Goal: Task Accomplishment & Management: Manage account settings

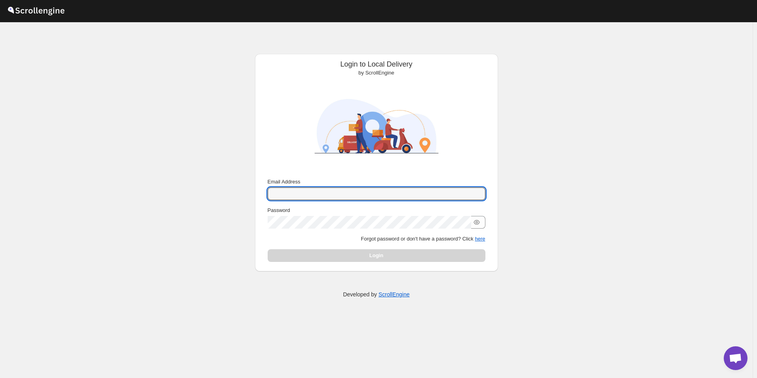
type input "[EMAIL_ADDRESS][DOMAIN_NAME]"
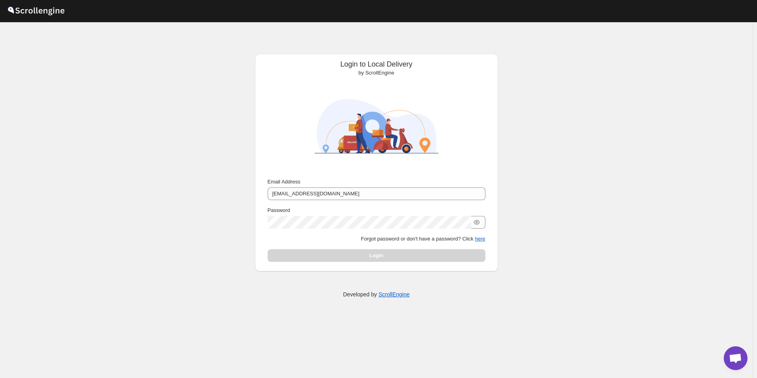
click at [360, 256] on div "Login" at bounding box center [377, 255] width 218 height 13
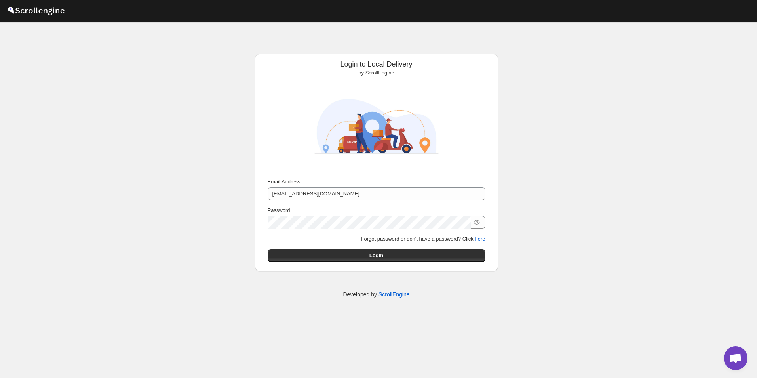
click at [360, 256] on button "Login" at bounding box center [377, 255] width 218 height 13
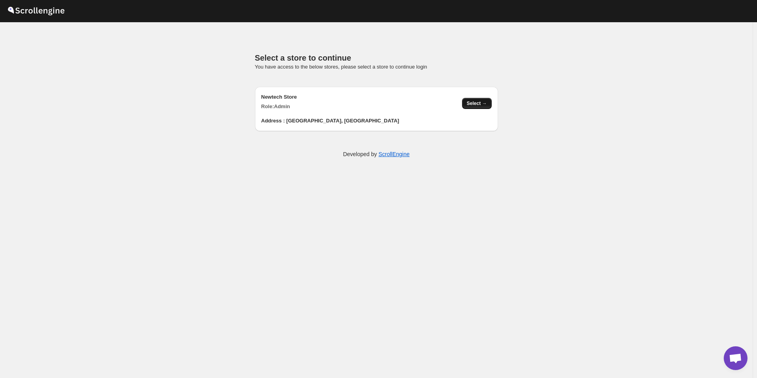
click at [474, 106] on span "Select →" at bounding box center [477, 103] width 20 height 6
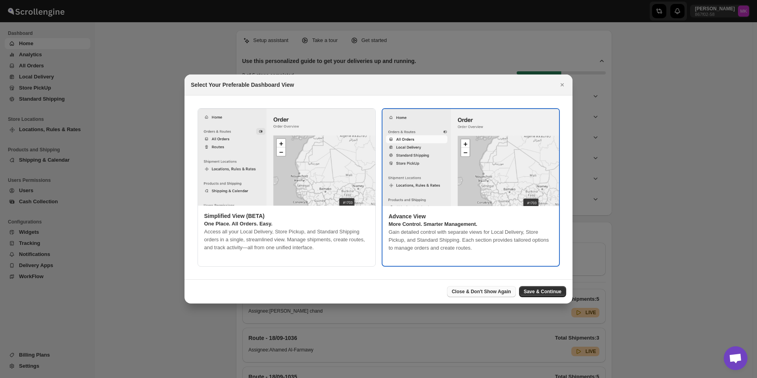
click at [510, 290] on span "Close & Don't Show Again" at bounding box center [481, 291] width 59 height 6
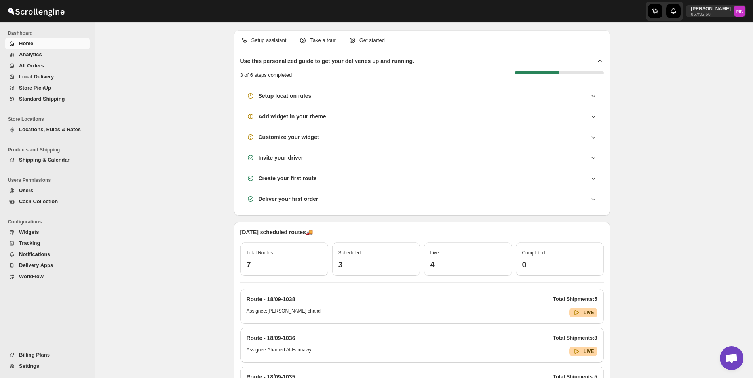
click at [44, 60] on button "All Orders" at bounding box center [48, 65] width 86 height 11
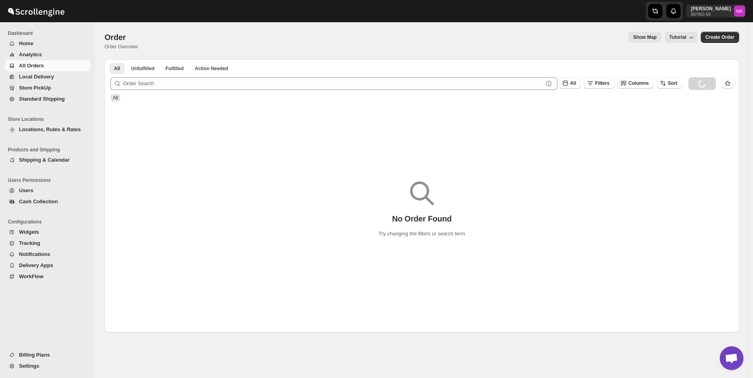
click at [40, 56] on span "Analytics" at bounding box center [54, 55] width 70 height 8
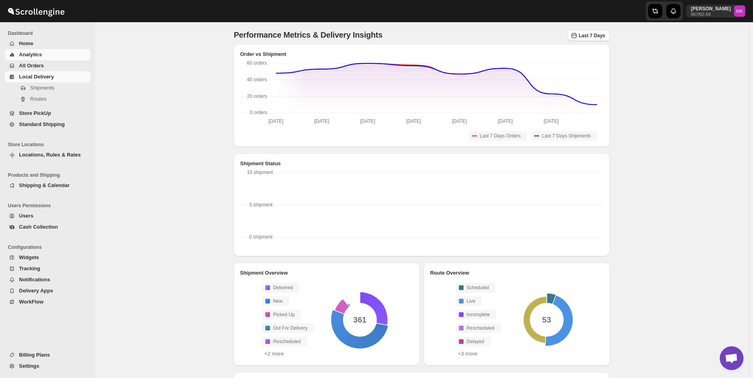
click at [36, 59] on button "Analytics" at bounding box center [48, 54] width 86 height 11
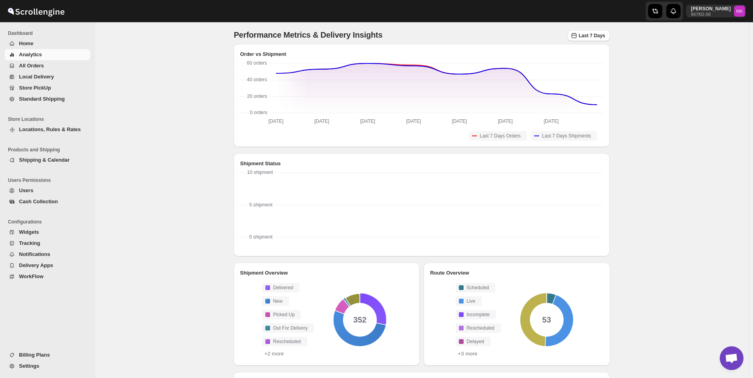
click at [29, 67] on span "All Orders" at bounding box center [31, 66] width 25 height 6
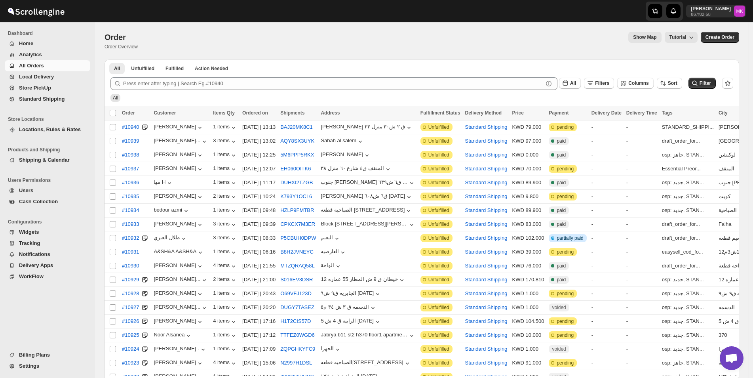
click at [58, 124] on button "Locations, Rules & Rates" at bounding box center [48, 129] width 86 height 11
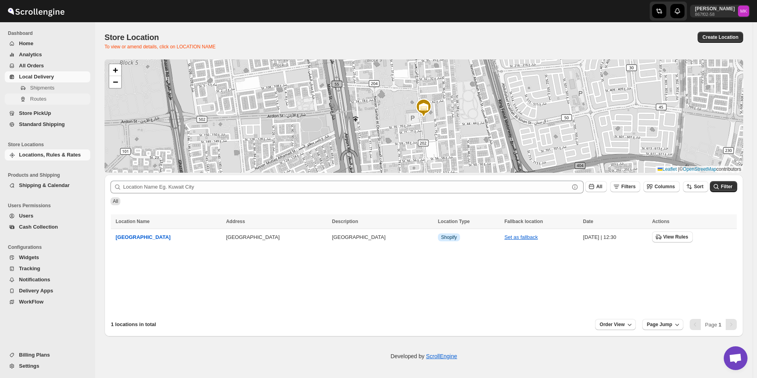
click at [41, 101] on span "Routes" at bounding box center [38, 99] width 16 height 6
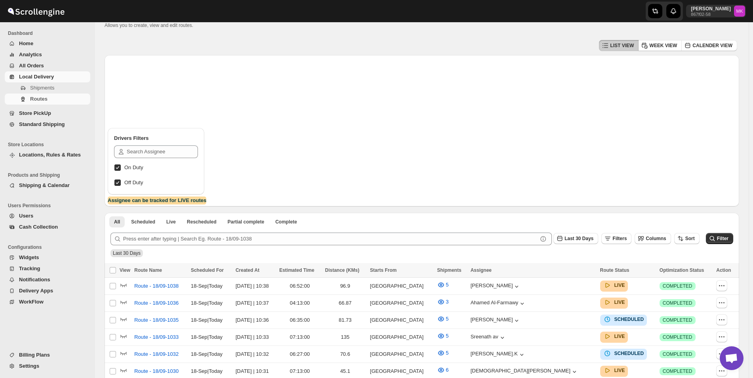
scroll to position [147, 0]
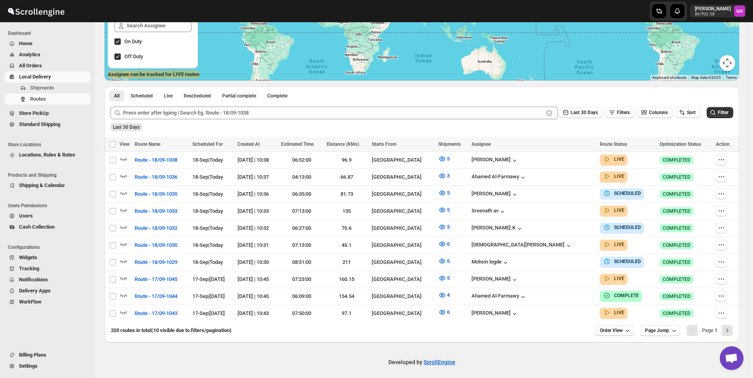
click at [632, 329] on icon "button" at bounding box center [628, 330] width 8 height 8
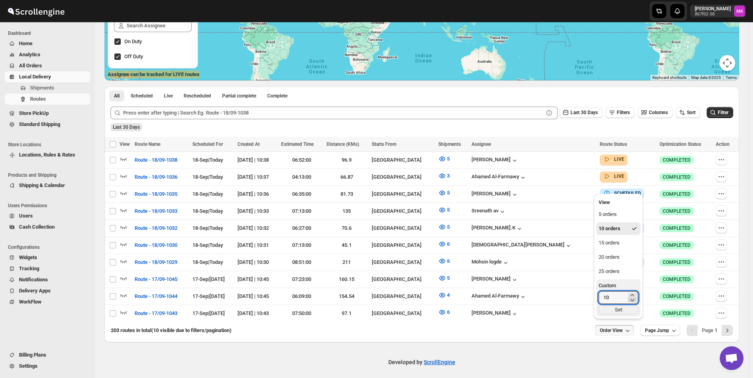
click at [630, 296] on icon "button" at bounding box center [632, 300] width 8 height 8
type input "9"
click at [602, 272] on div "25 orders" at bounding box center [609, 271] width 21 height 8
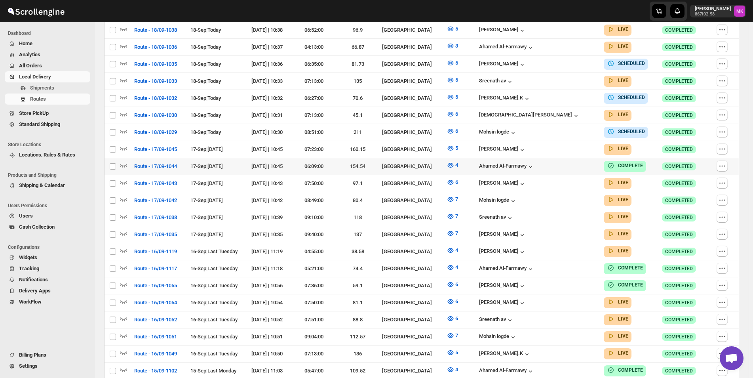
scroll to position [397, 0]
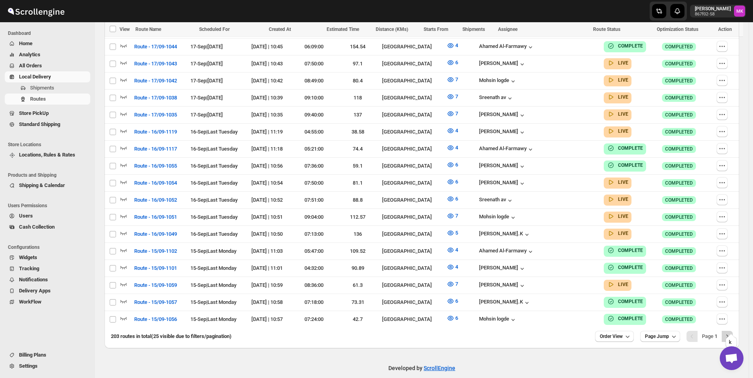
click at [731, 332] on icon "Next" at bounding box center [727, 336] width 8 height 8
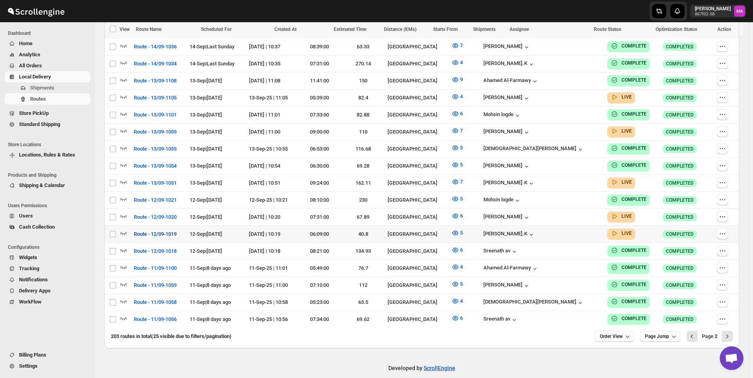
click at [153, 230] on span "Route - 12/09-1019" at bounding box center [155, 234] width 43 height 8
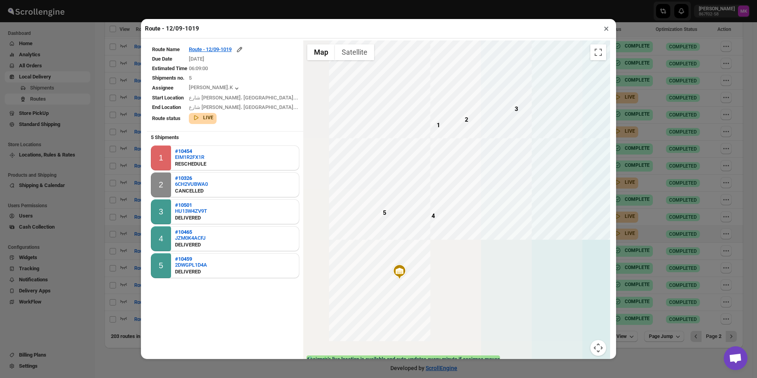
click at [226, 54] on td "Route - 12/09-1019" at bounding box center [243, 49] width 110 height 9
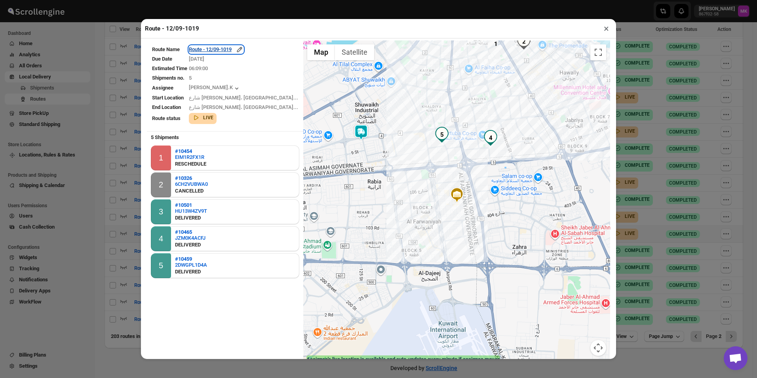
click at [236, 53] on div "Route - 12/09-1019" at bounding box center [216, 50] width 55 height 8
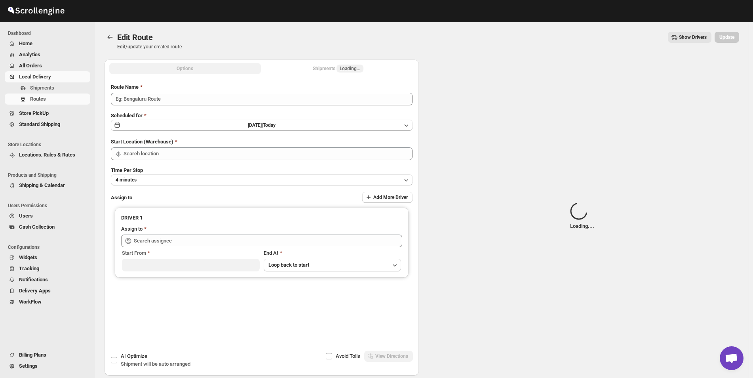
type input "Route - 12/09-1019"
type input "[GEOGRAPHIC_DATA]"
type input "[PERSON_NAME].K ([EMAIL_ADDRESS][DOMAIN_NAME])"
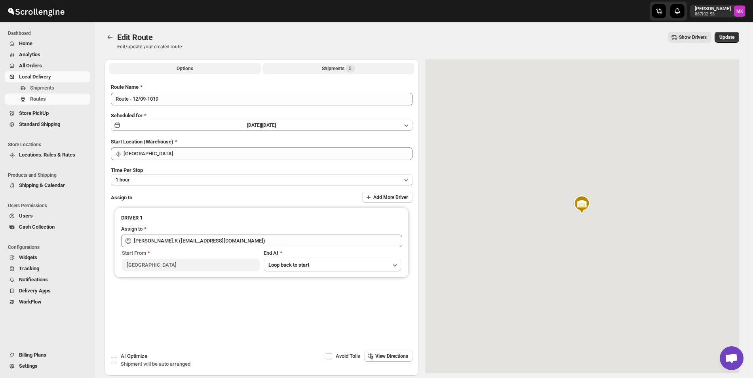
click at [342, 65] on div "Shipments 5" at bounding box center [338, 69] width 33 height 8
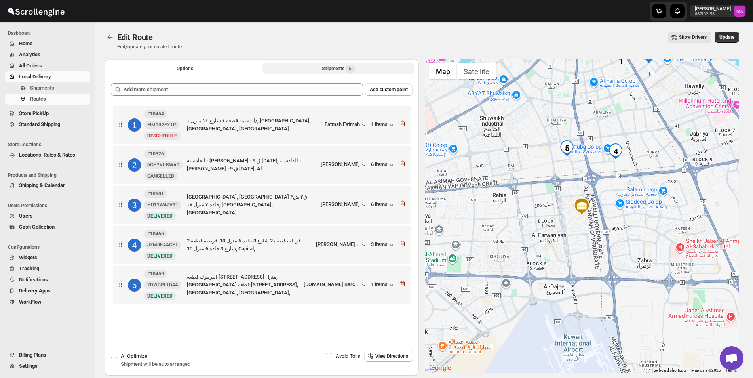
click at [409, 126] on div "1 #10454 EIM1R2FX1R New RESCHEDULE الدسمة قطعة ١ شارع ١٤ منزل ١/, [GEOGRAPHIC_D…" at bounding box center [262, 125] width 298 height 38
click at [405, 123] on icon "button" at bounding box center [402, 124] width 5 height 6
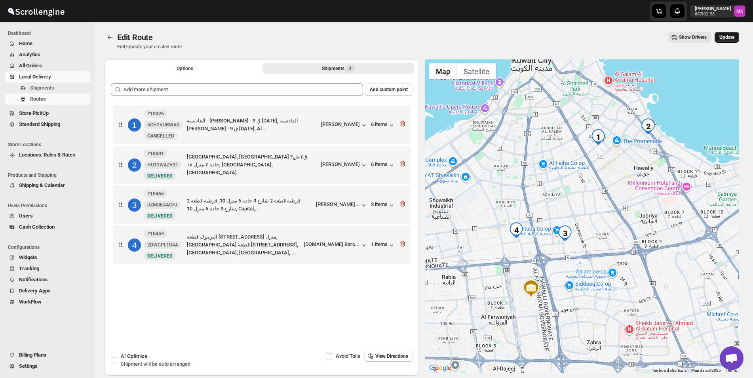
click at [726, 42] on button "Update" at bounding box center [727, 37] width 25 height 11
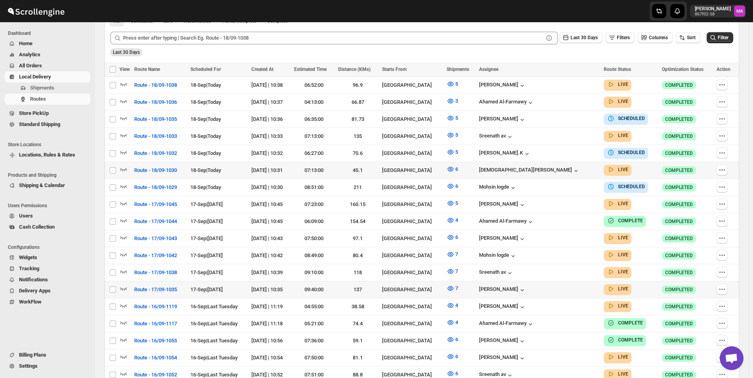
scroll to position [397, 0]
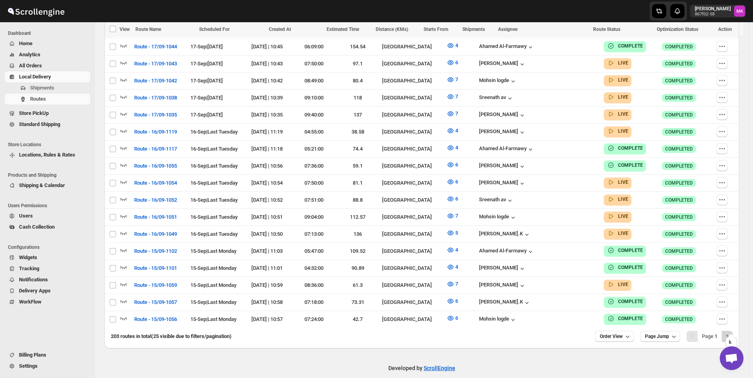
click at [729, 334] on icon "Next" at bounding box center [728, 336] width 2 height 4
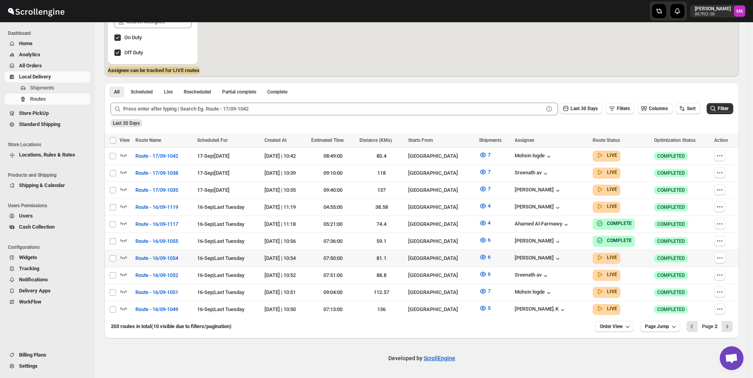
scroll to position [147, 0]
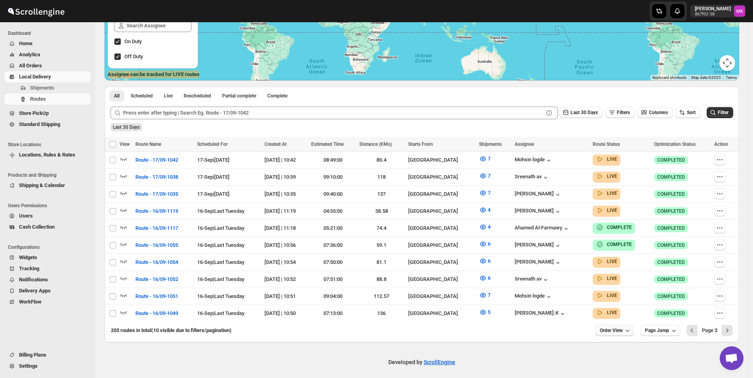
click at [619, 330] on button "Order View" at bounding box center [614, 330] width 39 height 11
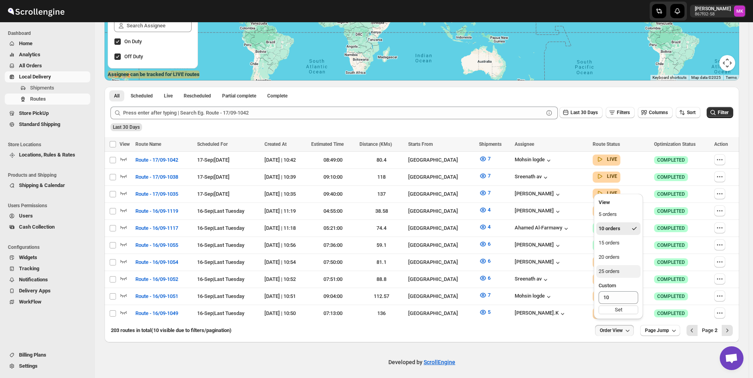
click at [624, 271] on button "25 orders" at bounding box center [618, 271] width 44 height 13
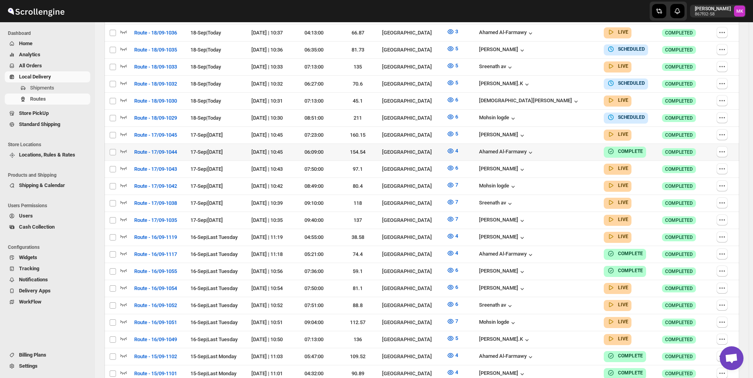
scroll to position [397, 0]
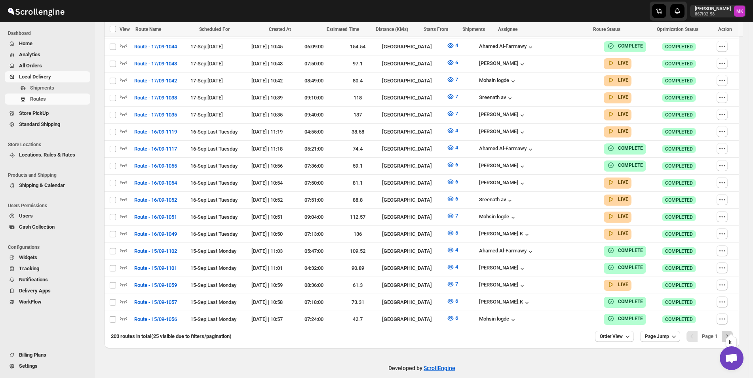
click at [733, 331] on button "Next" at bounding box center [727, 336] width 11 height 11
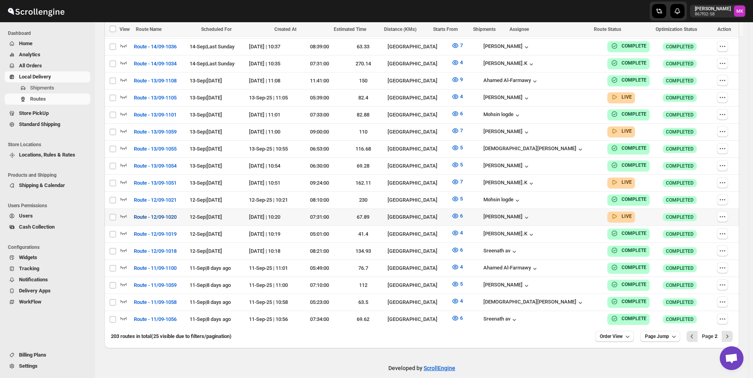
click at [151, 213] on span "Route - 12/09-1020" at bounding box center [155, 217] width 43 height 8
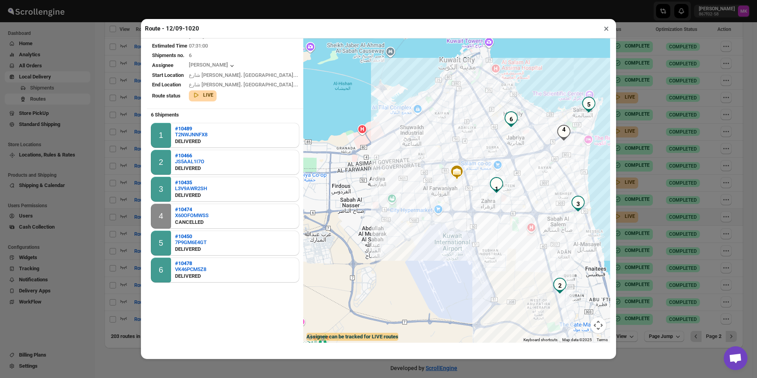
scroll to position [0, 0]
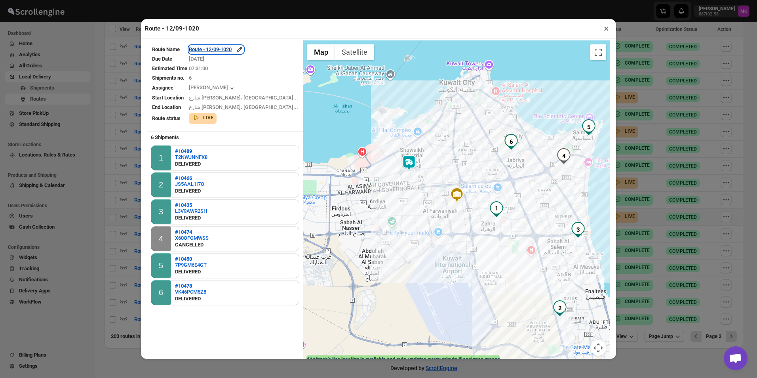
click at [244, 51] on div "Route - 12/09-1020" at bounding box center [216, 50] width 55 height 8
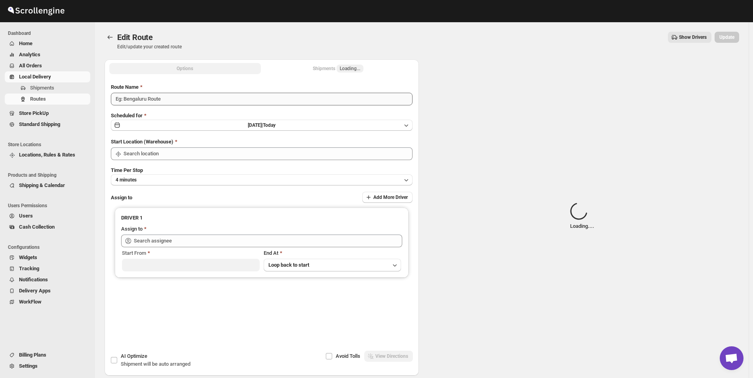
type input "Route - 12/09-1020"
type input "[GEOGRAPHIC_DATA]"
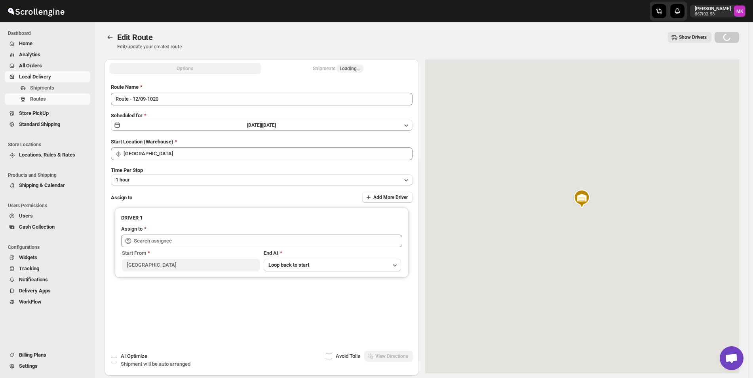
click at [352, 60] on div "Options Shipments Loading... More views Options Shipments Loading... More views" at bounding box center [262, 67] width 314 height 17
type input "[PERSON_NAME] ([EMAIL_ADDRESS][DOMAIN_NAME])"
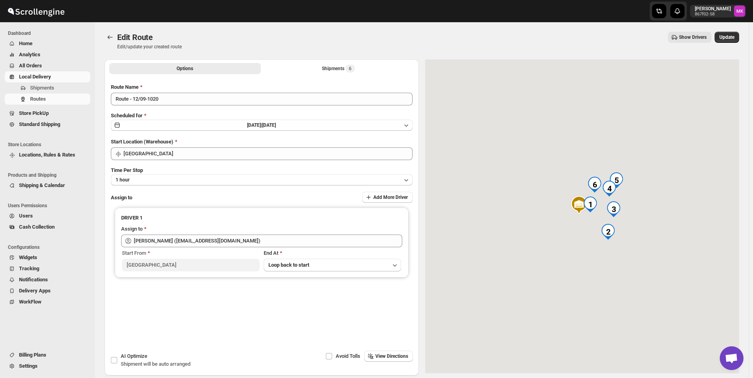
click at [358, 59] on div "Edit Route. This page is ready Edit Route Edit/update your created route Show D…" at bounding box center [422, 198] width 654 height 353
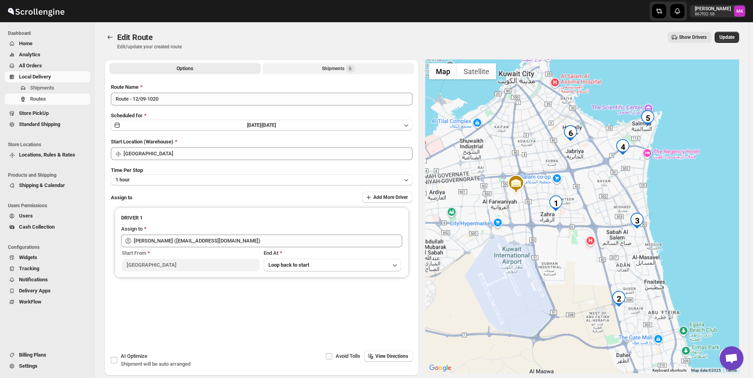
drag, startPoint x: 359, startPoint y: 61, endPoint x: 360, endPoint y: 70, distance: 9.6
click at [359, 61] on div "Options Shipments 6 More views Options Shipments 6 More views" at bounding box center [262, 67] width 314 height 17
click at [360, 70] on button "Shipments 6" at bounding box center [339, 68] width 152 height 11
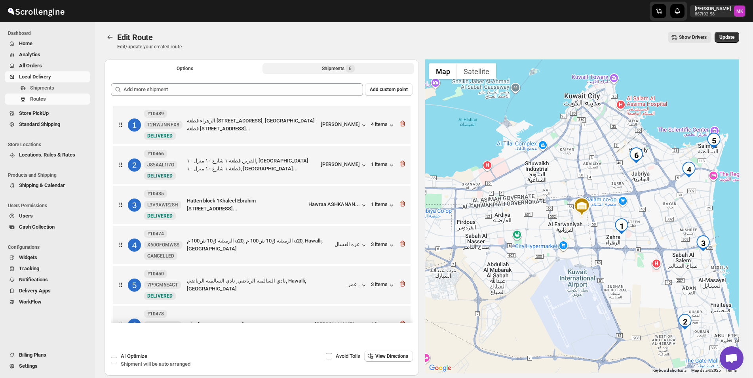
scroll to position [25, 0]
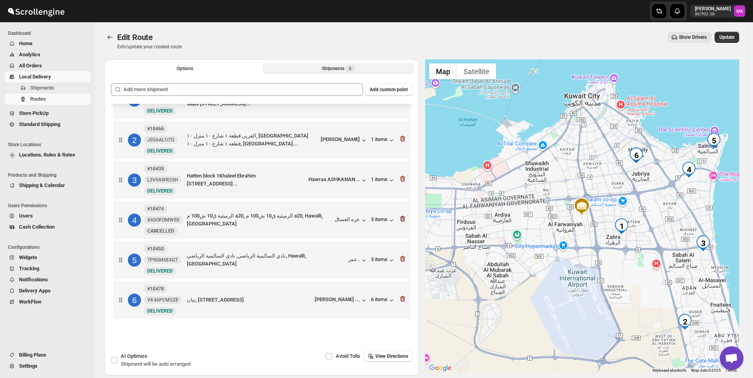
click at [400, 216] on icon "button" at bounding box center [402, 219] width 5 height 6
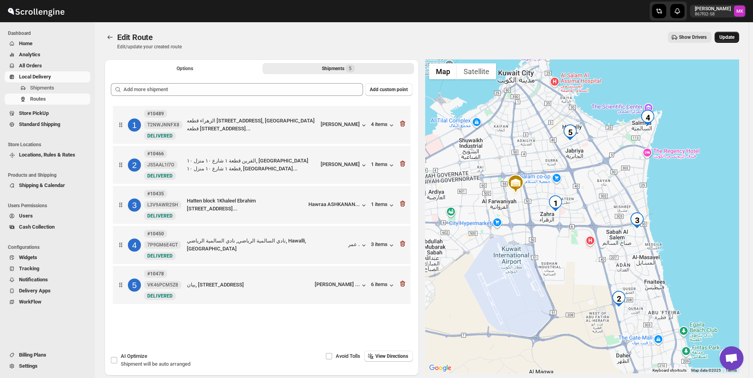
click at [725, 39] on span "Update" at bounding box center [726, 37] width 15 height 6
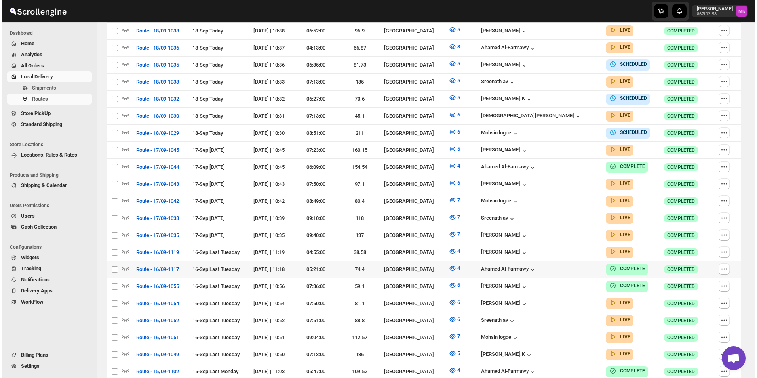
scroll to position [397, 0]
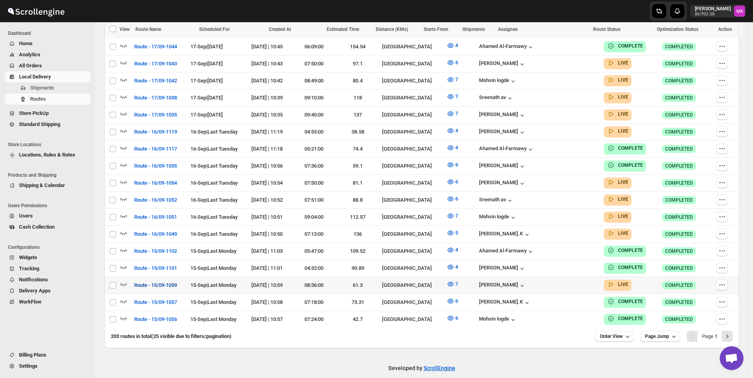
click at [134, 279] on button "Route - 15/09-1059" at bounding box center [155, 285] width 52 height 13
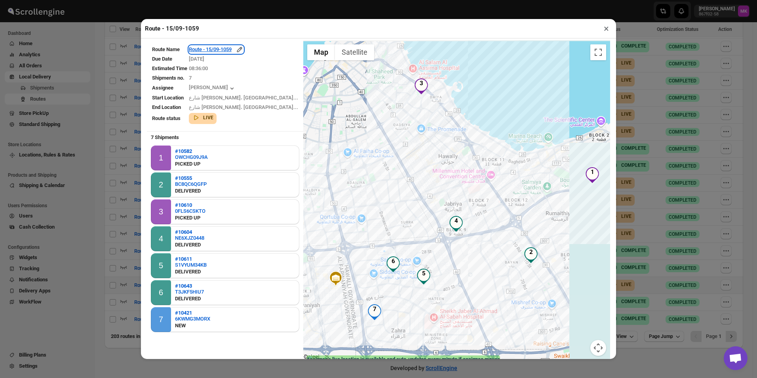
click at [233, 53] on div "Route - 15/09-1059" at bounding box center [216, 50] width 55 height 8
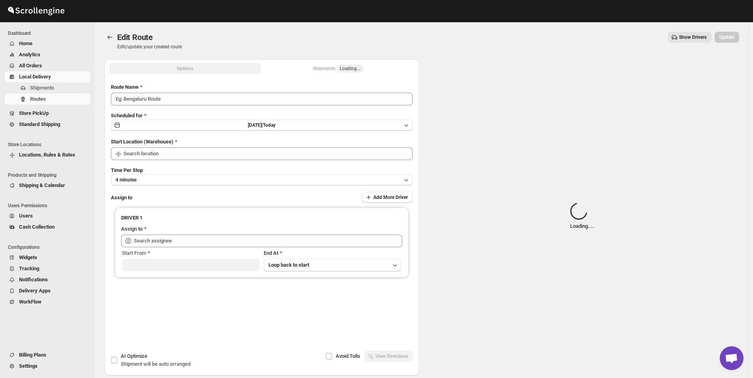
type input "Route - 15/09-1059"
type input "[GEOGRAPHIC_DATA]"
type input "[PERSON_NAME] ([EMAIL_ADDRESS][DOMAIN_NAME])"
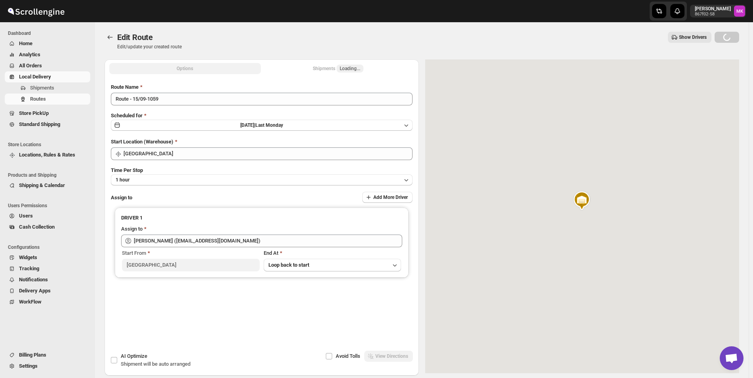
click at [358, 69] on span "Loading..." at bounding box center [350, 68] width 21 height 6
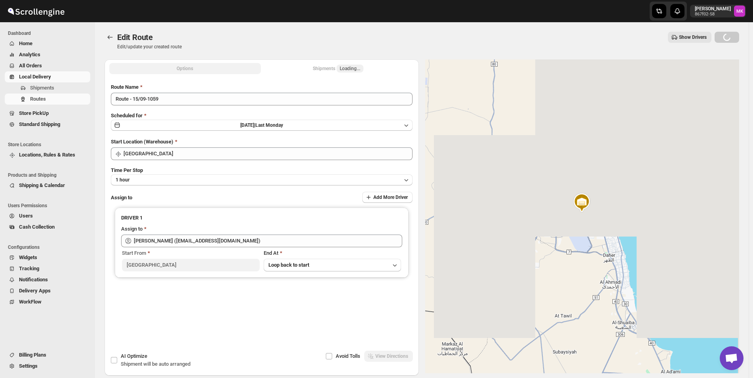
click at [358, 69] on button "Shipments Loading..." at bounding box center [339, 68] width 152 height 11
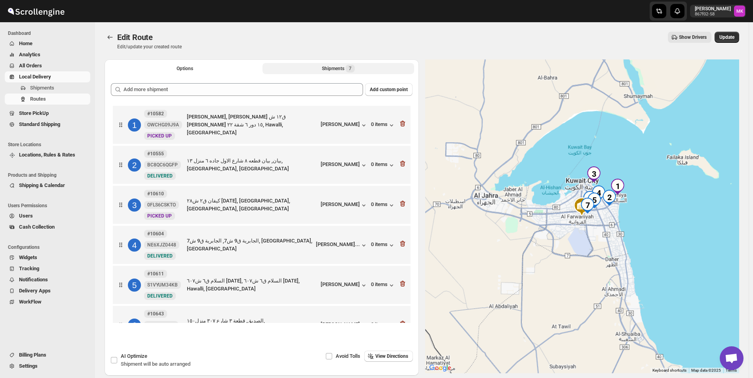
click at [358, 69] on button "Shipments 7" at bounding box center [339, 68] width 152 height 11
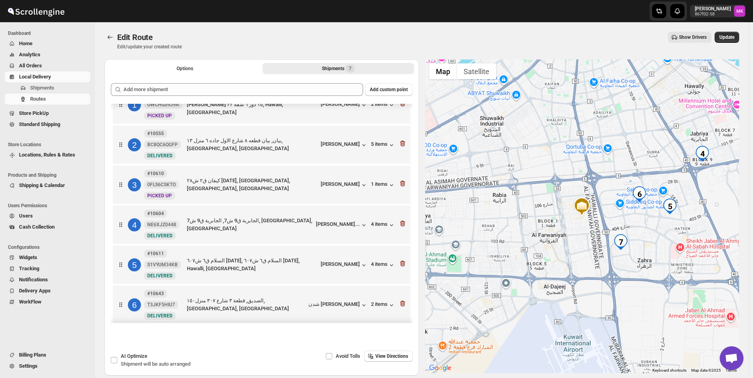
scroll to position [65, 0]
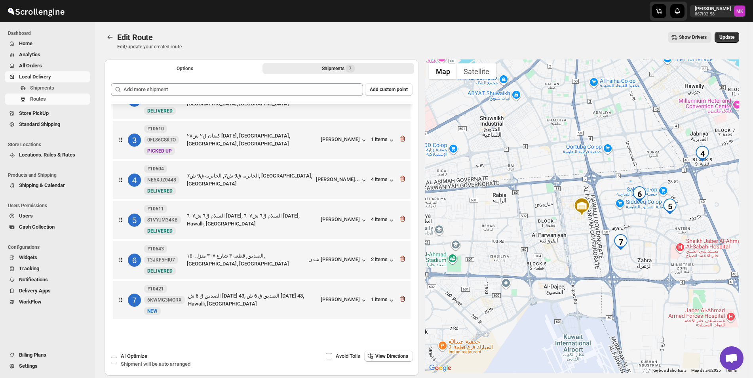
click at [401, 301] on icon "button" at bounding box center [402, 299] width 5 height 6
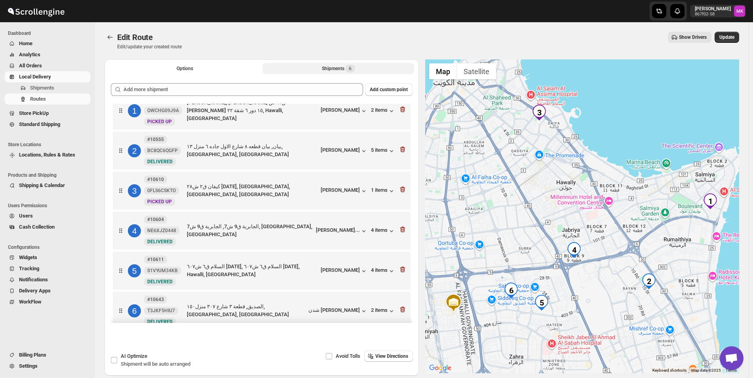
scroll to position [0, 0]
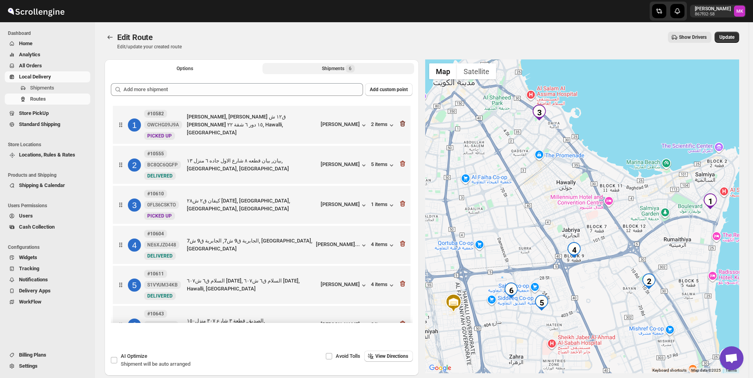
click at [402, 124] on icon "button" at bounding box center [402, 124] width 5 height 6
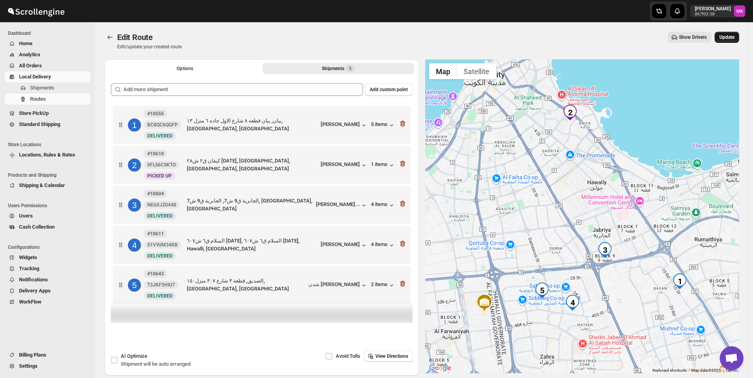
click at [731, 38] on span "Update" at bounding box center [726, 37] width 15 height 6
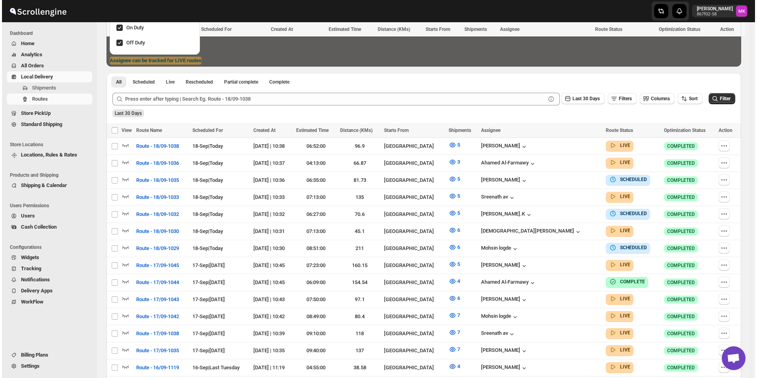
scroll to position [396, 0]
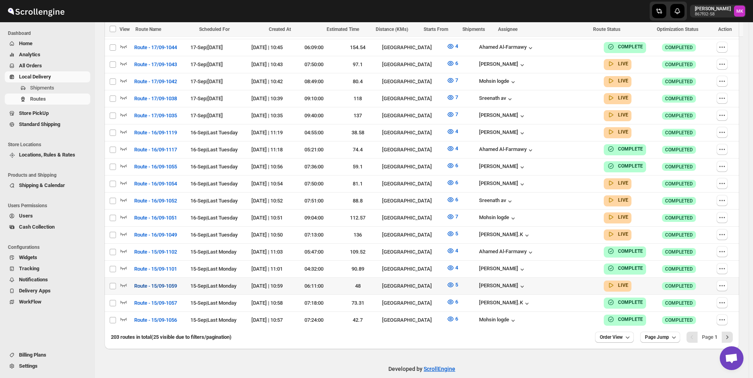
click at [157, 282] on span "Route - 15/09-1059" at bounding box center [155, 286] width 43 height 8
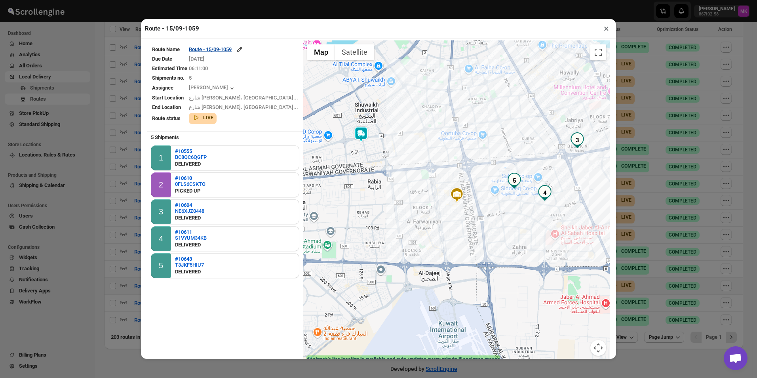
click at [237, 46] on table "Route Name Route - 15/09-1059 Due Date [DATE] Estimated Time 06:11:00 Shipments…" at bounding box center [225, 84] width 156 height 89
click at [234, 52] on div "Route - 15/09-1059" at bounding box center [216, 50] width 55 height 8
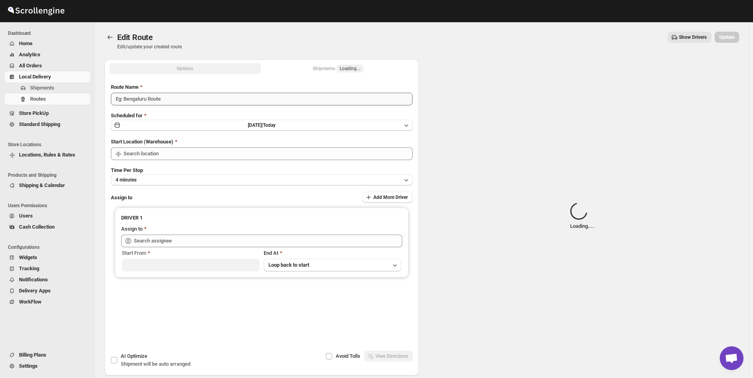
type input "Route - 15/09-1059"
type input "[GEOGRAPHIC_DATA]"
click at [344, 70] on span "Loading..." at bounding box center [350, 68] width 21 height 6
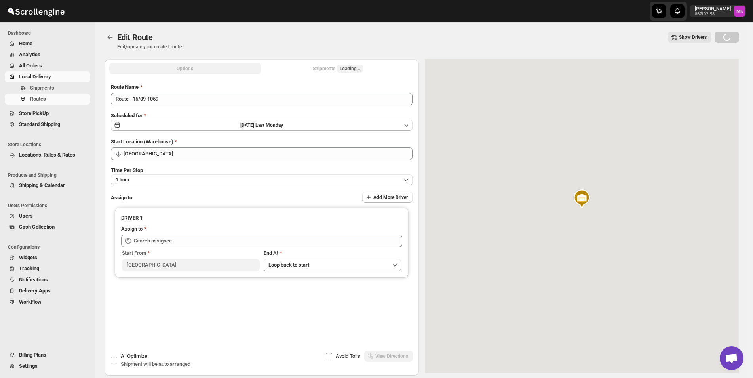
type input "[PERSON_NAME] ([EMAIL_ADDRESS][DOMAIN_NAME])"
click at [344, 70] on div "Shipments Loading..." at bounding box center [338, 69] width 51 height 8
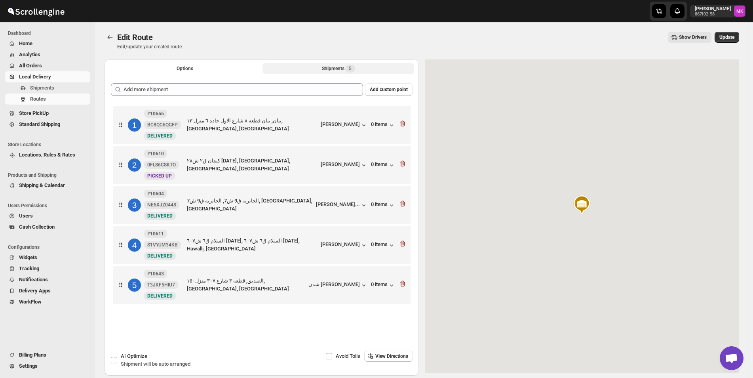
click at [344, 70] on div "Shipments 5" at bounding box center [338, 69] width 33 height 8
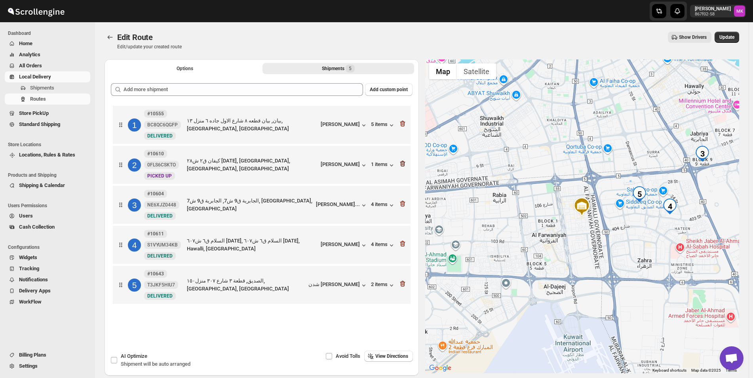
click at [402, 165] on icon "button" at bounding box center [403, 164] width 8 height 8
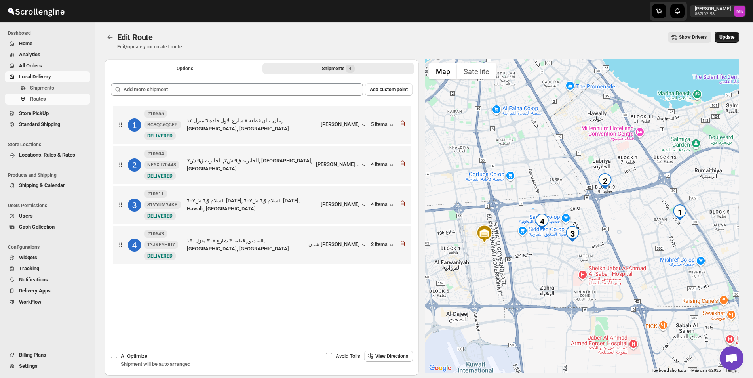
click at [729, 37] on span "Update" at bounding box center [726, 37] width 15 height 6
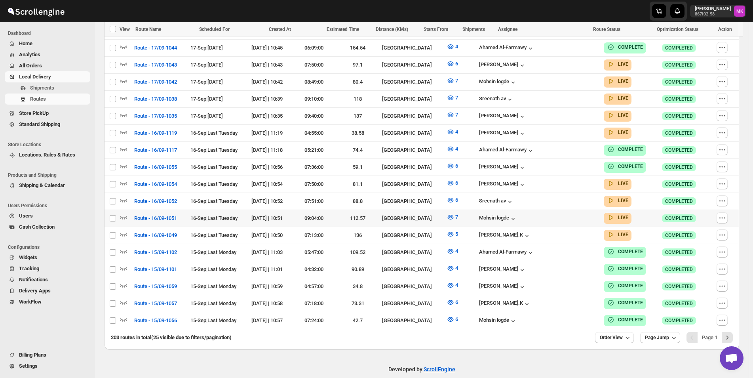
scroll to position [397, 0]
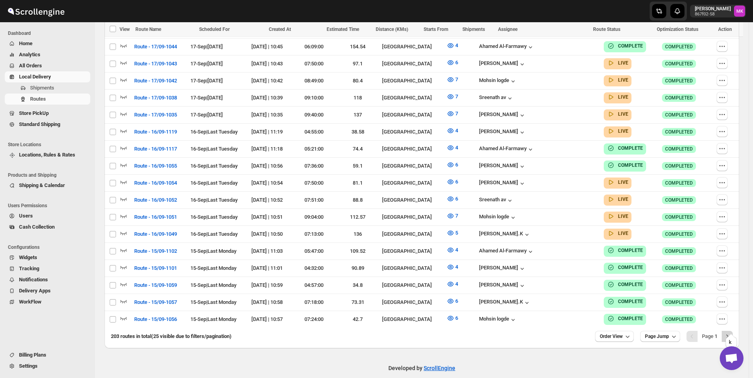
click at [731, 332] on icon "Next" at bounding box center [727, 336] width 8 height 8
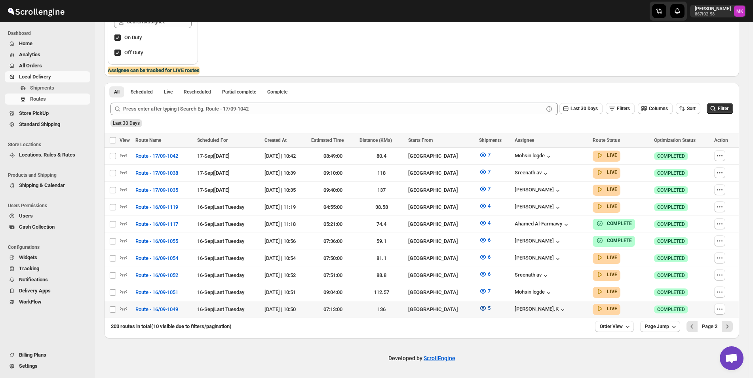
scroll to position [147, 0]
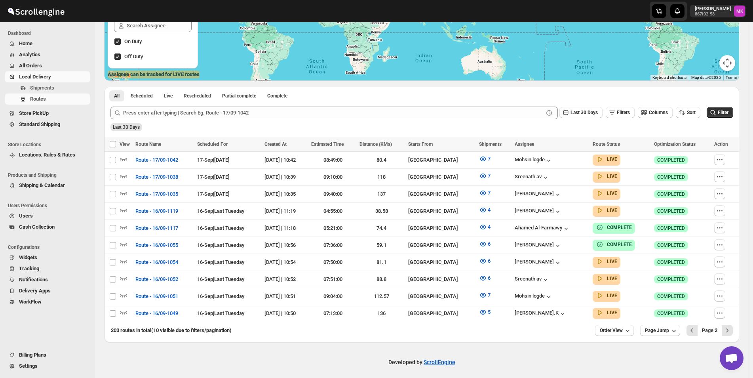
click at [624, 333] on div "203 routes in total (10 visible due to filters/pagination) Order View Page Jump…" at bounding box center [422, 332] width 635 height 21
click at [626, 333] on div "203 routes in total (10 visible due to filters/pagination) Order View Page Jump…" at bounding box center [422, 332] width 635 height 21
click at [626, 329] on button "Order View" at bounding box center [614, 330] width 39 height 11
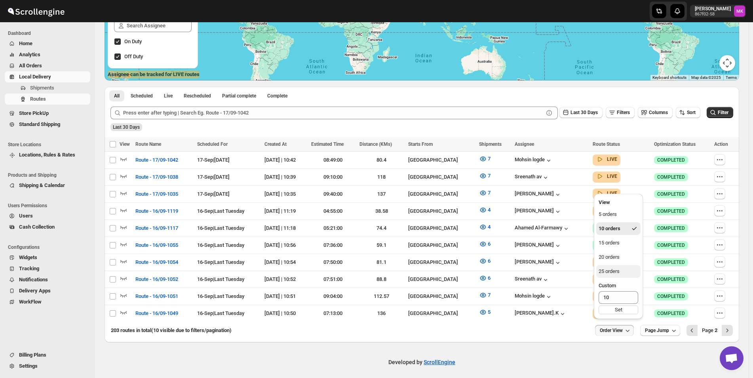
click at [626, 271] on button "25 orders" at bounding box center [618, 271] width 44 height 13
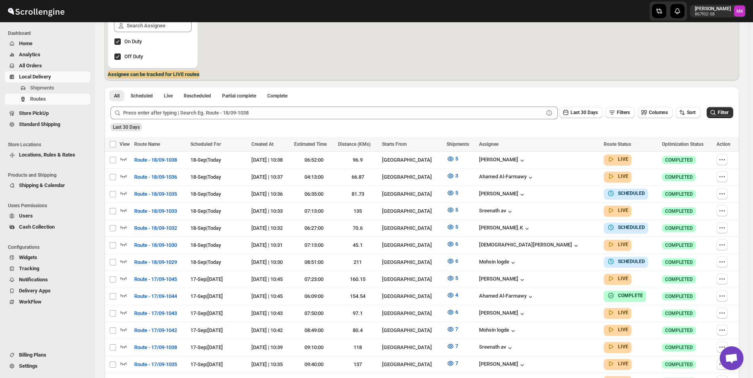
click at [604, 140] on div "Route Status" at bounding box center [630, 144] width 53 height 8
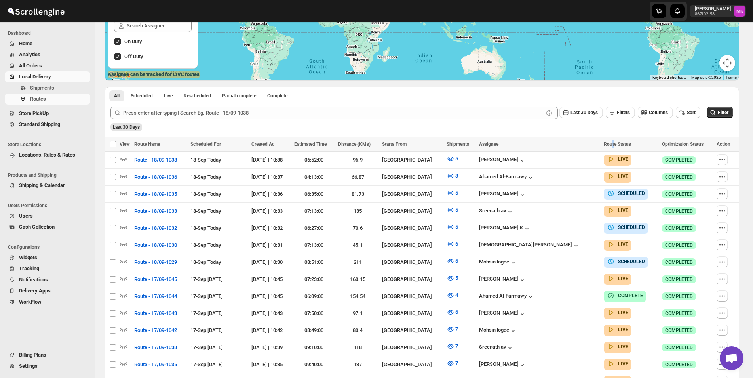
click at [604, 140] on div "Route Status" at bounding box center [630, 144] width 53 height 8
click at [606, 145] on span "Route Status" at bounding box center [617, 144] width 27 height 6
click at [606, 146] on span "Route Status" at bounding box center [617, 144] width 27 height 6
click at [605, 146] on span "Route Status" at bounding box center [617, 144] width 27 height 6
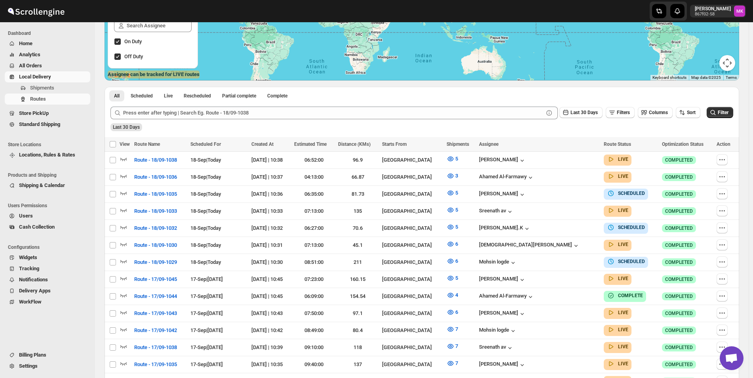
click at [626, 121] on div "Last 30 Days" at bounding box center [421, 124] width 624 height 13
click at [624, 105] on div "Last 30 Days Filters Columns Sort" at bounding box center [628, 111] width 144 height 15
click at [622, 112] on span "Filters" at bounding box center [623, 113] width 13 height 6
click at [620, 149] on button "Add" at bounding box center [624, 143] width 25 height 11
click at [598, 142] on icon "button" at bounding box center [594, 144] width 8 height 8
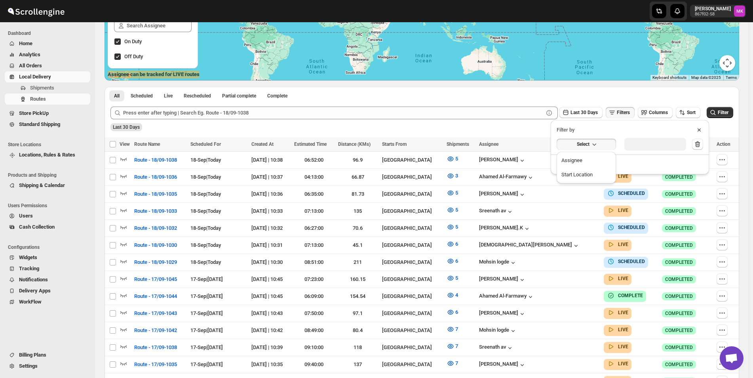
click at [570, 128] on span "Filter by" at bounding box center [566, 130] width 18 height 8
click at [679, 104] on div "Last 30 Days Filters Columns Sort Filter" at bounding box center [418, 109] width 629 height 19
click at [685, 108] on button "Sort" at bounding box center [688, 112] width 25 height 11
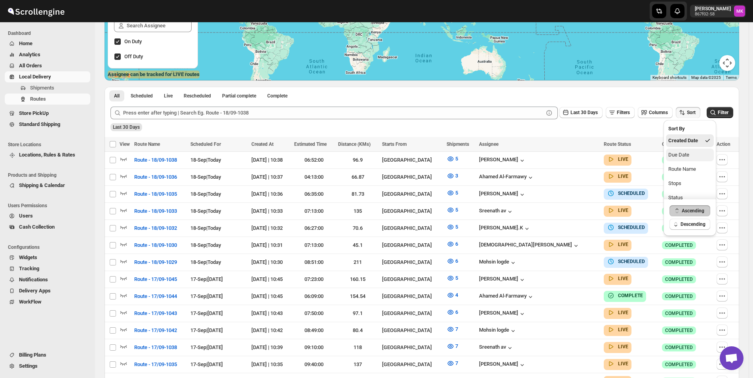
scroll to position [7, 0]
click at [685, 192] on button "Status" at bounding box center [690, 190] width 48 height 13
click at [678, 221] on icon "button" at bounding box center [678, 224] width 8 height 8
click at [685, 209] on span "Ascending" at bounding box center [694, 210] width 23 height 6
click at [721, 114] on span "Filter" at bounding box center [723, 113] width 11 height 6
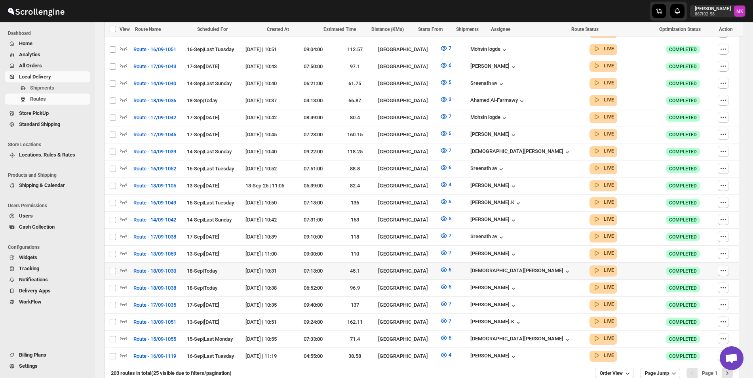
scroll to position [385, 0]
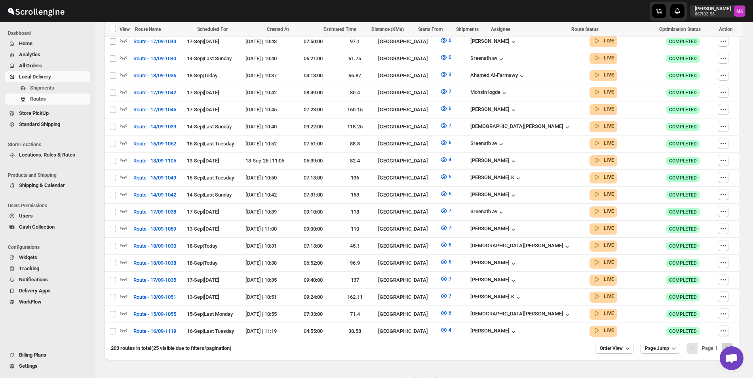
click at [731, 344] on icon "Next" at bounding box center [727, 348] width 8 height 8
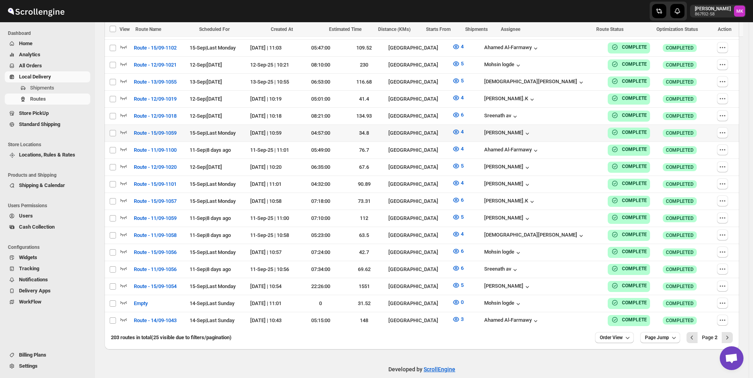
scroll to position [397, 0]
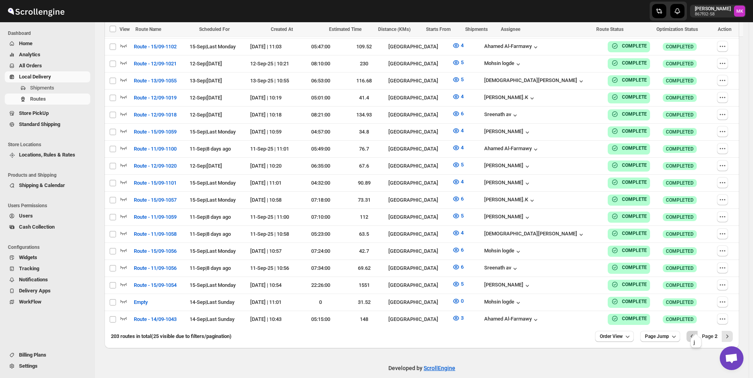
click at [696, 332] on icon "Previous" at bounding box center [692, 336] width 8 height 8
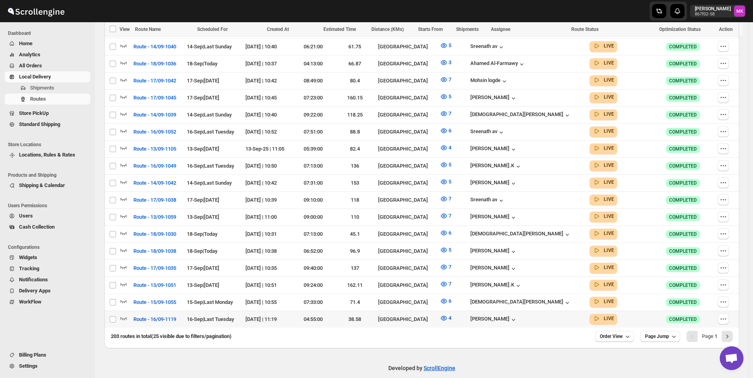
click at [287, 314] on td "[DATE] | 11:19" at bounding box center [267, 318] width 49 height 17
checkbox input "true"
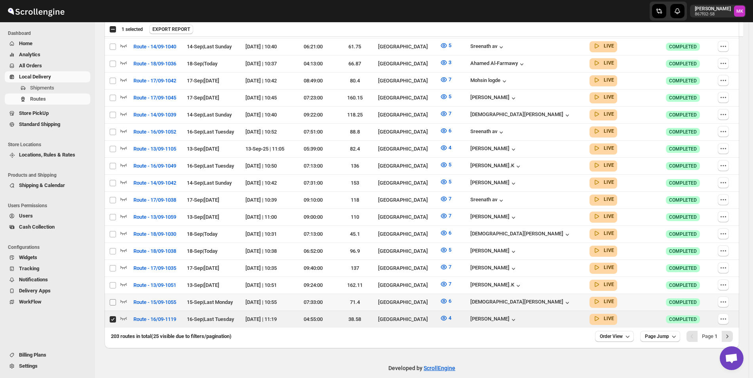
click at [115, 299] on input "Select route" at bounding box center [113, 302] width 6 height 6
checkbox input "true"
click at [114, 276] on td "Select route" at bounding box center [112, 284] width 15 height 17
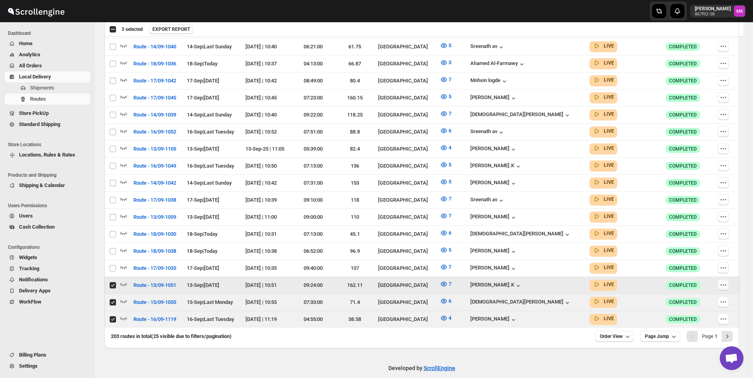
click at [727, 281] on icon "button" at bounding box center [723, 285] width 8 height 8
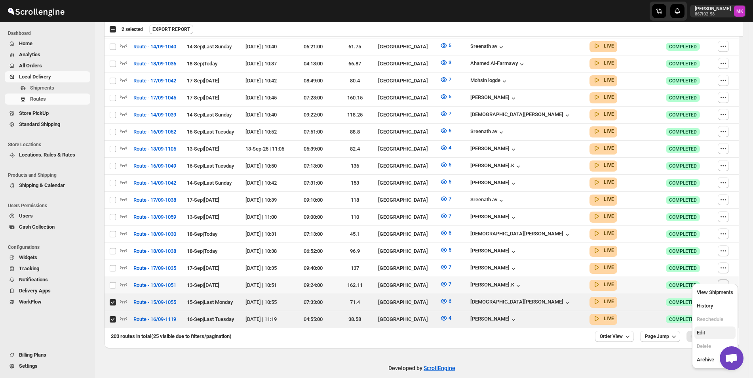
click at [704, 328] on button "Edit" at bounding box center [715, 332] width 41 height 13
checkbox input "true"
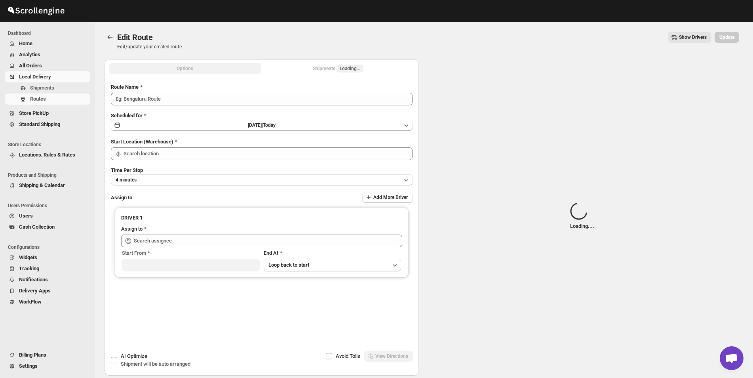
type input "Route - 13/09-1051"
type input "[GEOGRAPHIC_DATA]"
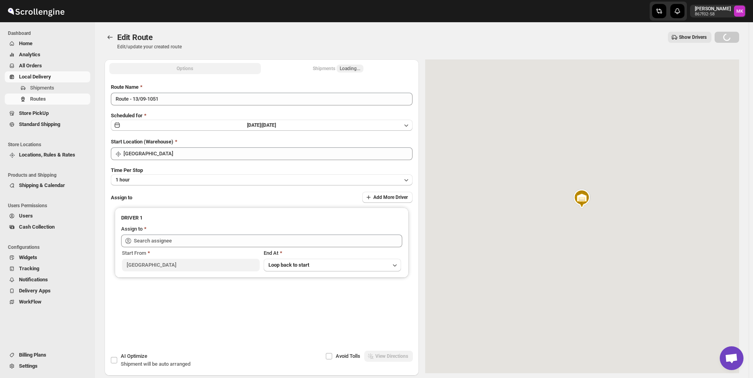
type input "[PERSON_NAME].K ([EMAIL_ADDRESS][DOMAIN_NAME])"
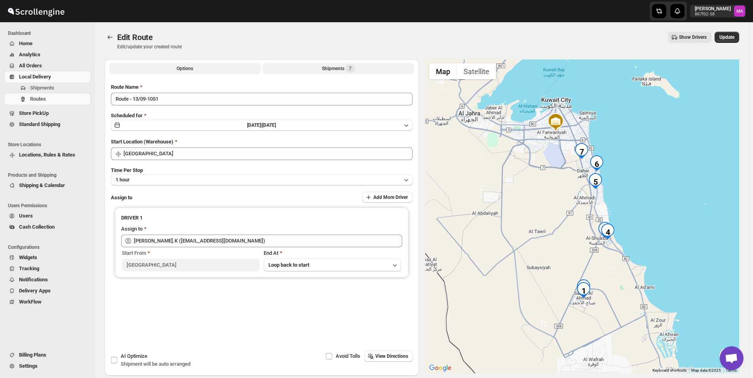
click at [352, 70] on span "7" at bounding box center [350, 68] width 3 height 6
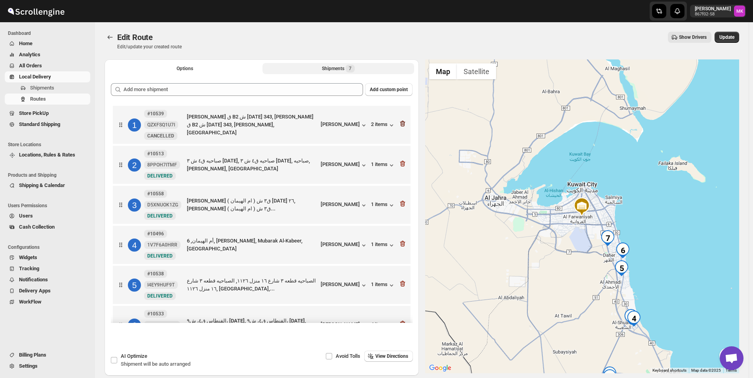
click at [402, 125] on icon "button" at bounding box center [403, 124] width 8 height 8
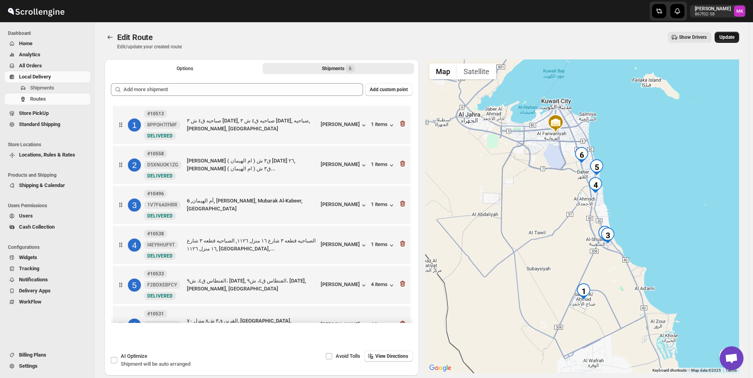
click at [726, 38] on span "Update" at bounding box center [726, 37] width 15 height 6
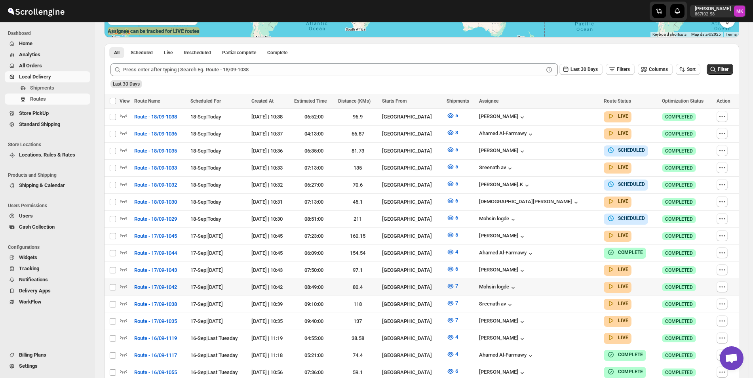
scroll to position [119, 0]
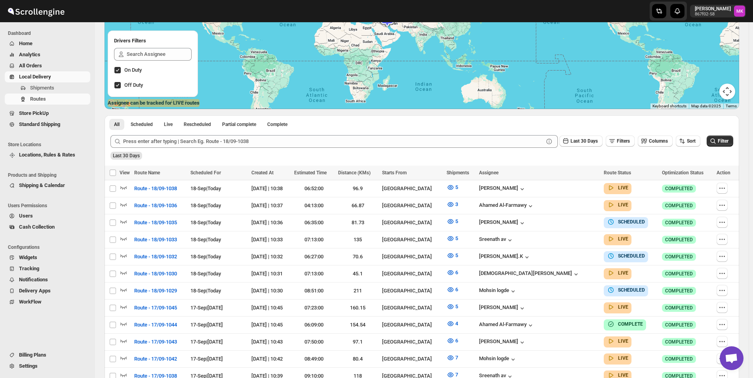
click at [604, 171] on span "Route Status" at bounding box center [617, 173] width 27 height 6
click at [680, 139] on button "Sort" at bounding box center [688, 140] width 25 height 11
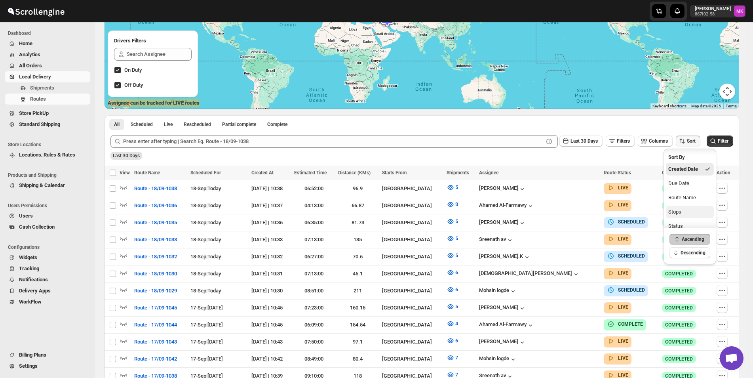
scroll to position [7, 0]
click at [689, 217] on button "Status" at bounding box center [690, 219] width 48 height 13
click at [580, 154] on div "Last 30 Days" at bounding box center [421, 152] width 624 height 13
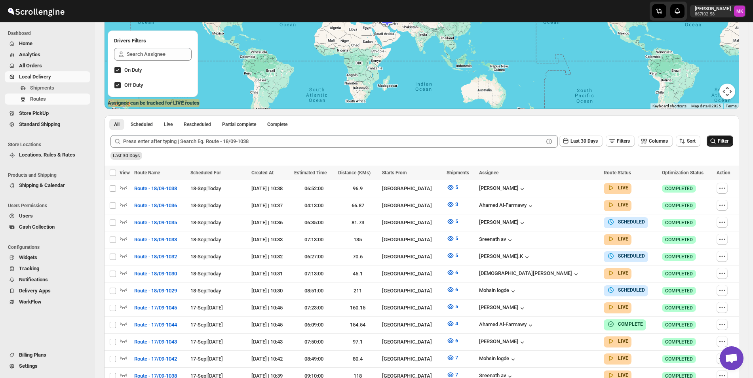
click at [729, 144] on span "Filter" at bounding box center [723, 141] width 11 height 6
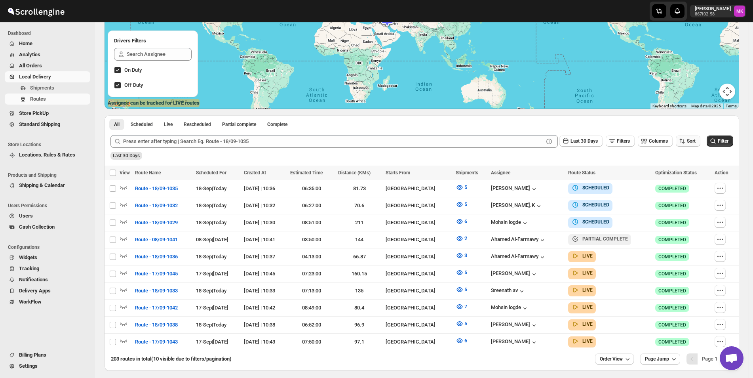
click at [686, 141] on icon "button" at bounding box center [682, 141] width 8 height 8
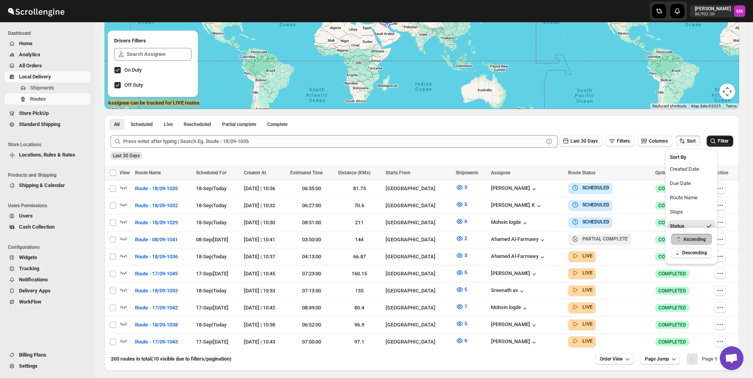
click at [730, 136] on button "Filter" at bounding box center [720, 140] width 27 height 11
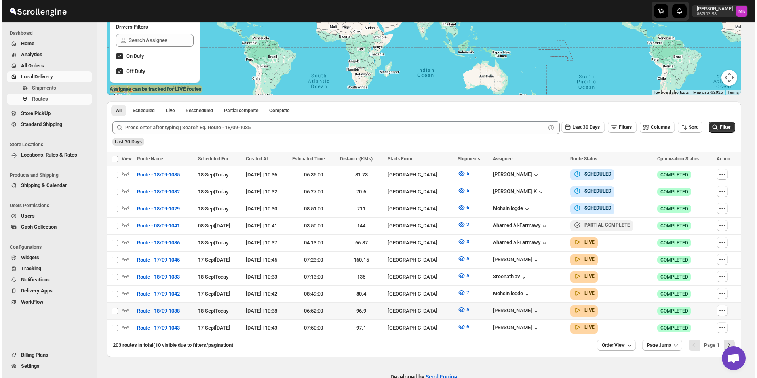
scroll to position [147, 0]
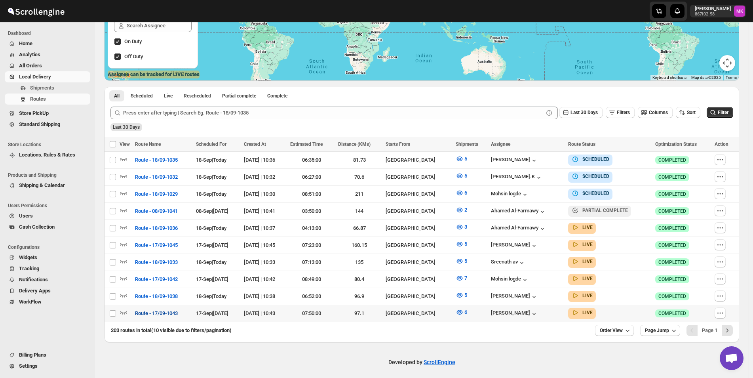
click at [147, 309] on span "Route - 17/09-1043" at bounding box center [156, 313] width 43 height 8
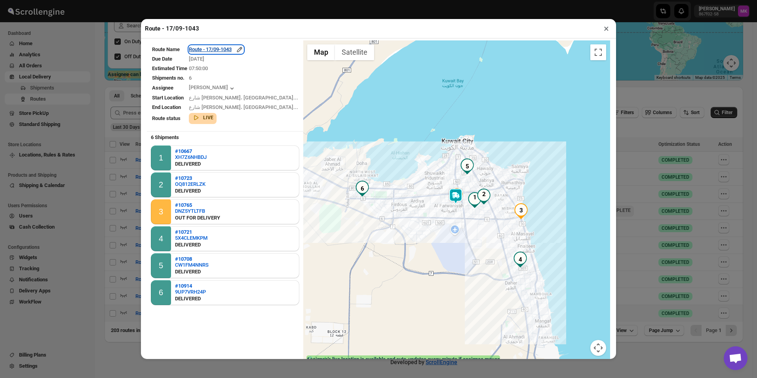
click at [233, 48] on div "Route - 17/09-1043" at bounding box center [216, 50] width 55 height 8
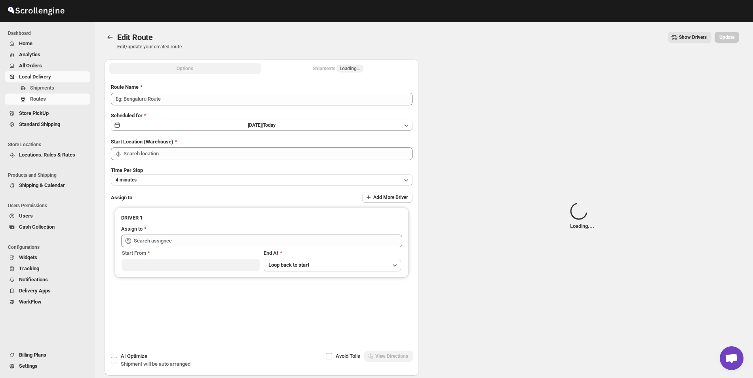
type input "Route - 17/09-1043"
type input "[GEOGRAPHIC_DATA]"
click at [319, 56] on div "Edit Route. This page is ready Edit Route Edit/update your created route Show D…" at bounding box center [422, 40] width 635 height 37
type input "[PERSON_NAME] ([EMAIL_ADDRESS][DOMAIN_NAME])"
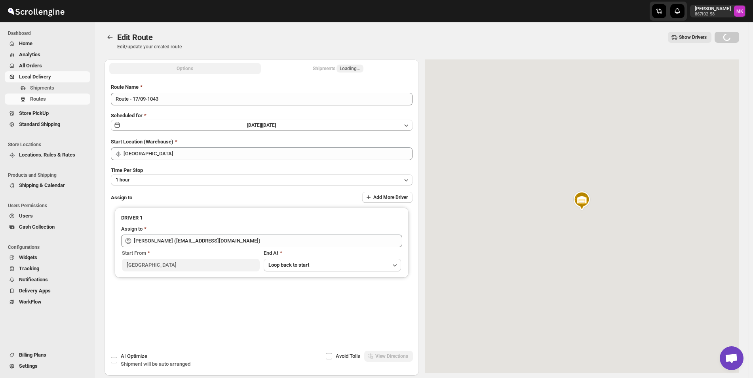
click at [325, 68] on div "Shipments Loading..." at bounding box center [338, 69] width 51 height 8
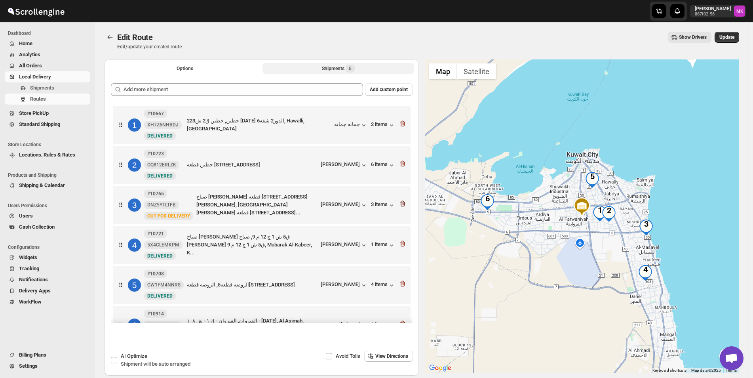
click at [400, 206] on icon "button" at bounding box center [402, 204] width 5 height 6
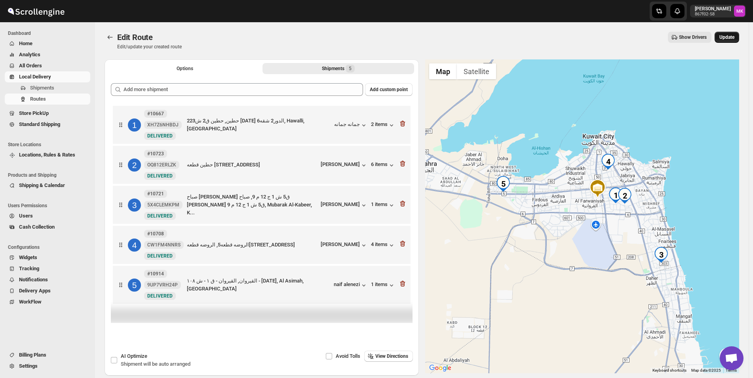
click at [729, 39] on span "Update" at bounding box center [726, 37] width 15 height 6
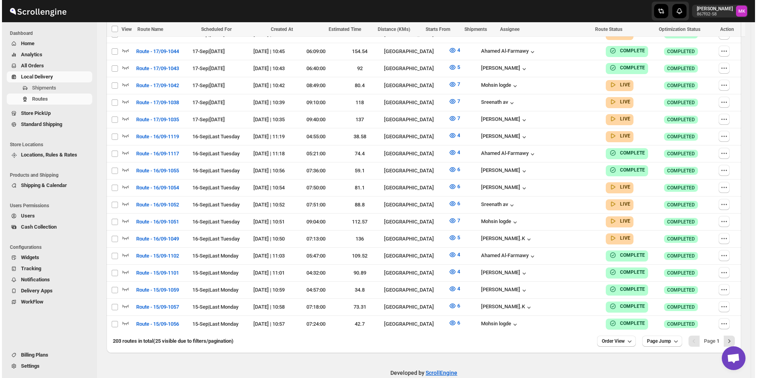
scroll to position [397, 0]
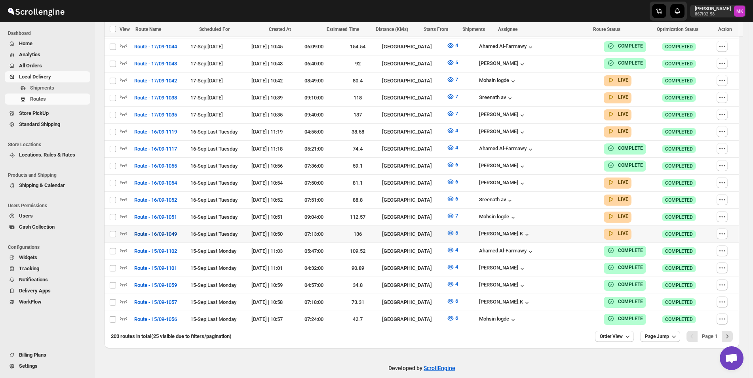
click at [141, 230] on span "Route - 16/09-1049" at bounding box center [155, 234] width 43 height 8
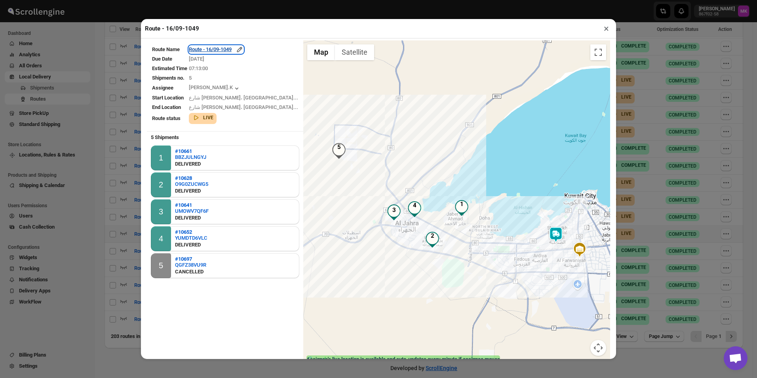
click at [223, 47] on div "Route - 16/09-1049" at bounding box center [216, 50] width 55 height 8
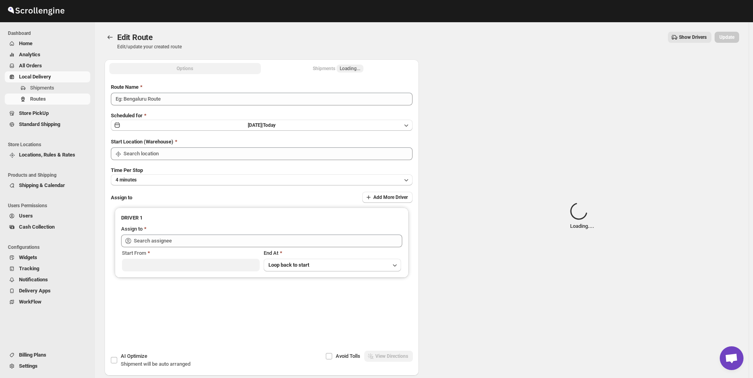
type input "Route - 16/09-1049"
type input "[GEOGRAPHIC_DATA]"
type input "[PERSON_NAME].K ([EMAIL_ADDRESS][DOMAIN_NAME])"
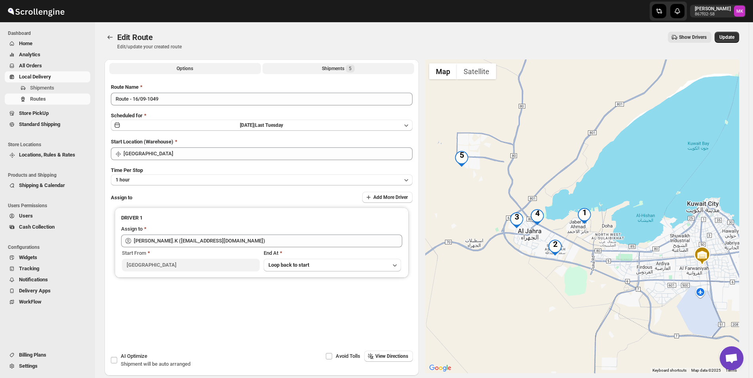
click at [336, 66] on div "Shipments 5" at bounding box center [338, 69] width 33 height 8
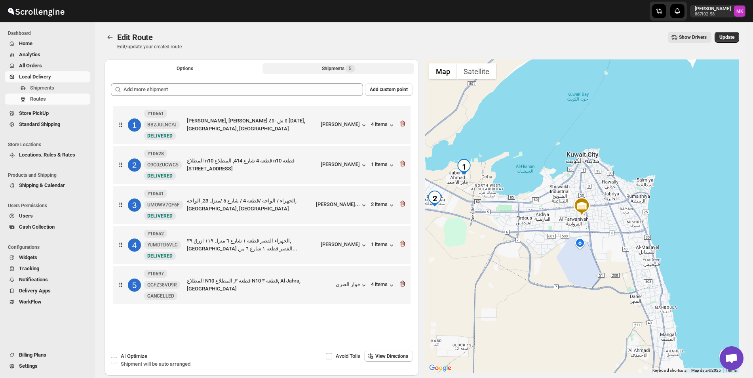
click at [403, 285] on icon "button" at bounding box center [402, 284] width 5 height 6
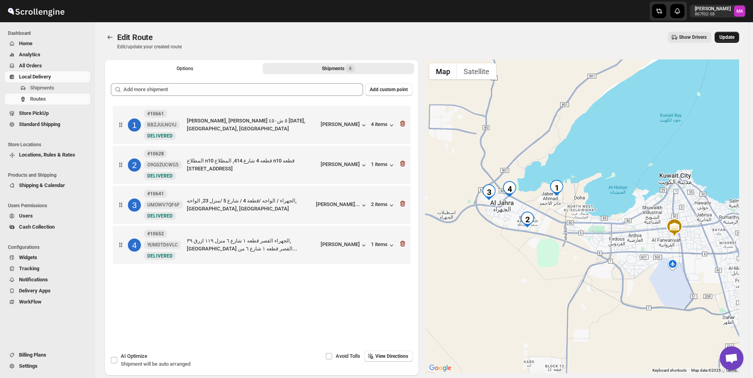
click at [732, 37] on span "Update" at bounding box center [726, 37] width 15 height 6
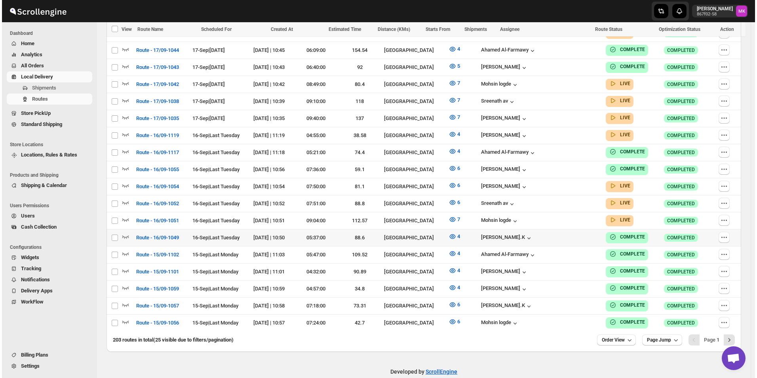
scroll to position [397, 0]
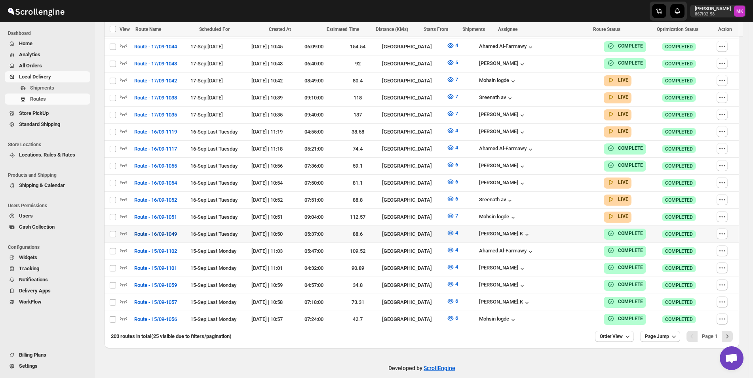
click at [166, 228] on button "Route - 16/09-1049" at bounding box center [155, 234] width 52 height 13
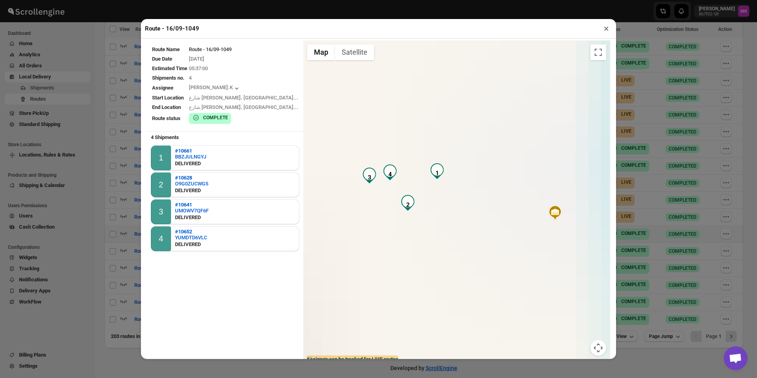
click at [721, 193] on div "Route - 16/09-1049 × Route Name Route - 16/09-1049 Due Date [DATE] Estimated Ti…" at bounding box center [378, 189] width 757 height 378
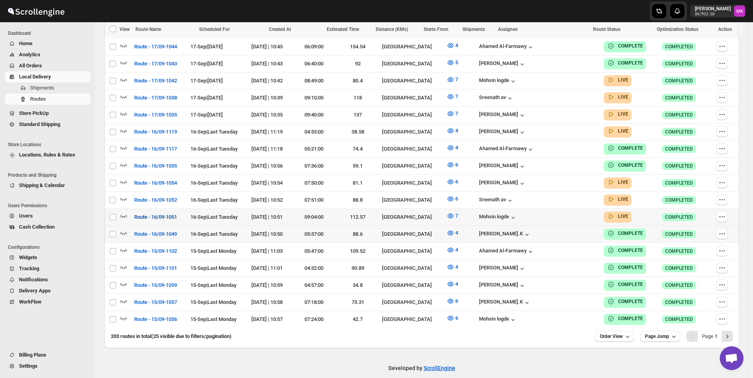
click at [164, 213] on span "Route - 16/09-1051" at bounding box center [155, 217] width 43 height 8
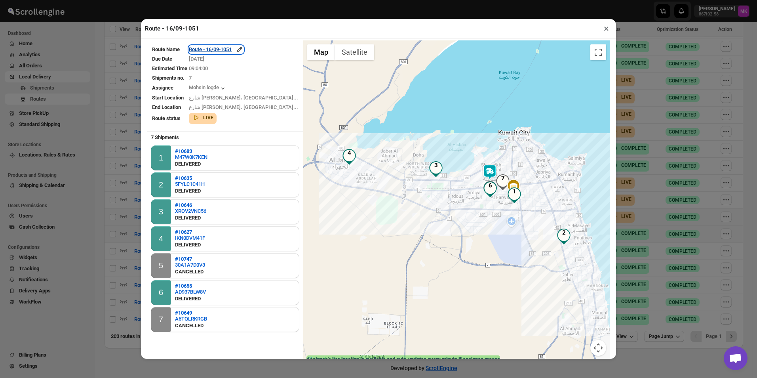
click at [222, 51] on div "Route - 16/09-1051" at bounding box center [216, 50] width 55 height 8
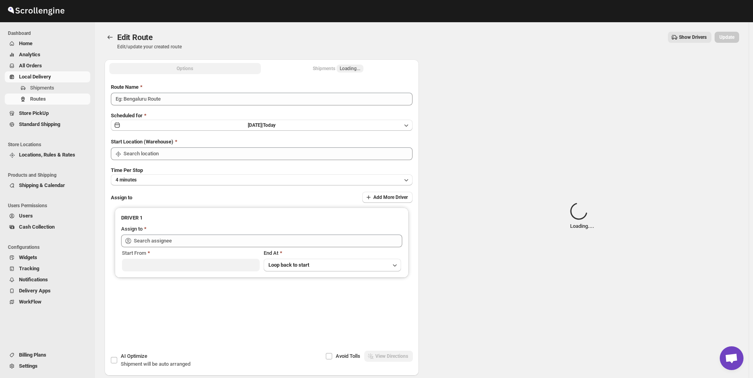
type input "Route - 16/09-1051"
click at [341, 74] on div "Options Shipments Loading... More views Options Shipments Loading... More views" at bounding box center [262, 67] width 314 height 17
type input "[GEOGRAPHIC_DATA]"
type input "Mohsin logde ([EMAIL_ADDRESS][DOMAIN_NAME])"
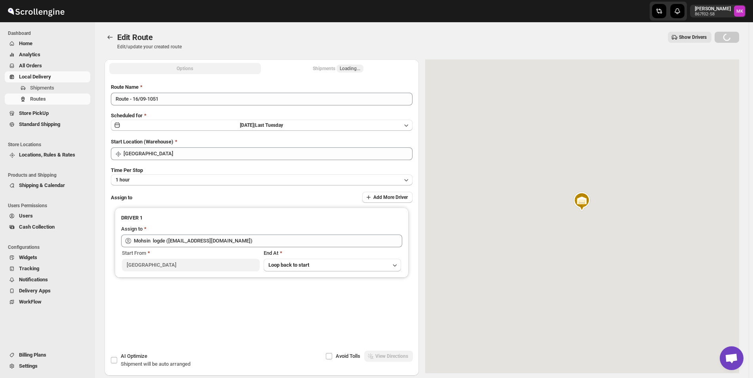
click at [341, 74] on div "Options Shipments Loading... More views Options Shipments Loading... More views" at bounding box center [262, 67] width 314 height 17
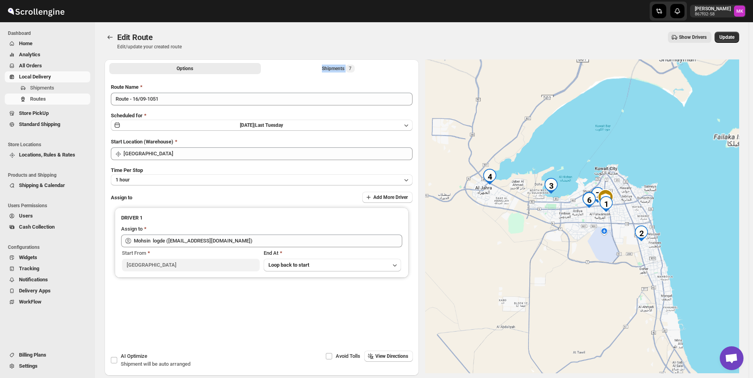
click at [341, 74] on div "Options Shipments 7 More views Options Shipments 7 More views" at bounding box center [262, 67] width 314 height 17
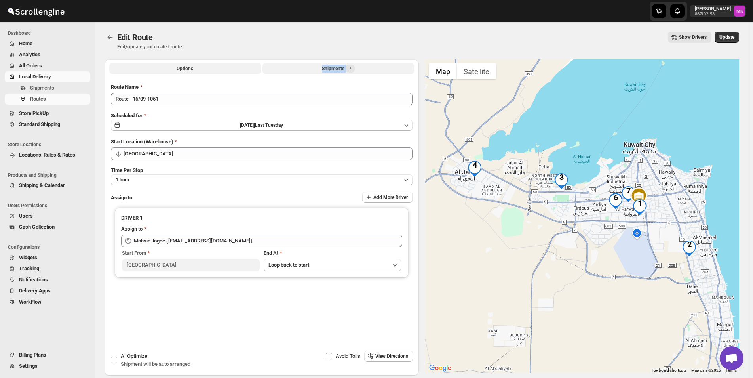
click at [347, 69] on div "Shipments 7" at bounding box center [338, 69] width 33 height 8
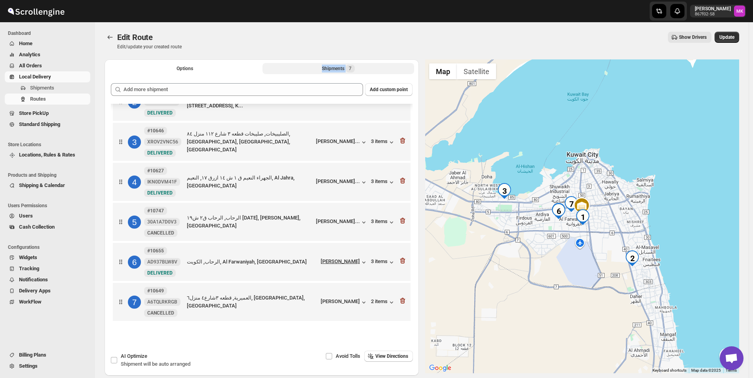
scroll to position [65, 0]
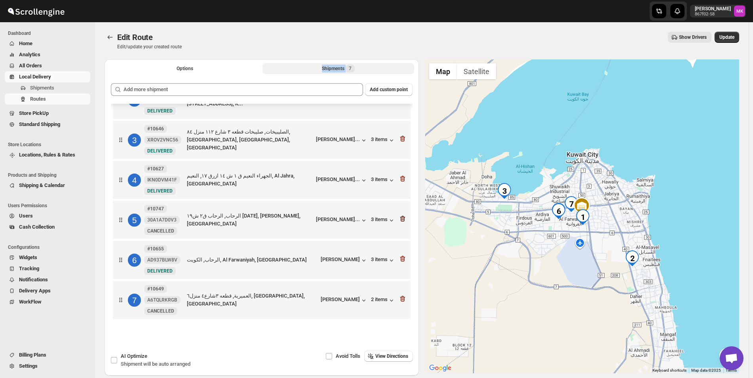
click at [403, 215] on icon "button" at bounding box center [403, 219] width 8 height 8
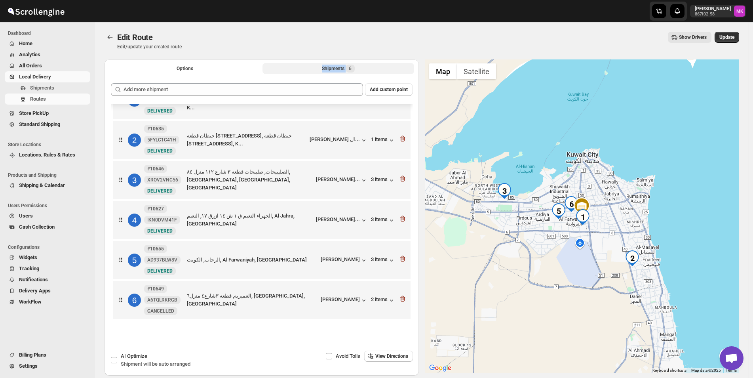
scroll to position [25, 0]
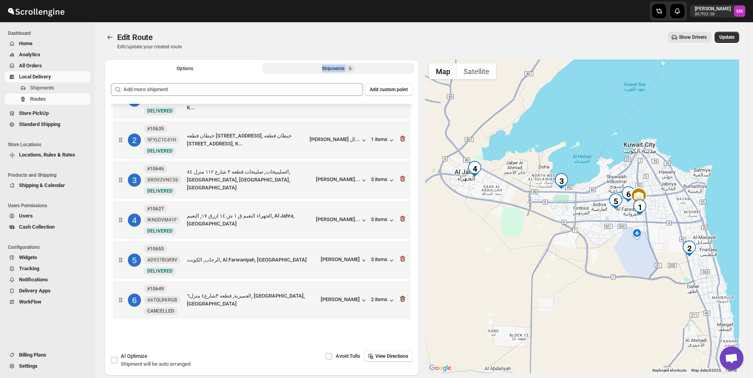
click at [403, 301] on icon "button" at bounding box center [403, 299] width 8 height 8
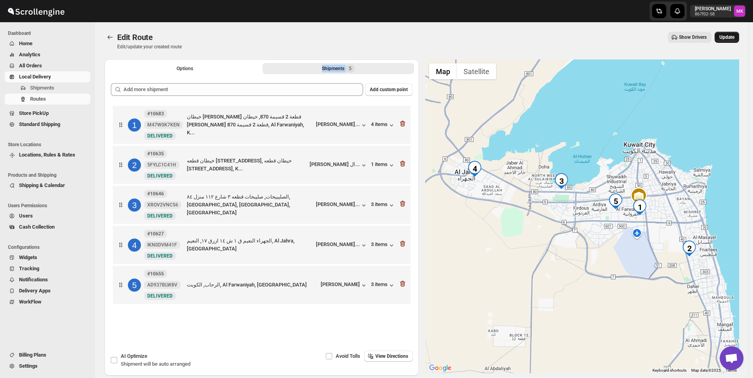
click at [728, 41] on button "Update" at bounding box center [727, 37] width 25 height 11
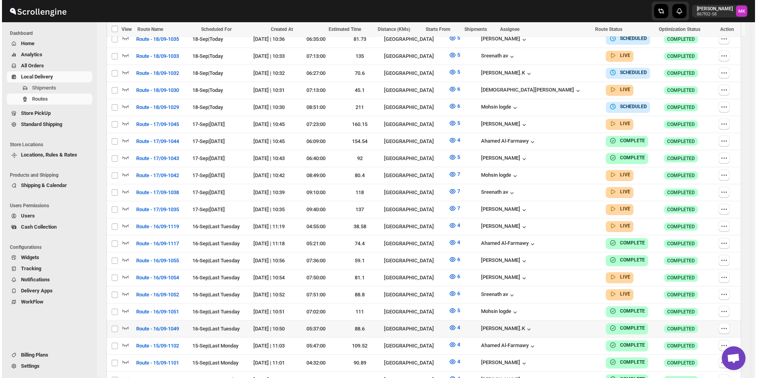
scroll to position [317, 0]
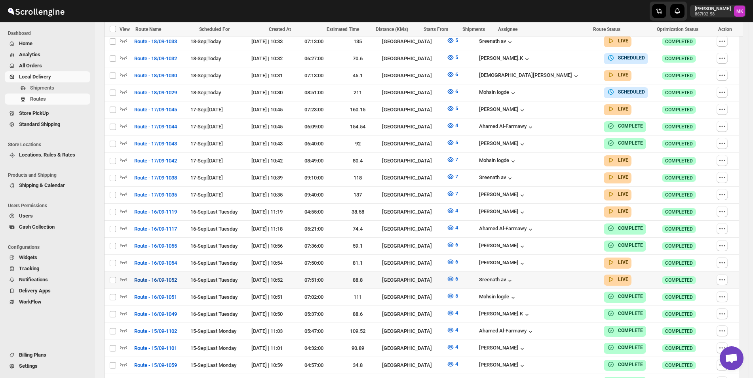
click at [160, 276] on span "Route - 16/09-1052" at bounding box center [155, 280] width 43 height 8
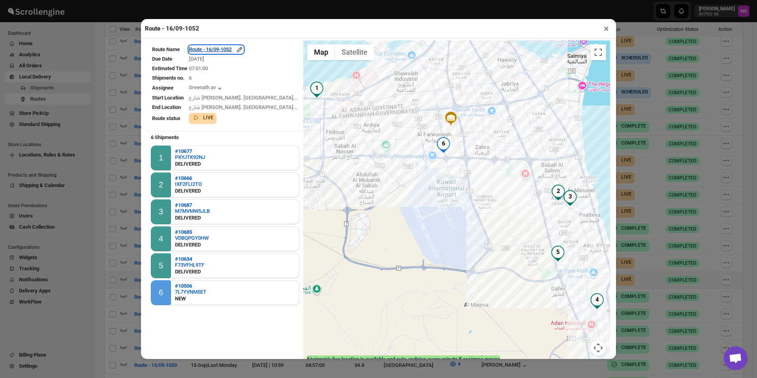
click at [226, 53] on div "Route - 16/09-1052" at bounding box center [216, 50] width 55 height 8
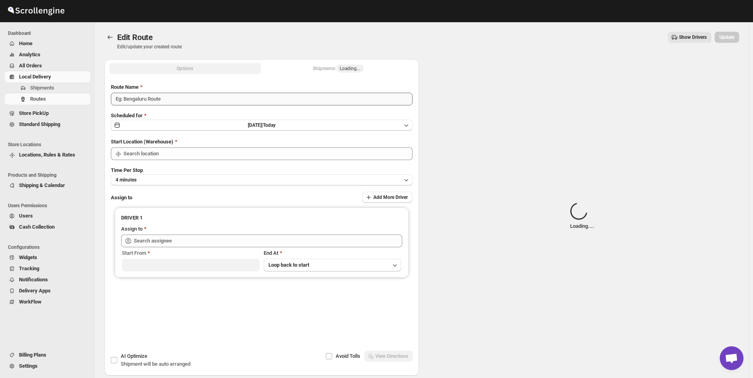
type input "Route - 16/09-1052"
type input "[GEOGRAPHIC_DATA]"
click at [362, 66] on span "Loading..." at bounding box center [350, 69] width 27 height 8
type input "Sreenath av ([EMAIL_ADDRESS][DOMAIN_NAME])"
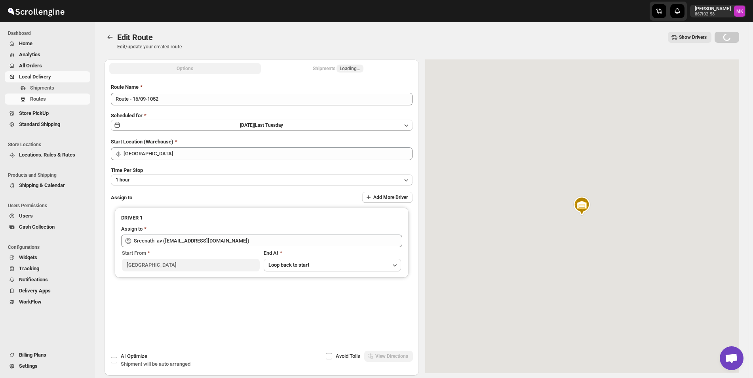
click at [361, 66] on button "Shipments Loading..." at bounding box center [339, 68] width 152 height 11
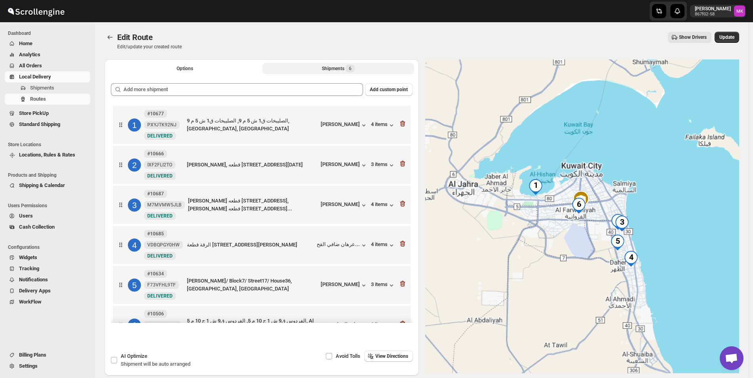
click at [361, 66] on button "Shipments 6" at bounding box center [339, 68] width 152 height 11
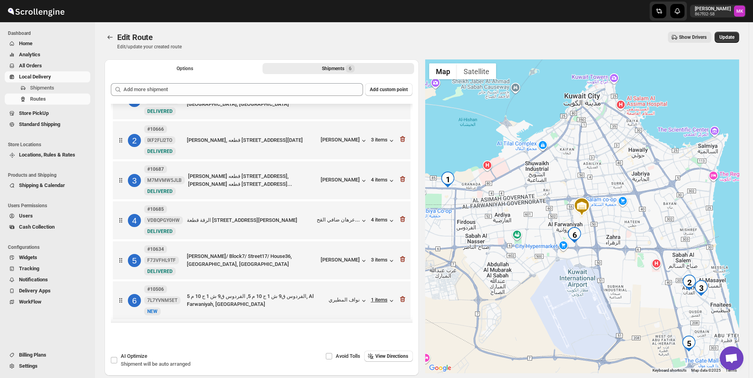
scroll to position [25, 0]
click at [402, 300] on icon "button" at bounding box center [402, 299] width 5 height 6
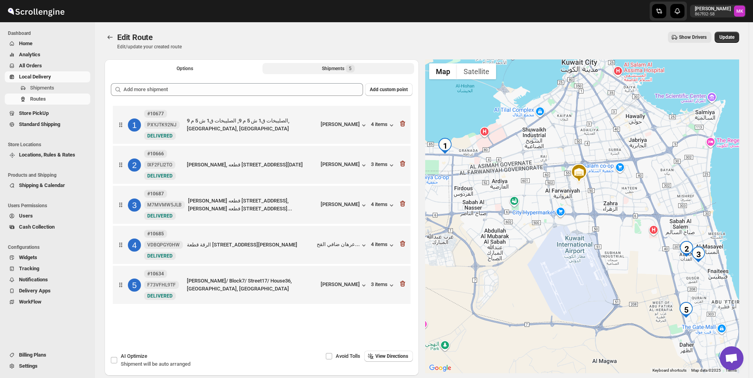
scroll to position [0, 0]
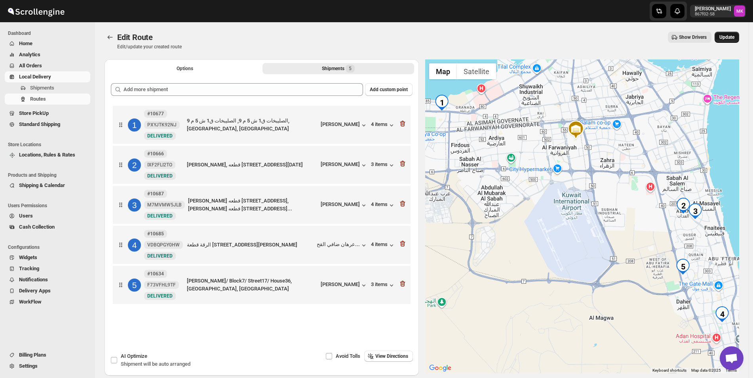
click at [733, 39] on span "Update" at bounding box center [726, 37] width 15 height 6
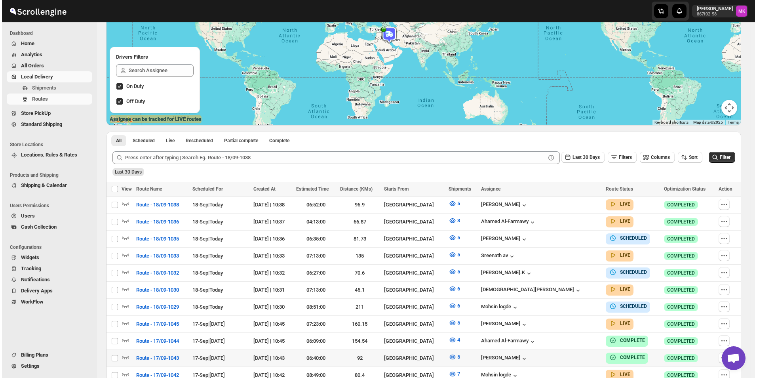
scroll to position [238, 0]
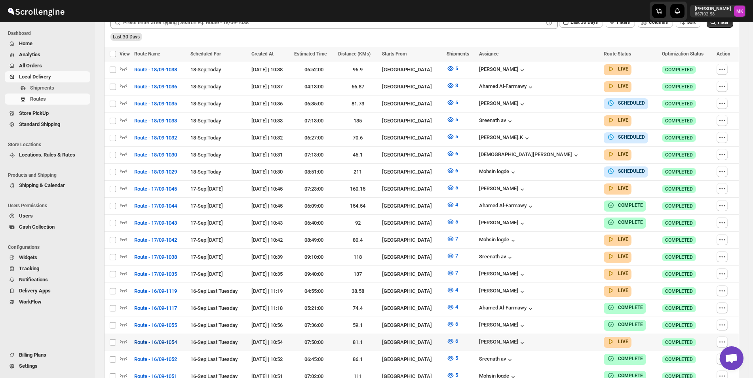
click at [148, 338] on span "Route - 16/09-1054" at bounding box center [155, 342] width 43 height 8
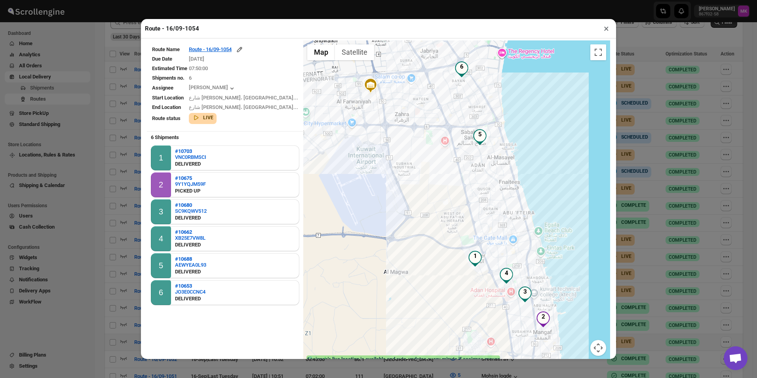
click at [246, 57] on td "[DATE]" at bounding box center [243, 59] width 110 height 9
click at [242, 51] on div "Route - 16/09-1054" at bounding box center [216, 50] width 55 height 8
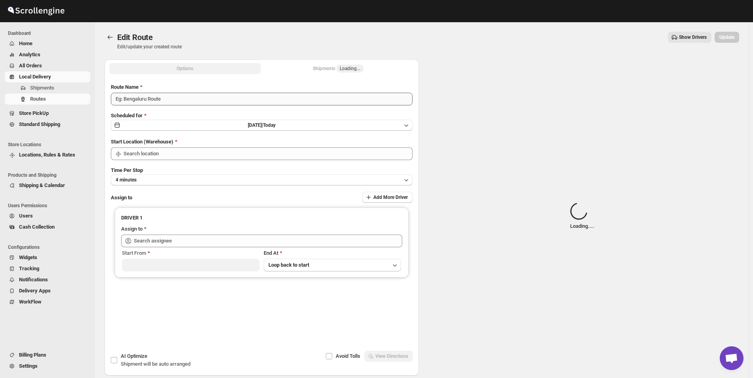
type input "Route - 16/09-1054"
type input "[GEOGRAPHIC_DATA]"
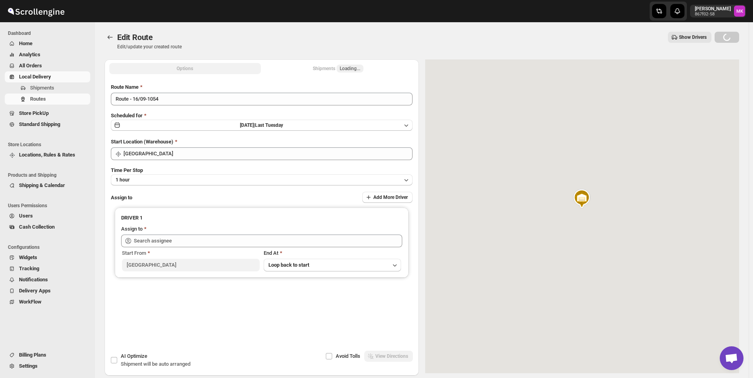
type input "[PERSON_NAME] ([EMAIL_ADDRESS][DOMAIN_NAME])"
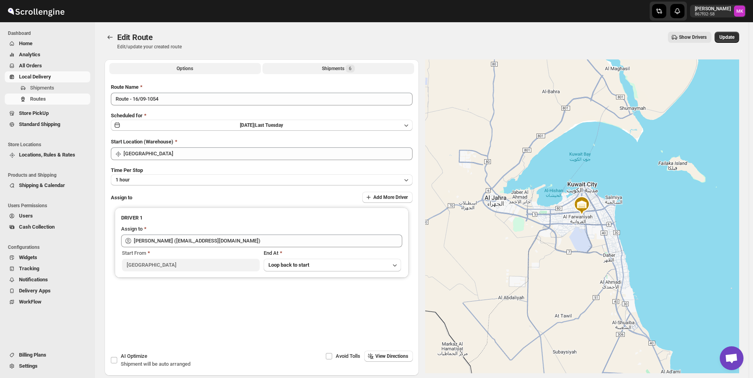
click at [347, 70] on div "Shipments 6" at bounding box center [338, 69] width 33 height 8
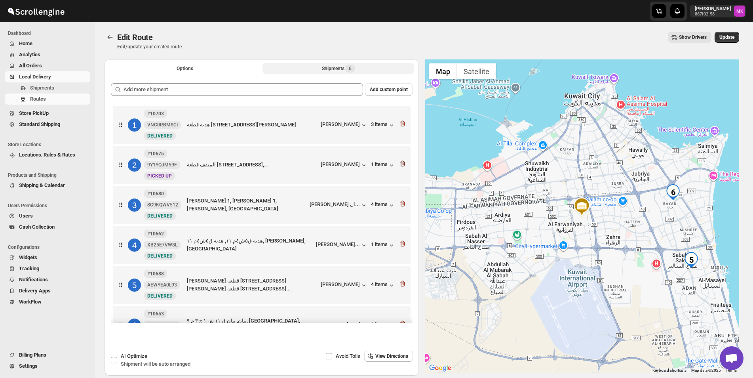
click at [400, 163] on icon "button" at bounding box center [402, 164] width 5 height 6
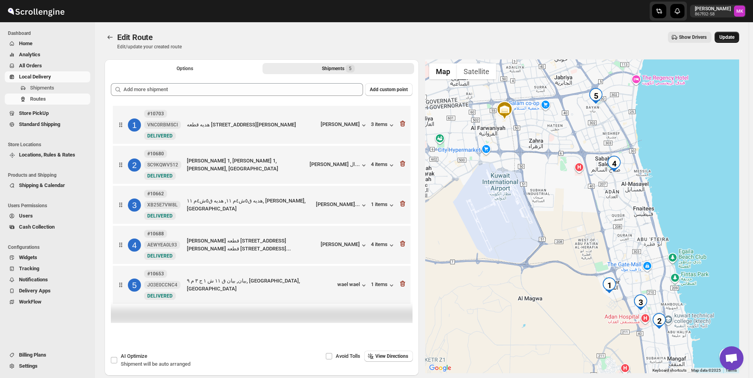
click at [724, 38] on span "Update" at bounding box center [726, 37] width 15 height 6
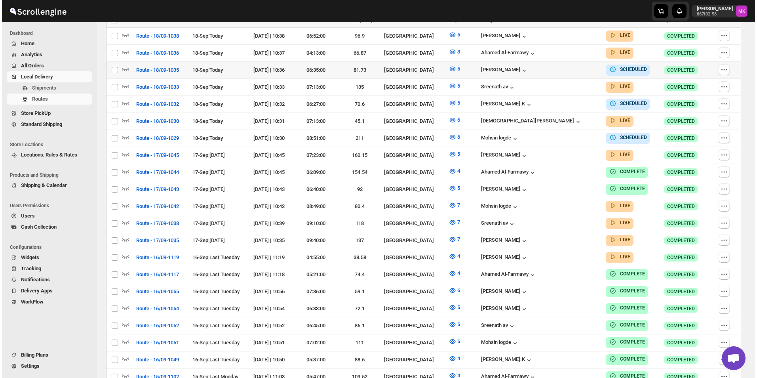
scroll to position [277, 0]
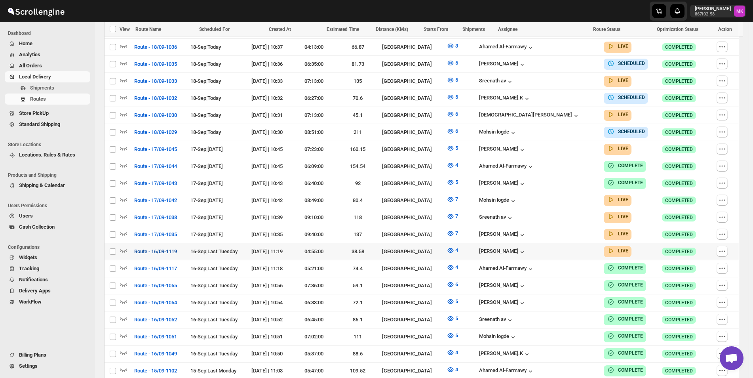
click at [143, 245] on button "Route - 16/09-1119" at bounding box center [155, 251] width 52 height 13
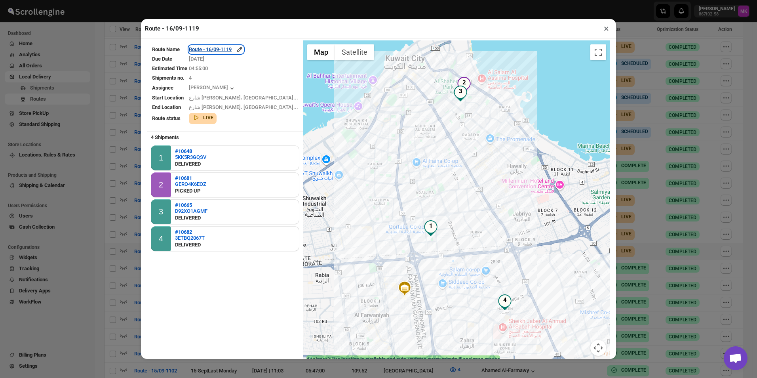
click at [232, 50] on div "Route - 16/09-1119" at bounding box center [216, 50] width 55 height 8
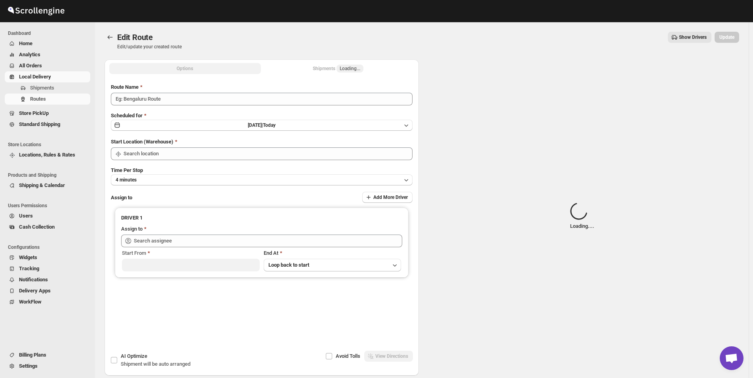
type input "Route - 16/09-1119"
type input "[GEOGRAPHIC_DATA]"
click at [353, 68] on span "Loading..." at bounding box center [350, 68] width 21 height 6
type input "[PERSON_NAME] ([EMAIL_ADDRESS][DOMAIN_NAME])"
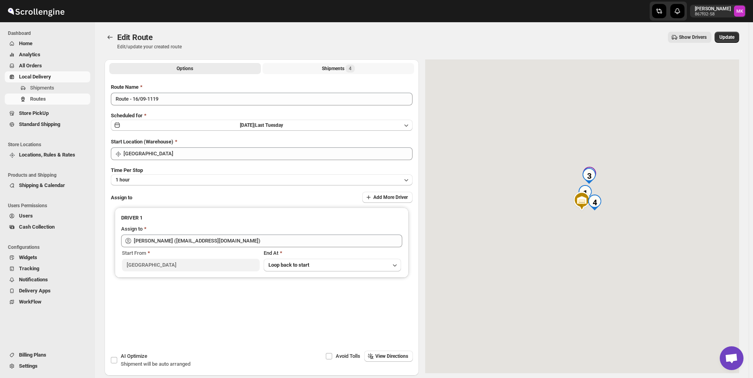
click at [352, 68] on span "4" at bounding box center [350, 68] width 3 height 6
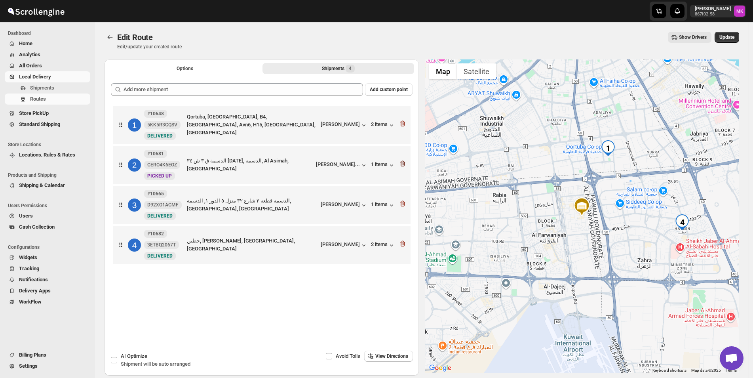
click at [403, 165] on icon "button" at bounding box center [402, 164] width 5 height 6
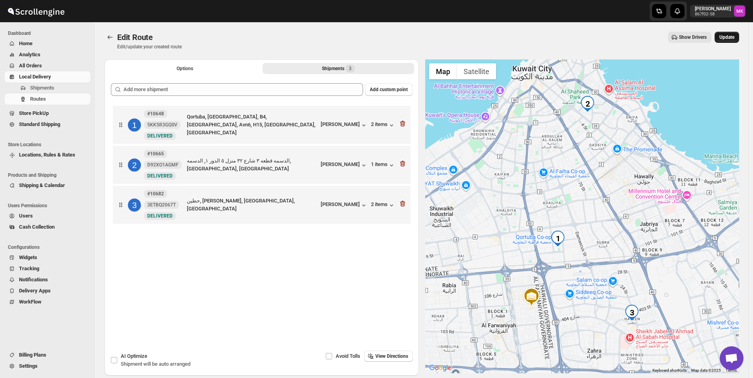
click at [729, 34] on span "Update" at bounding box center [726, 37] width 15 height 6
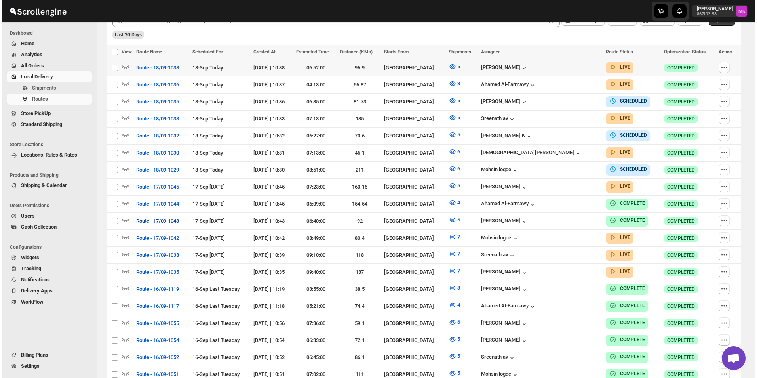
scroll to position [317, 0]
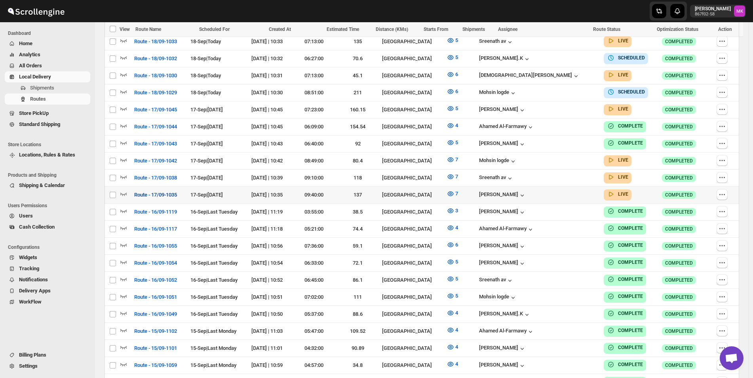
click at [157, 191] on span "Route - 17/09-1035" at bounding box center [155, 195] width 43 height 8
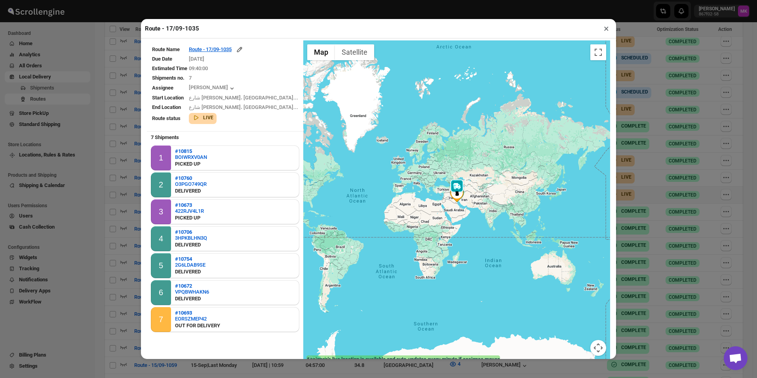
click at [204, 57] on span "[DATE]" at bounding box center [196, 59] width 15 height 6
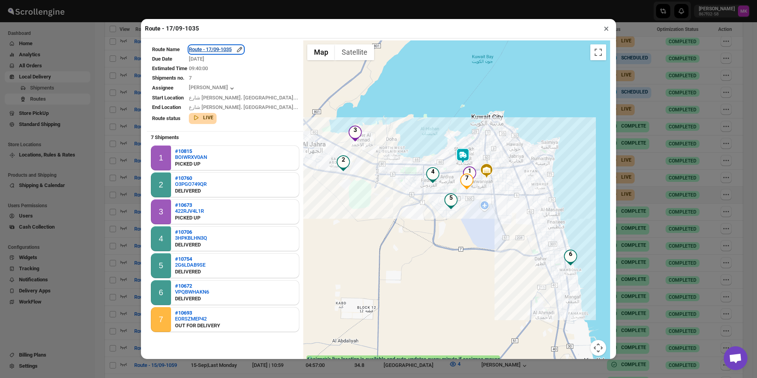
click at [244, 53] on div "Route - 17/09-1035" at bounding box center [216, 50] width 55 height 8
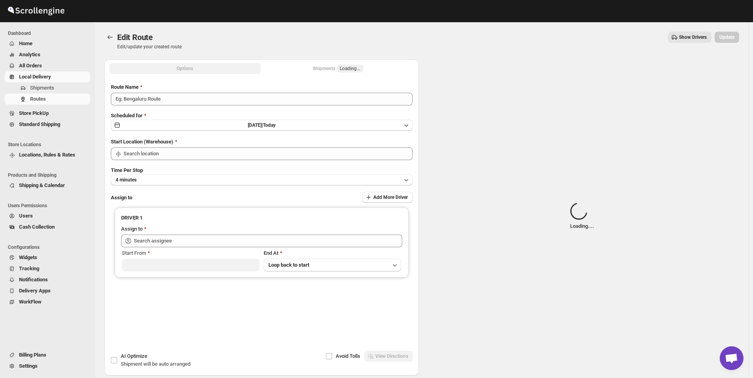
type input "Route - 17/09-1035"
type input "[PERSON_NAME] ([EMAIL_ADDRESS][DOMAIN_NAME])"
click at [332, 64] on button "Shipments Loading..." at bounding box center [339, 68] width 152 height 11
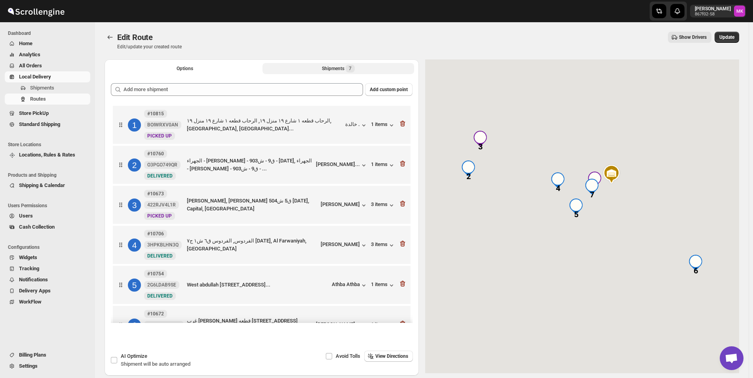
click at [332, 64] on button "Shipments 7" at bounding box center [339, 68] width 152 height 11
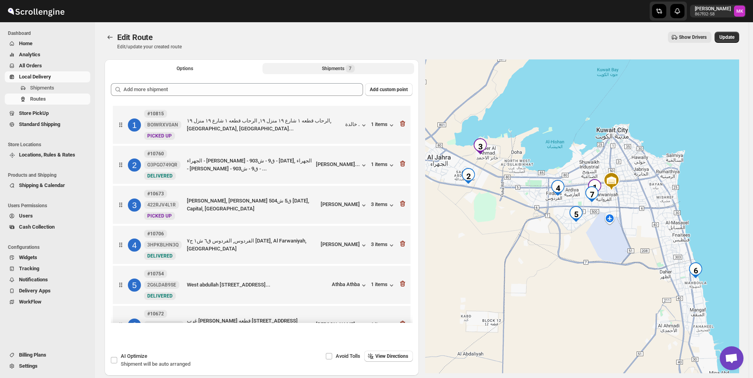
click at [332, 64] on button "Shipments 7" at bounding box center [339, 68] width 152 height 11
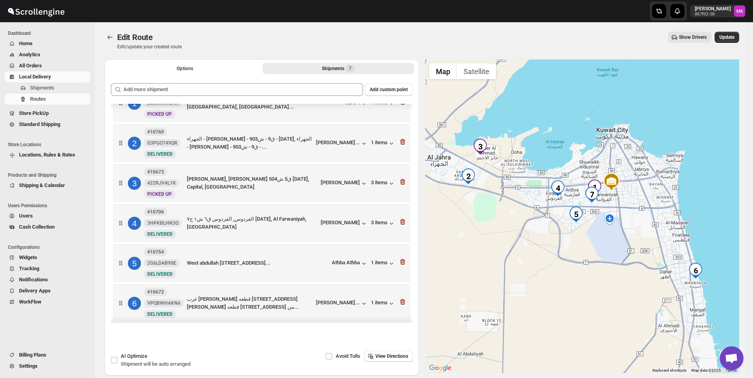
scroll to position [65, 0]
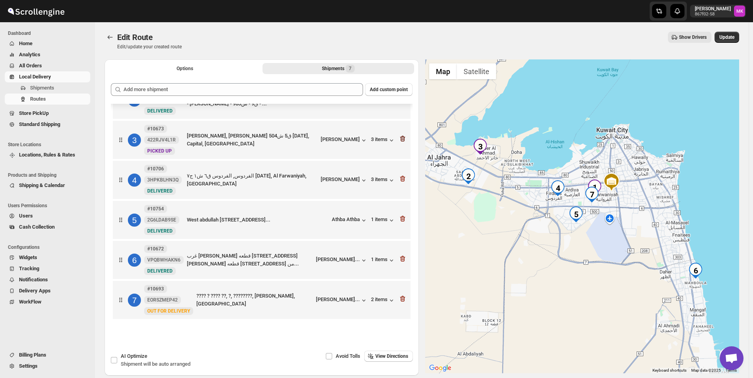
click at [403, 140] on icon "button" at bounding box center [403, 139] width 1 height 2
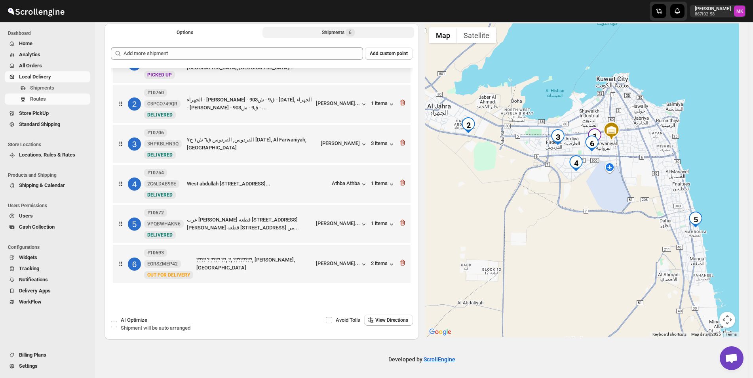
scroll to position [37, 0]
click at [402, 263] on icon "button" at bounding box center [403, 261] width 8 height 8
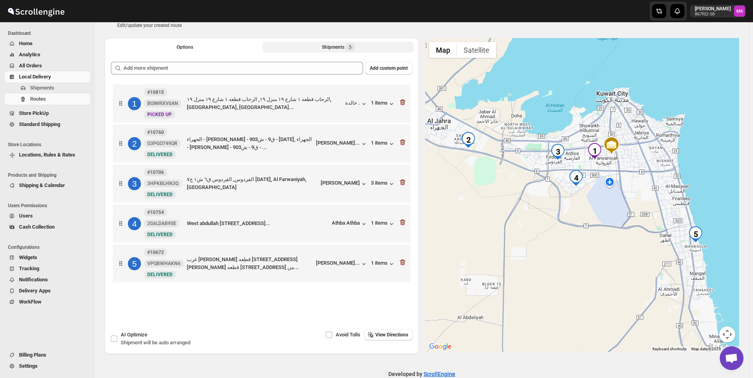
scroll to position [0, 0]
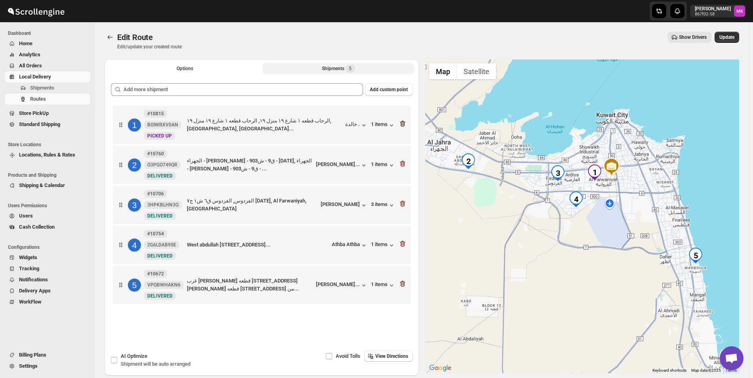
click at [405, 125] on icon "button" at bounding box center [403, 124] width 8 height 8
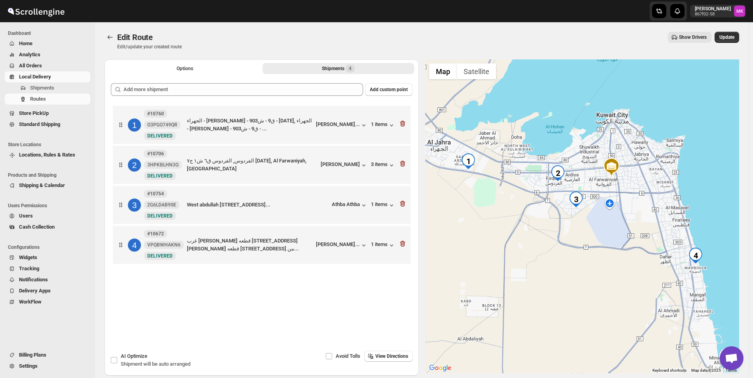
click at [729, 30] on div "Edit Route. This page is ready Edit Route Edit/update your created route Show D…" at bounding box center [422, 40] width 635 height 37
click at [728, 35] on span "Update" at bounding box center [726, 37] width 15 height 6
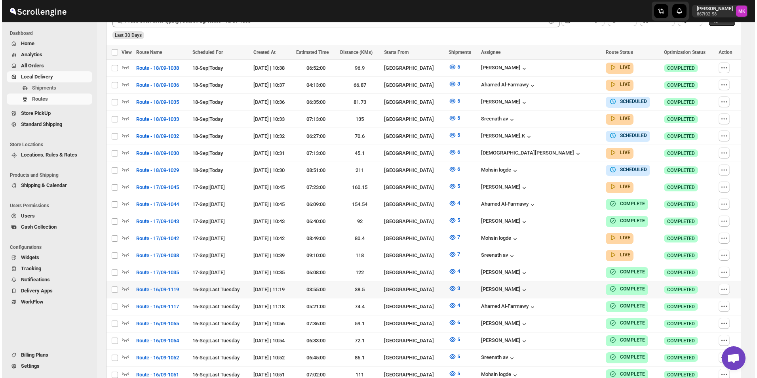
scroll to position [238, 0]
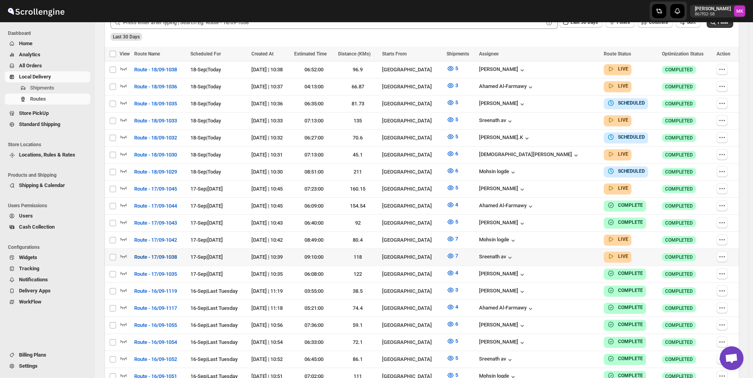
click at [166, 253] on span "Route - 17/09-1038" at bounding box center [155, 257] width 43 height 8
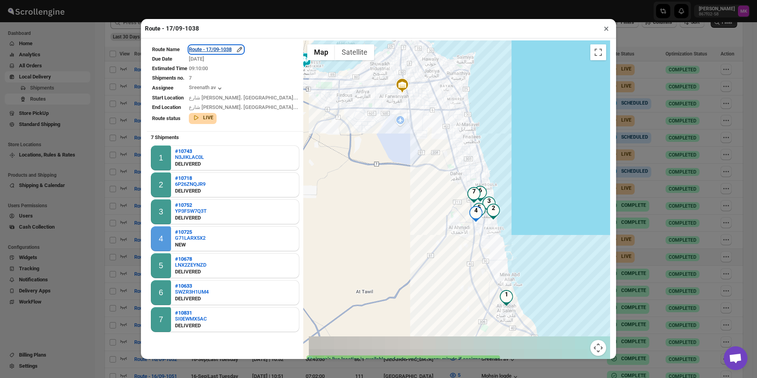
click at [242, 47] on div "Route - 17/09-1038" at bounding box center [216, 50] width 55 height 8
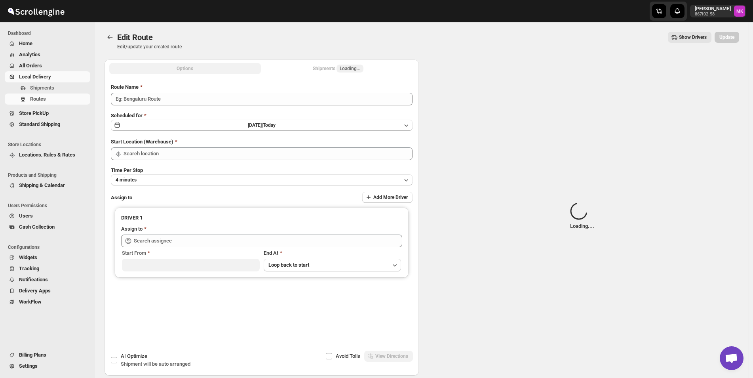
type input "Route - 17/09-1038"
click at [368, 71] on button "Shipments Loading..." at bounding box center [339, 68] width 152 height 11
type input "[GEOGRAPHIC_DATA]"
click at [368, 71] on button "Shipments Loading..." at bounding box center [339, 68] width 152 height 11
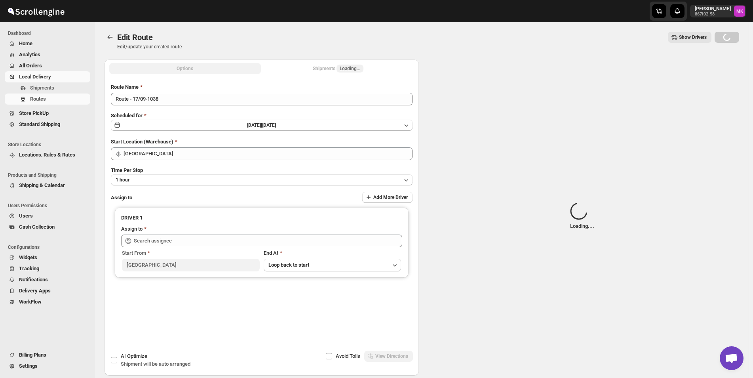
type input "Sreenath av ([EMAIL_ADDRESS][DOMAIN_NAME])"
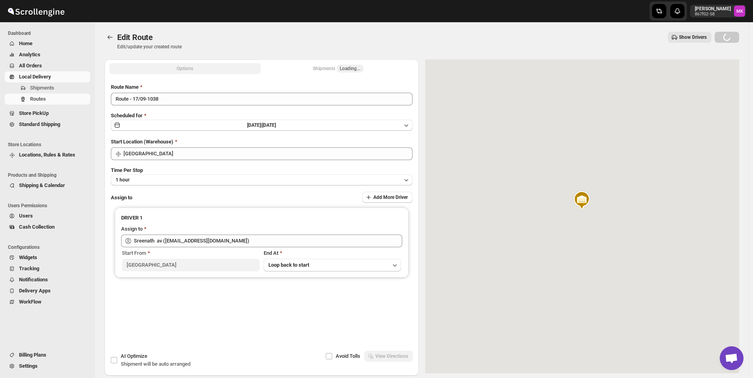
click at [368, 71] on button "Shipments Loading..." at bounding box center [339, 68] width 152 height 11
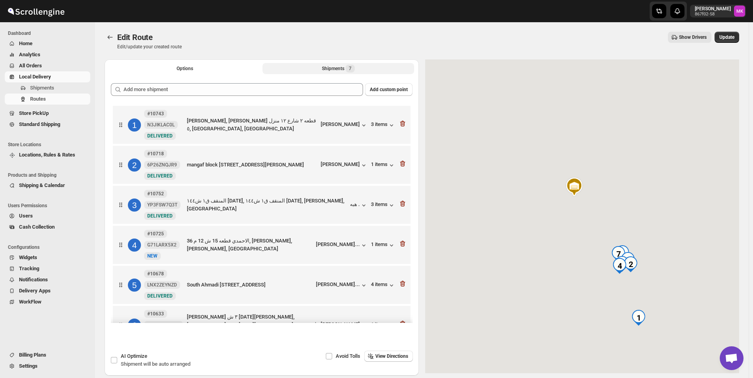
click at [355, 67] on span "7" at bounding box center [350, 69] width 9 height 8
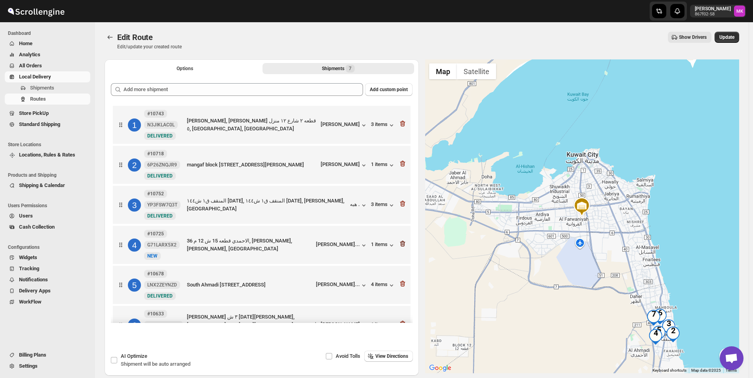
click at [400, 245] on icon "button" at bounding box center [403, 244] width 8 height 8
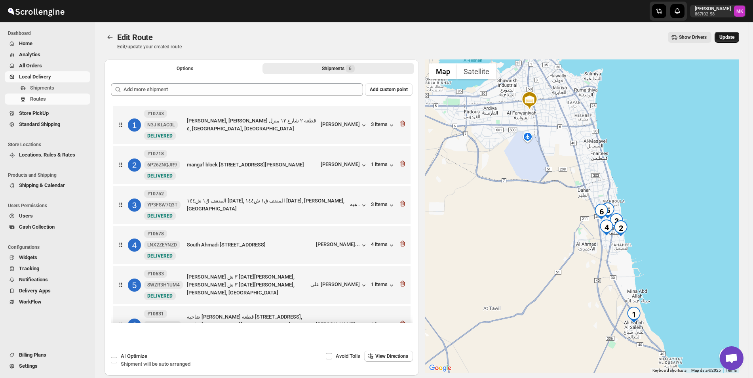
click at [724, 41] on button "Update" at bounding box center [727, 37] width 25 height 11
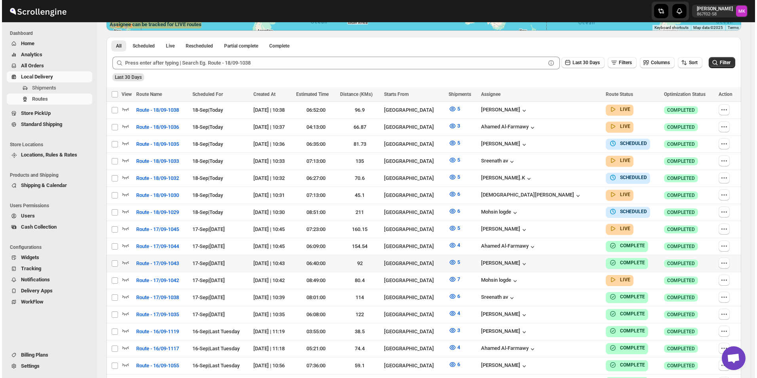
scroll to position [198, 0]
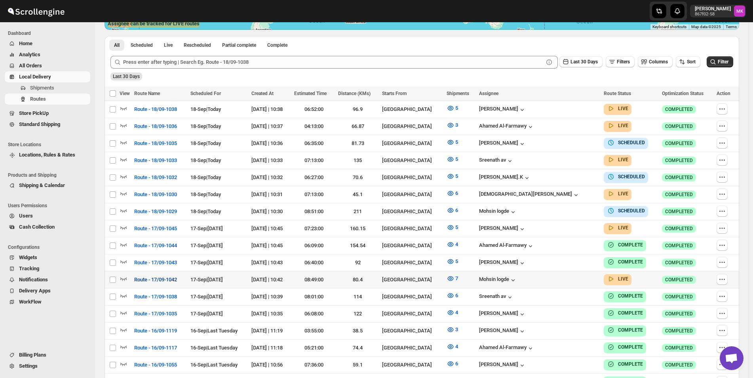
click at [175, 276] on span "Route - 17/09-1042" at bounding box center [155, 280] width 43 height 8
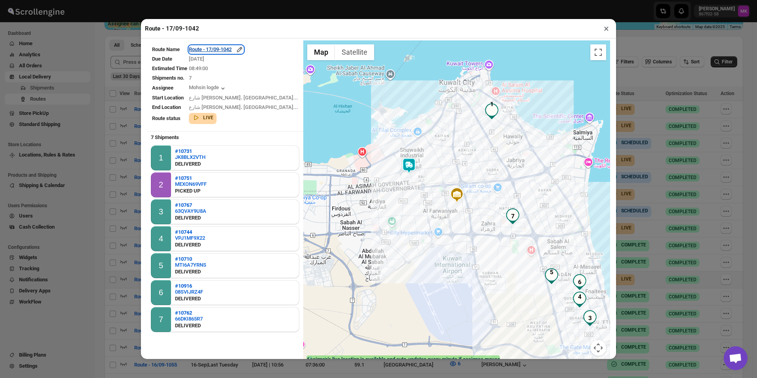
click at [217, 50] on div "Route - 17/09-1042" at bounding box center [216, 50] width 55 height 8
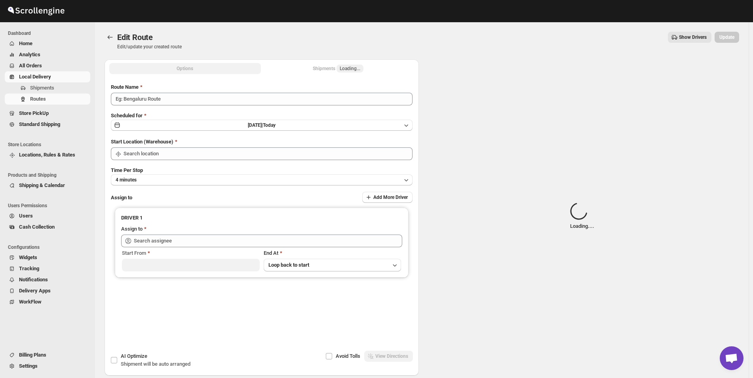
type input "Route - 17/09-1042"
type input "[GEOGRAPHIC_DATA]"
type input "Mohsin logde ([EMAIL_ADDRESS][DOMAIN_NAME])"
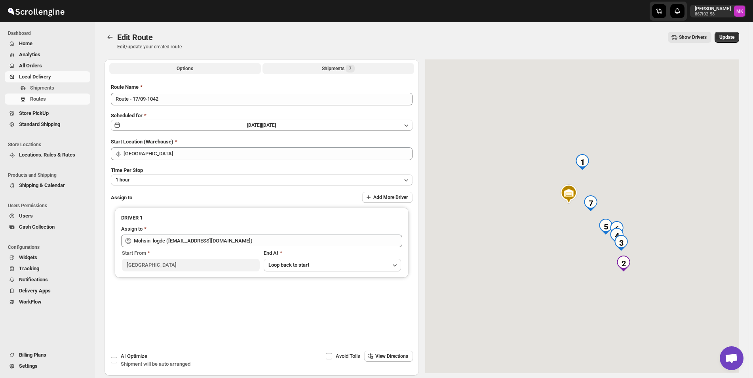
click at [346, 70] on div "Shipments 7" at bounding box center [338, 69] width 33 height 8
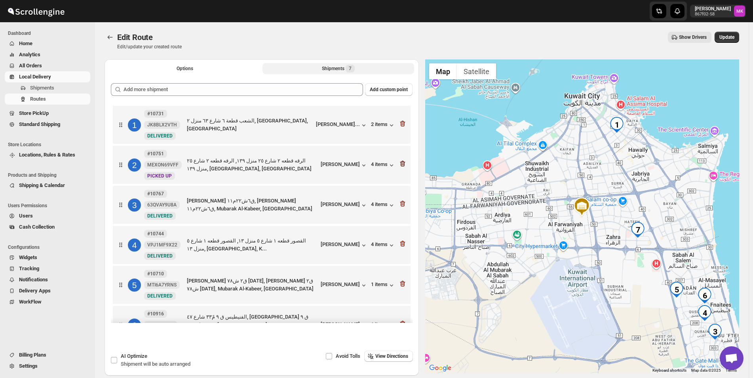
click at [402, 164] on icon "button" at bounding box center [402, 164] width 5 height 6
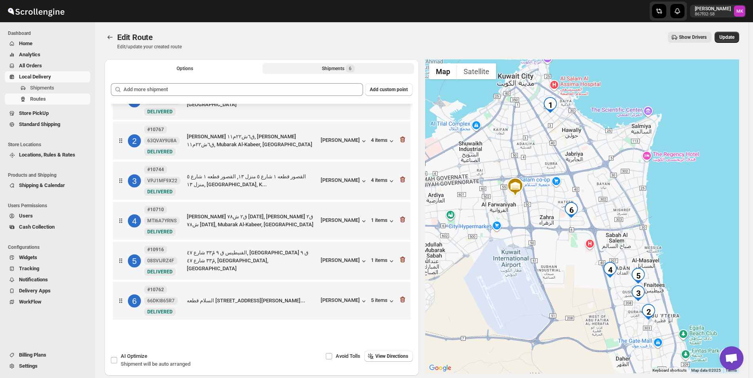
scroll to position [25, 0]
click at [726, 35] on span "Update" at bounding box center [726, 37] width 15 height 6
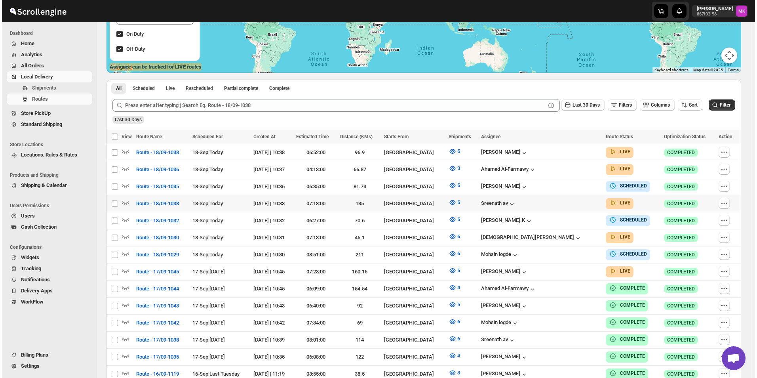
scroll to position [158, 0]
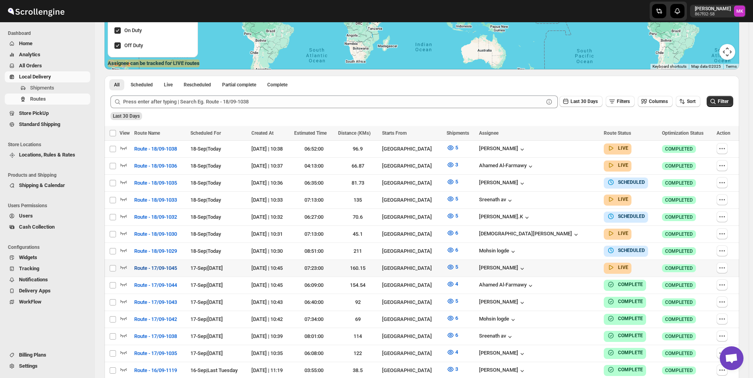
click at [158, 266] on span "Route - 17/09-1045" at bounding box center [155, 268] width 43 height 8
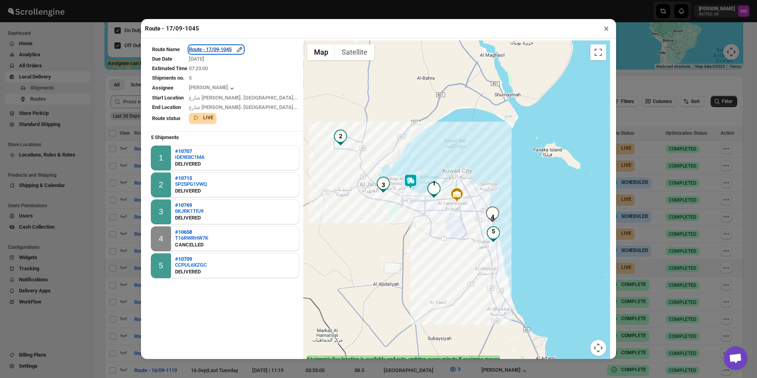
click at [232, 51] on div "Route - 17/09-1045" at bounding box center [216, 50] width 55 height 8
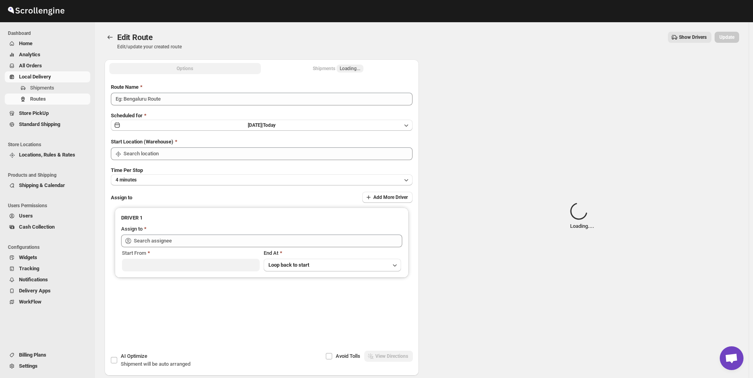
type input "Route - 17/09-1045"
type input "[GEOGRAPHIC_DATA]"
type input "[PERSON_NAME] ([EMAIL_ADDRESS][DOMAIN_NAME])"
click at [320, 69] on button "Shipments Loading..." at bounding box center [339, 68] width 152 height 11
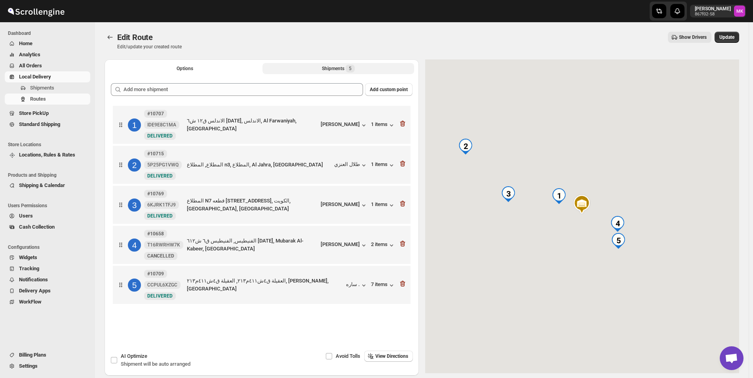
click at [320, 69] on button "Shipments 5" at bounding box center [339, 68] width 152 height 11
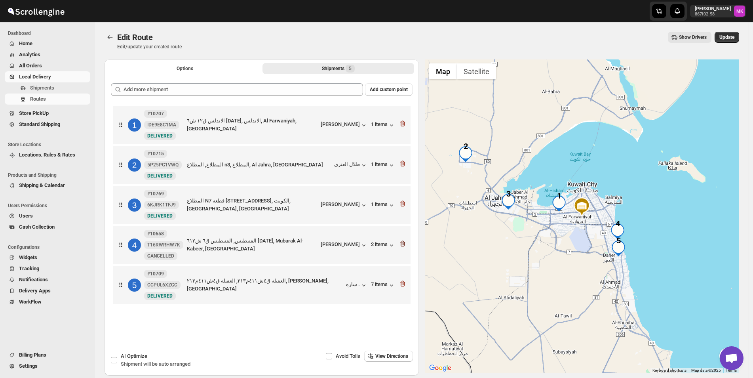
click at [405, 244] on icon "button" at bounding box center [402, 244] width 5 height 6
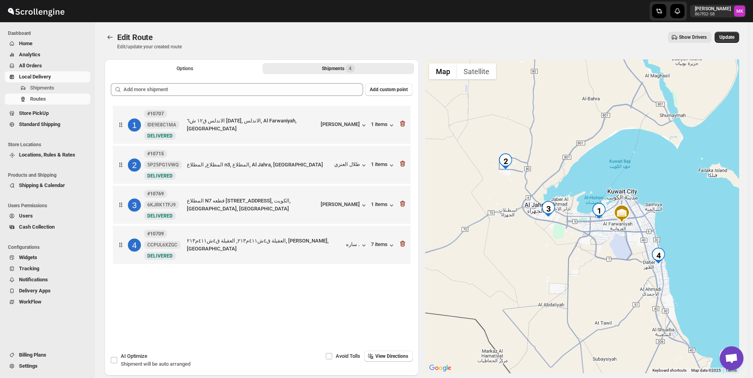
click at [725, 43] on div "Edit Route Edit/update your created route Show Drivers More actions Show Driver…" at bounding box center [422, 41] width 635 height 18
click at [728, 36] on span "Update" at bounding box center [726, 37] width 15 height 6
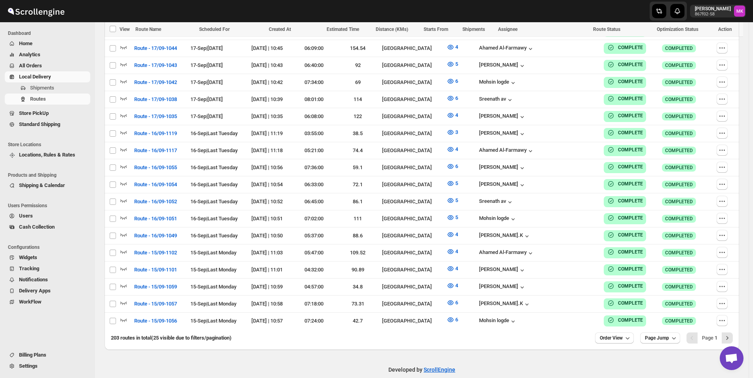
scroll to position [397, 0]
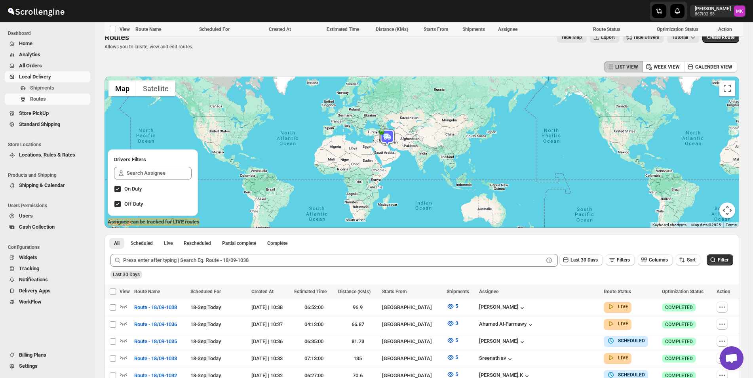
scroll to position [397, 0]
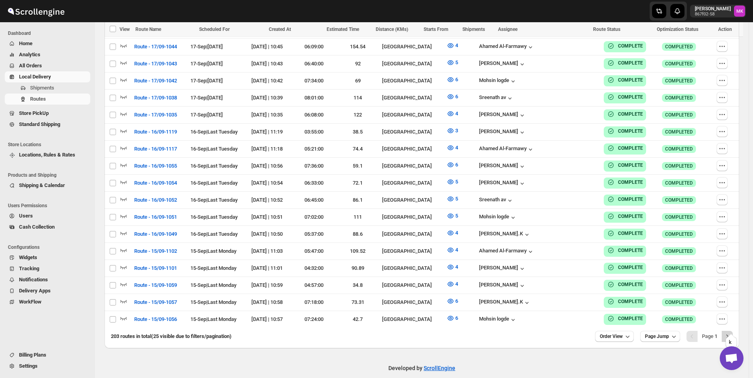
click at [730, 332] on icon "Next" at bounding box center [727, 336] width 8 height 8
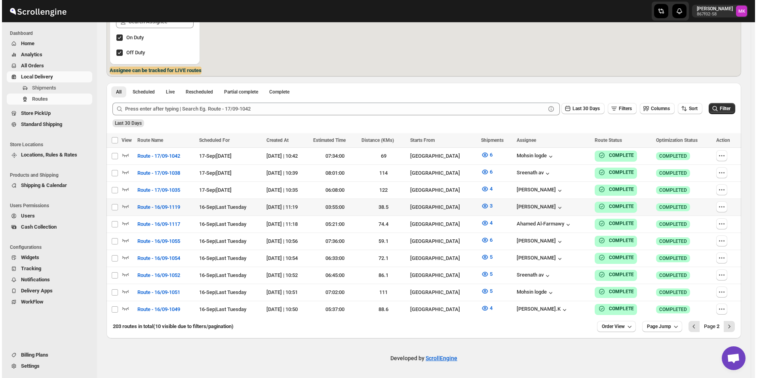
scroll to position [147, 0]
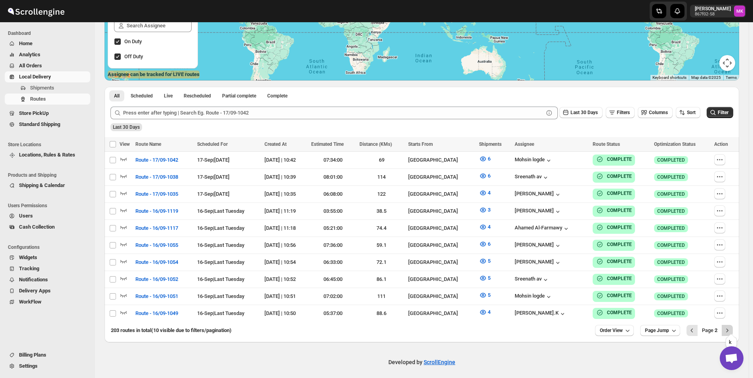
click at [733, 325] on button "Next" at bounding box center [727, 330] width 11 height 11
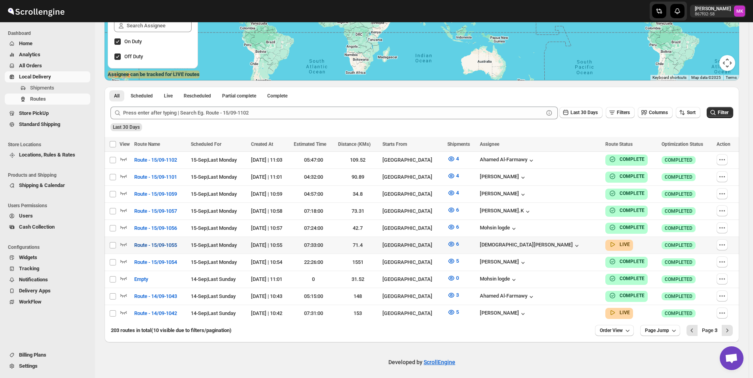
click at [157, 242] on span "Route - 15/09-1055" at bounding box center [155, 245] width 43 height 8
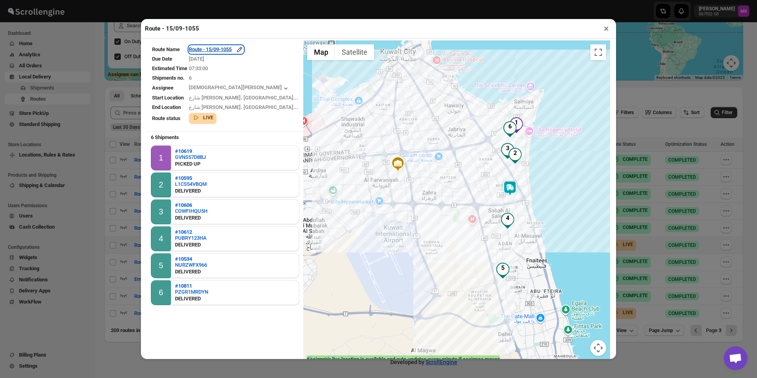
click at [238, 52] on div "Route - 15/09-1055" at bounding box center [216, 50] width 55 height 8
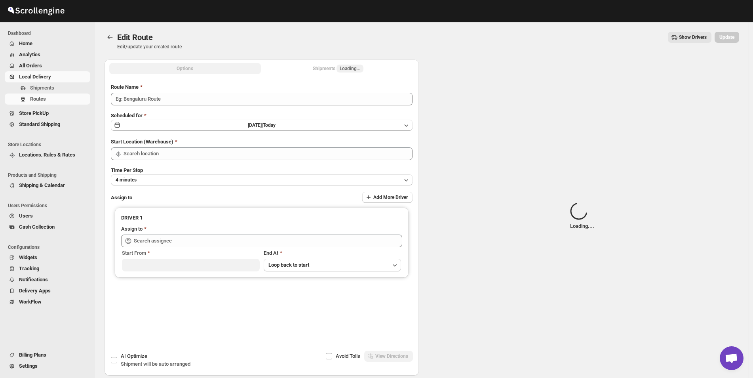
type input "Route - 15/09-1055"
type input "[GEOGRAPHIC_DATA]"
type input "Mohammed faizan (fs3453480@gmail.com)"
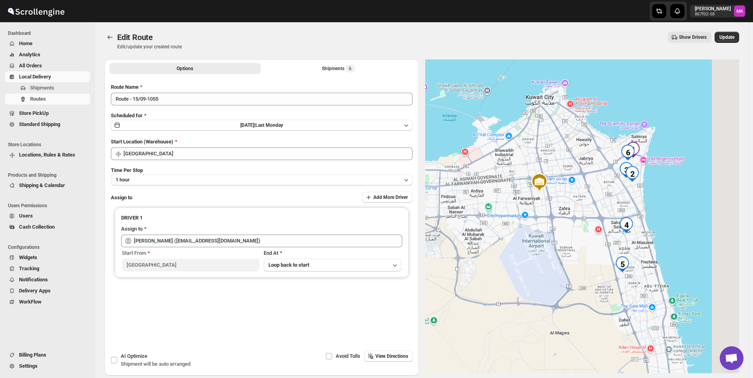
click at [383, 74] on div "Options Shipments 6 More views Options Shipments 6 More views" at bounding box center [262, 67] width 314 height 17
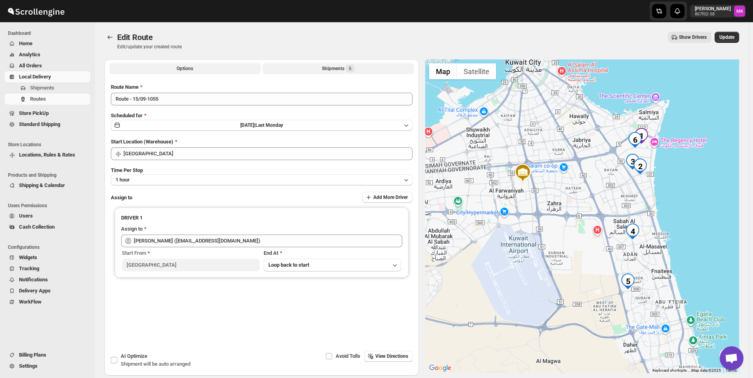
click at [341, 66] on div "Shipments 6" at bounding box center [338, 69] width 33 height 8
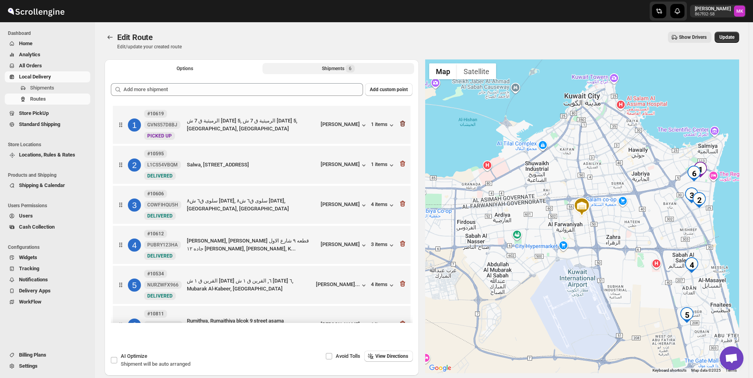
click at [403, 126] on icon "button" at bounding box center [403, 124] width 8 height 8
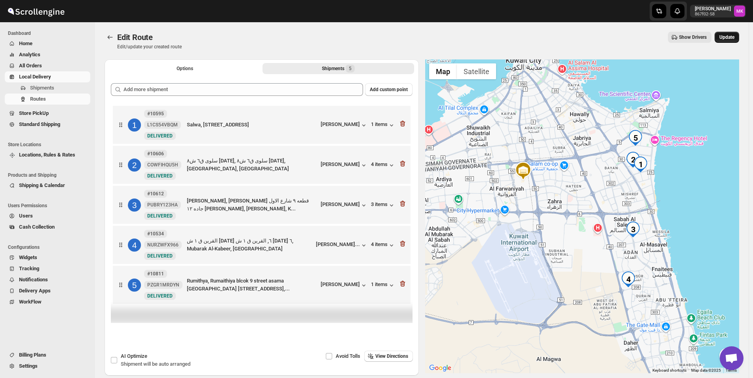
click at [730, 40] on span "Update" at bounding box center [726, 37] width 15 height 6
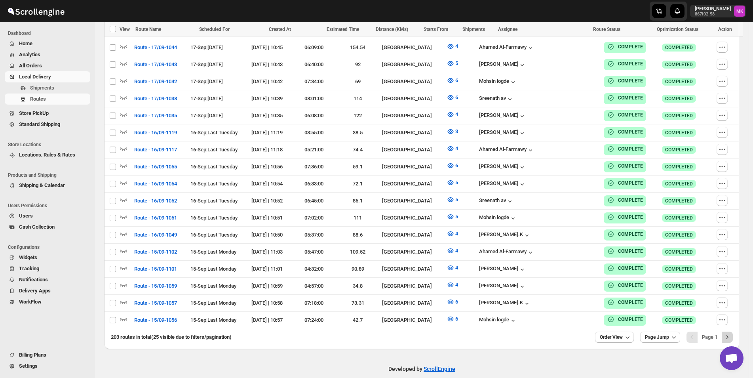
click at [731, 333] on icon "Next" at bounding box center [727, 337] width 8 height 8
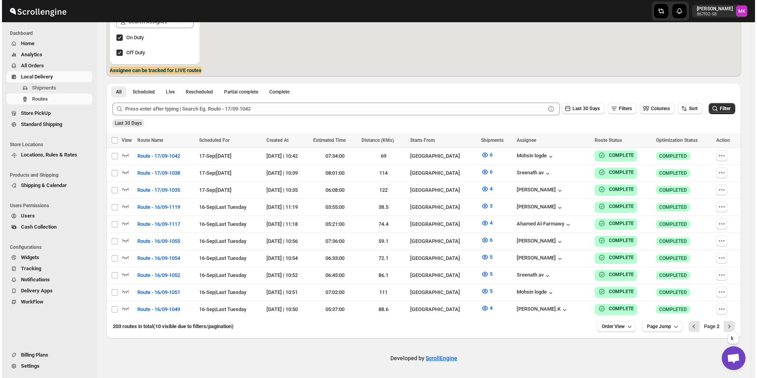
scroll to position [147, 0]
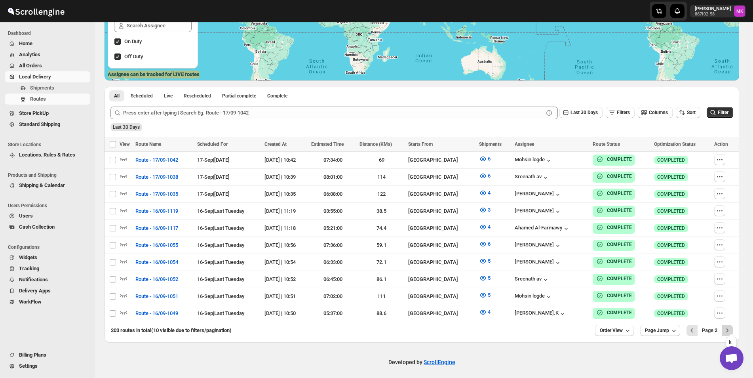
click at [726, 325] on button "Next" at bounding box center [727, 330] width 11 height 11
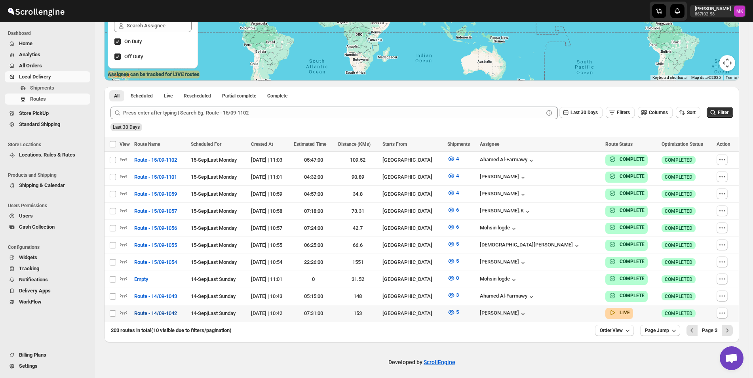
click at [155, 311] on span "Route - 14/09-1042" at bounding box center [155, 313] width 43 height 8
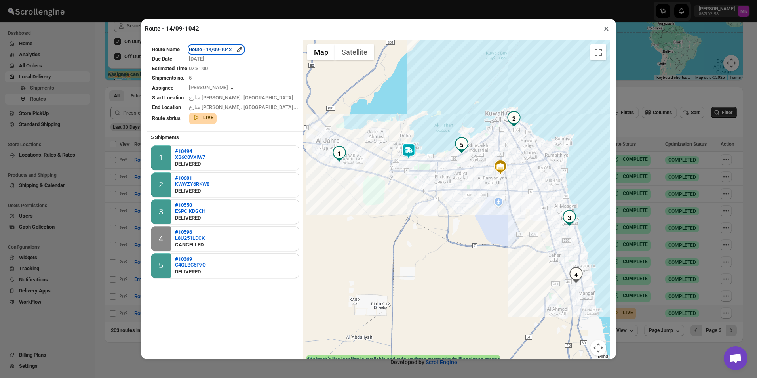
click at [222, 50] on div "Route - 14/09-1042" at bounding box center [216, 50] width 55 height 8
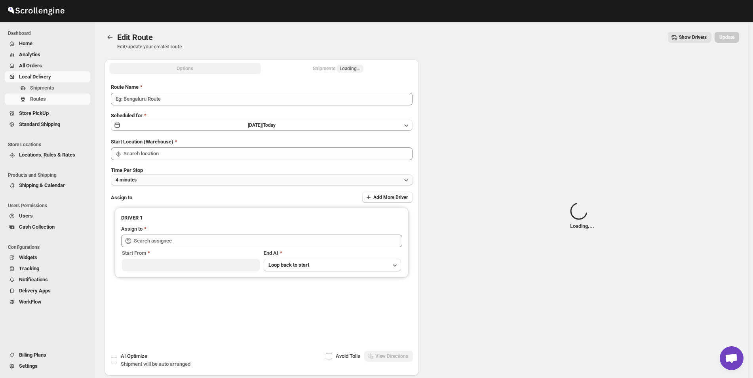
type input "Route - 14/09-1042"
type input "[GEOGRAPHIC_DATA]"
click at [367, 69] on button "Shipments Loading..." at bounding box center [339, 68] width 152 height 11
type input "[PERSON_NAME] ([EMAIL_ADDRESS][DOMAIN_NAME])"
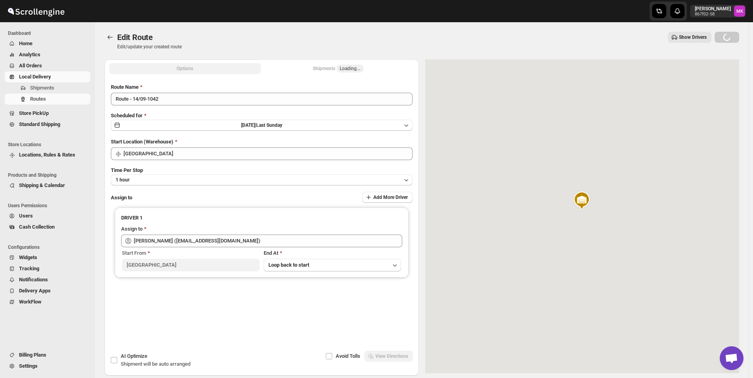
click at [367, 69] on button "Shipments Loading..." at bounding box center [339, 68] width 152 height 11
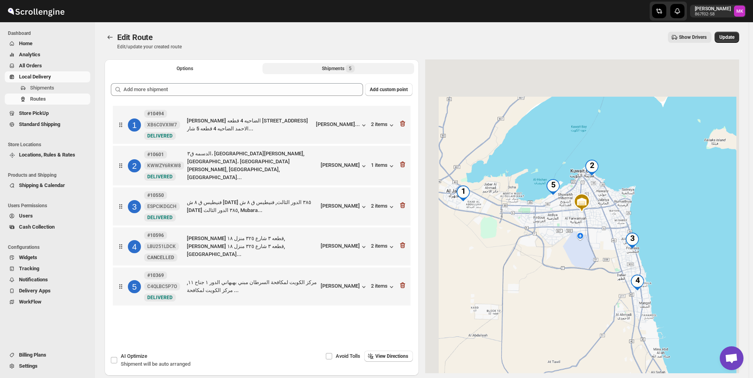
click at [367, 69] on button "Shipments 5" at bounding box center [339, 68] width 152 height 11
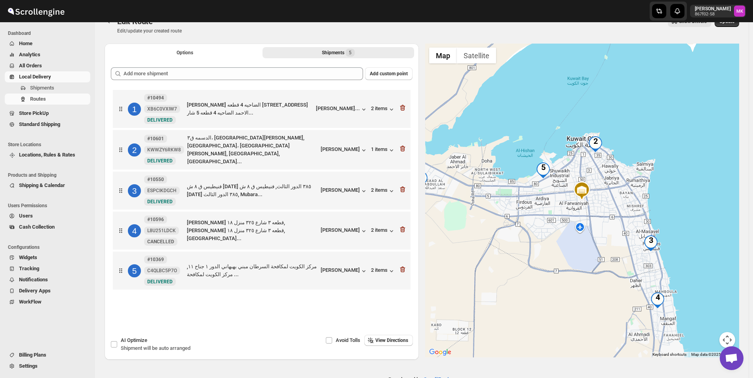
scroll to position [37, 0]
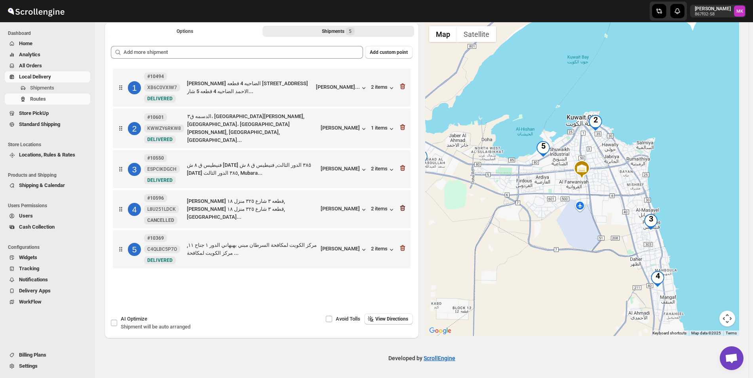
click at [405, 208] on icon "button" at bounding box center [402, 208] width 5 height 6
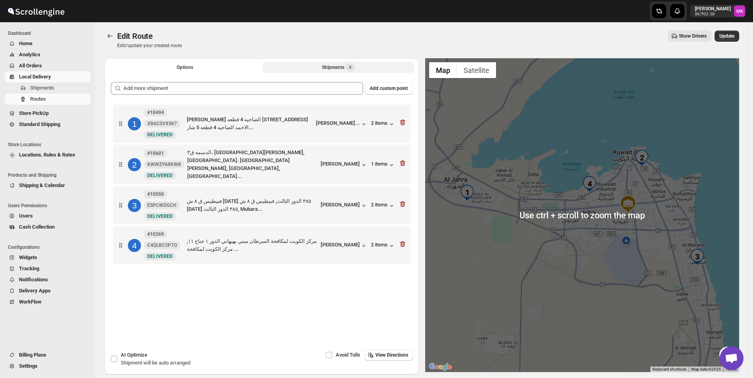
scroll to position [0, 0]
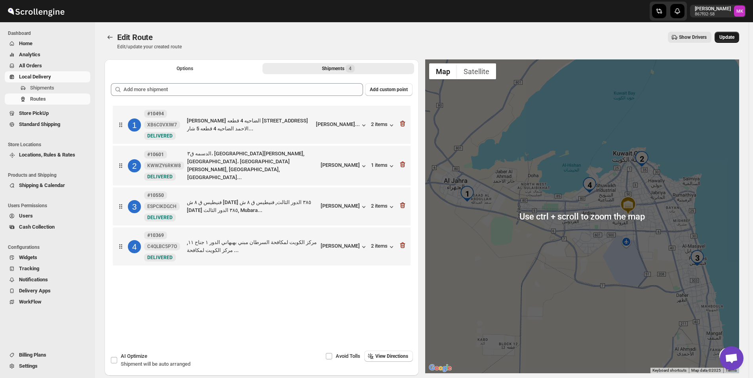
click at [728, 32] on button "Update" at bounding box center [727, 37] width 25 height 11
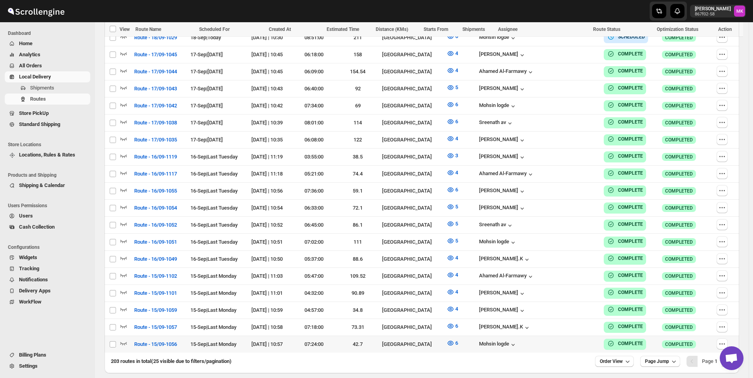
scroll to position [397, 0]
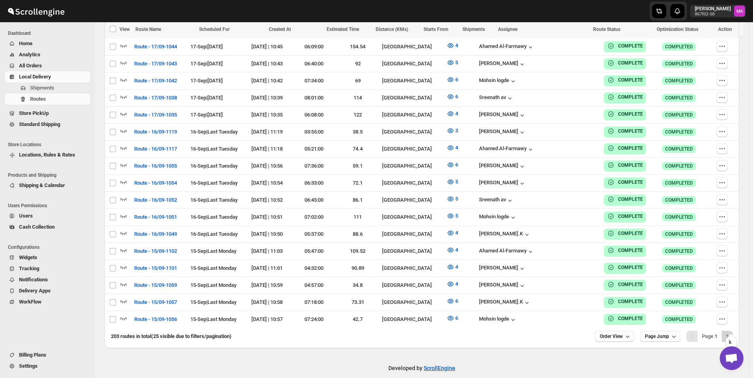
click at [731, 332] on icon "Next" at bounding box center [727, 336] width 8 height 8
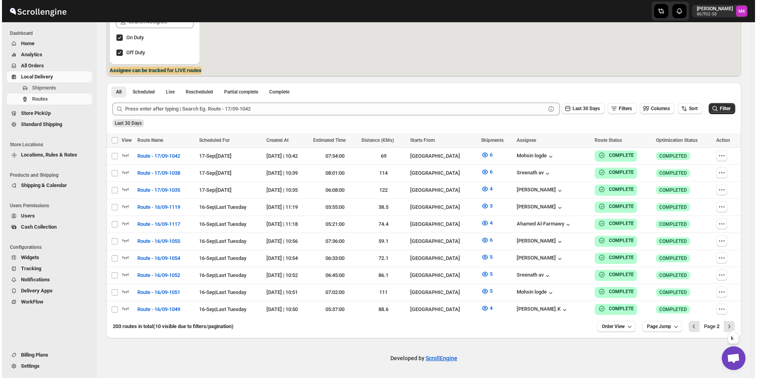
scroll to position [147, 0]
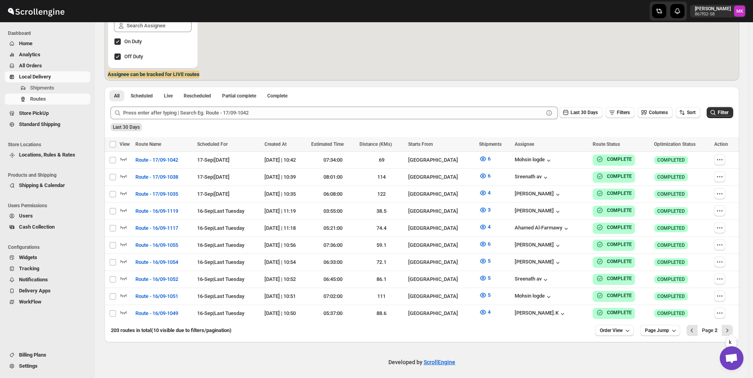
click at [731, 326] on icon "Next" at bounding box center [727, 330] width 8 height 8
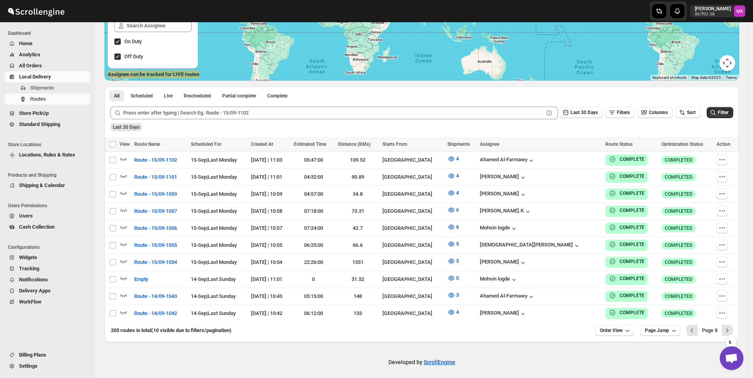
click at [731, 326] on icon "Next" at bounding box center [727, 330] width 8 height 8
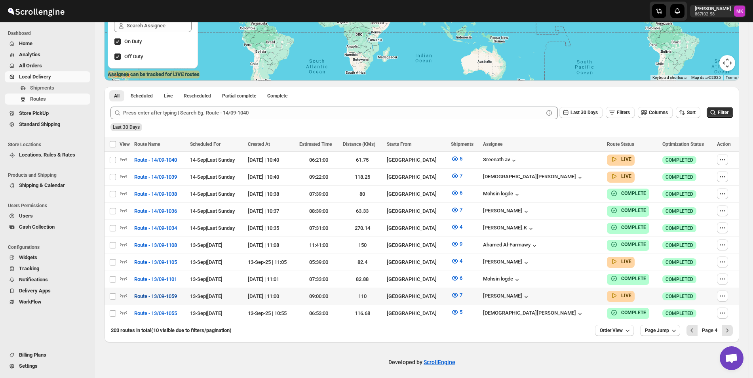
click at [155, 293] on span "Route - 13/09-1059" at bounding box center [155, 296] width 43 height 8
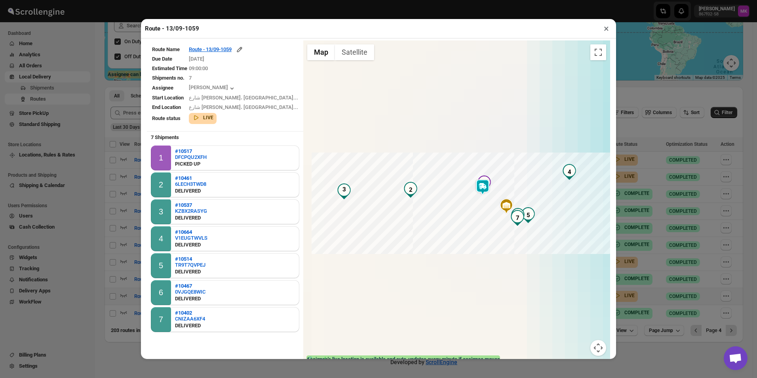
click at [242, 56] on td "9/13/2025" at bounding box center [243, 59] width 110 height 9
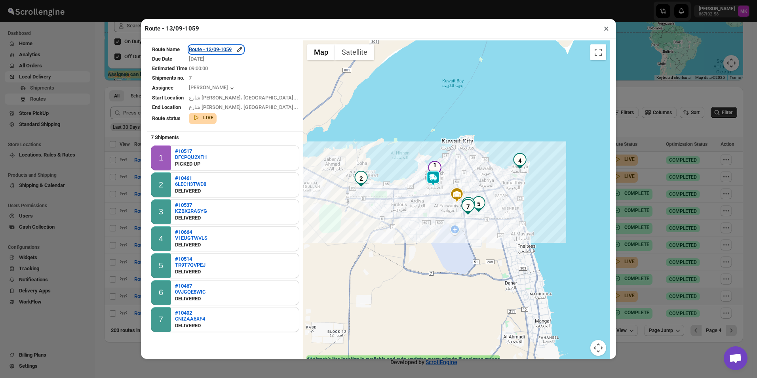
click at [228, 48] on div "Route - 13/09-1059" at bounding box center [216, 50] width 55 height 8
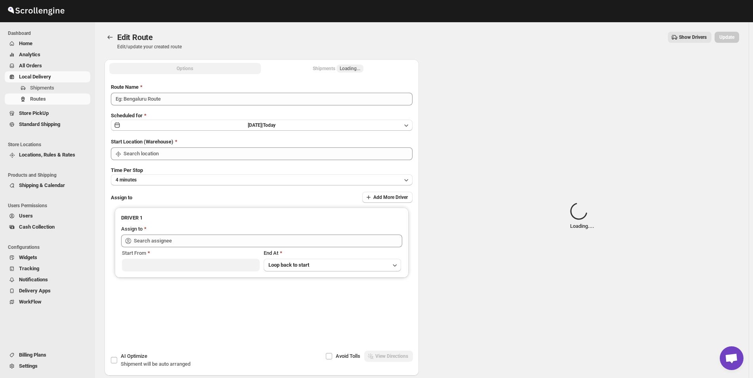
type input "Route - 13/09-1059"
type input "[GEOGRAPHIC_DATA]"
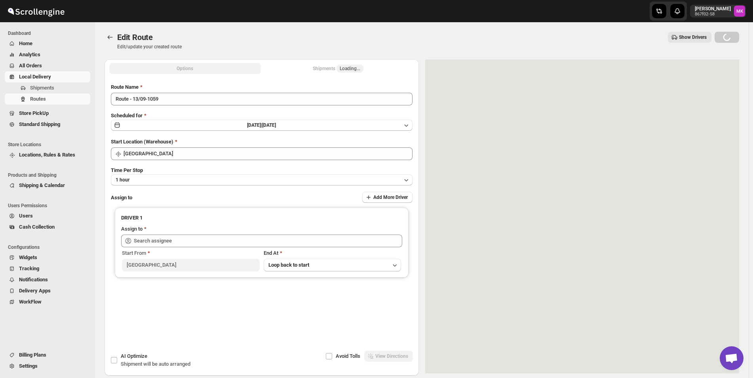
click at [351, 63] on li "Shipments Loading..." at bounding box center [339, 68] width 152 height 11
type input "[PERSON_NAME] ([EMAIL_ADDRESS][DOMAIN_NAME])"
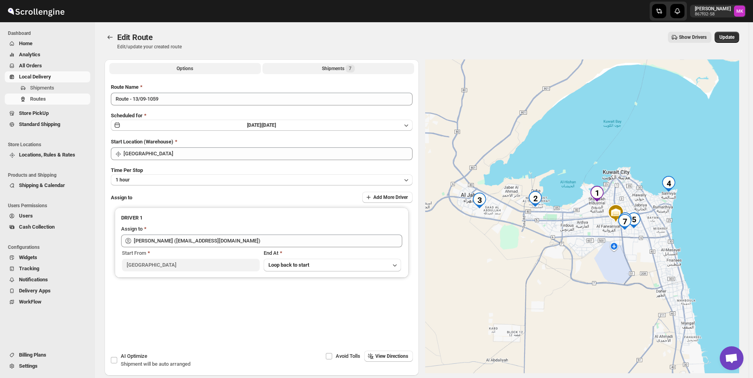
click at [346, 65] on div "Shipments 7" at bounding box center [338, 69] width 33 height 8
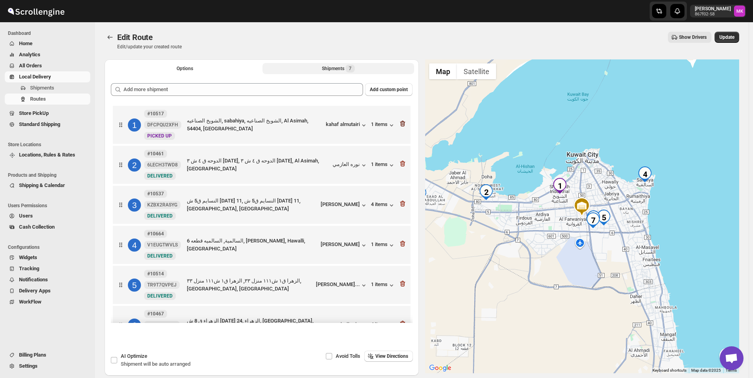
click at [399, 121] on icon "button" at bounding box center [403, 124] width 8 height 8
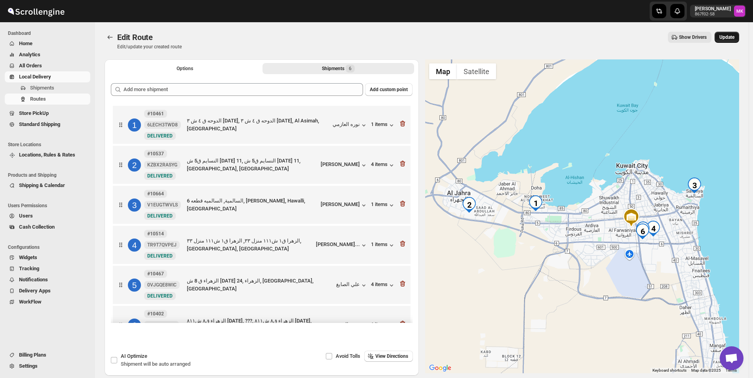
click at [727, 37] on span "Update" at bounding box center [726, 37] width 15 height 6
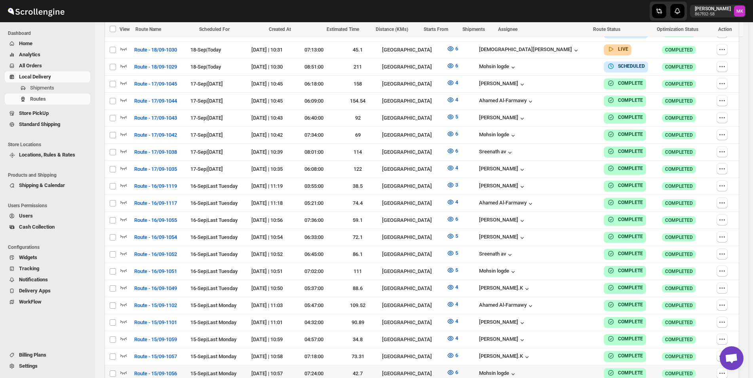
scroll to position [397, 0]
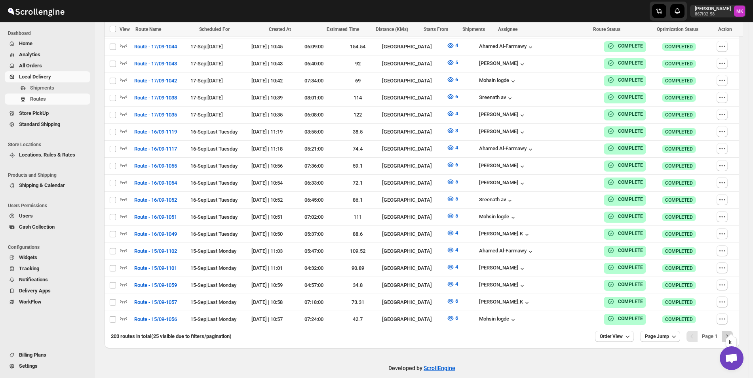
click at [731, 332] on icon "Next" at bounding box center [727, 336] width 8 height 8
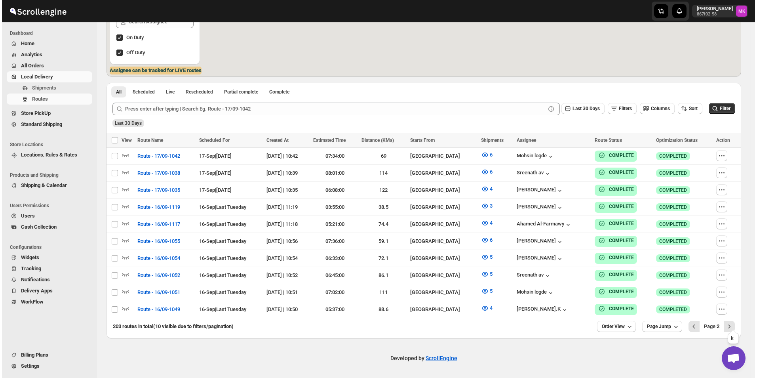
scroll to position [147, 0]
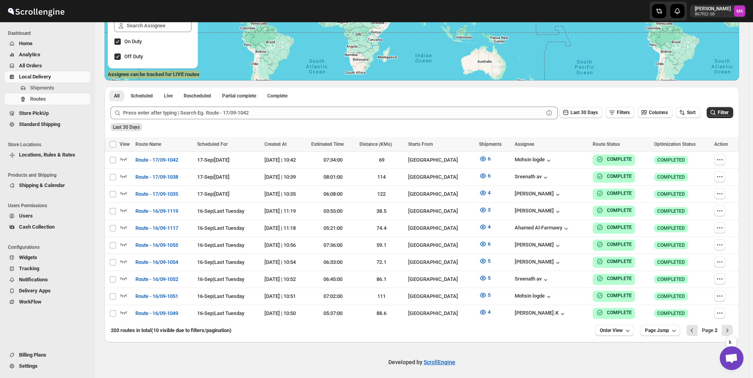
click at [731, 327] on icon "Next" at bounding box center [727, 330] width 8 height 8
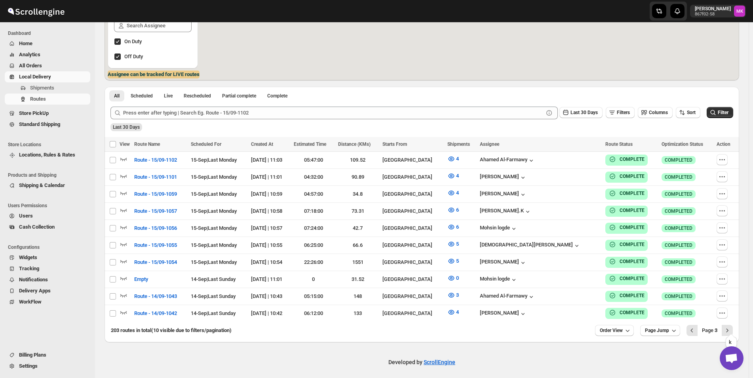
click at [731, 327] on icon "Next" at bounding box center [727, 330] width 8 height 8
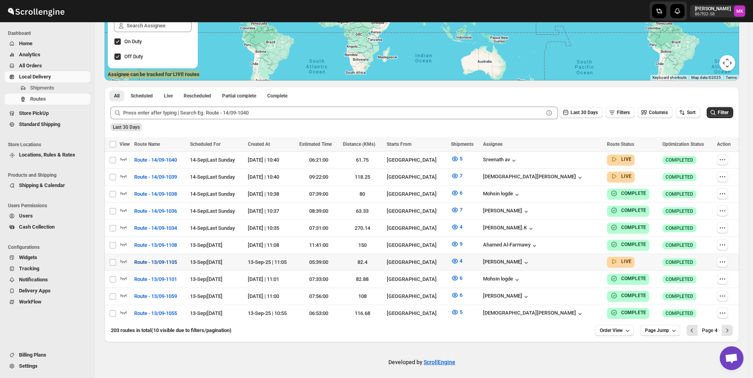
click at [151, 258] on span "Route - 13/09-1105" at bounding box center [155, 262] width 43 height 8
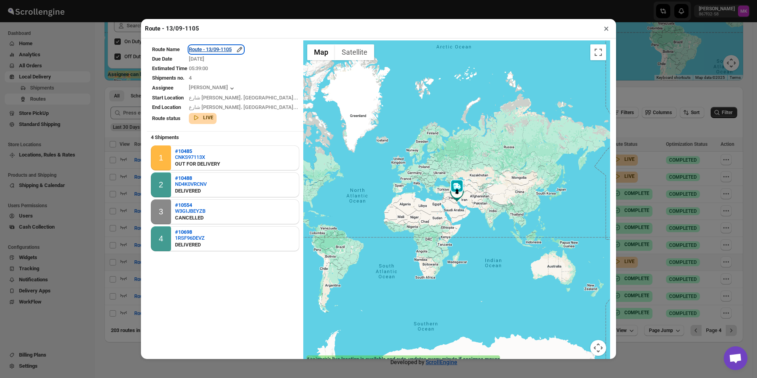
click at [235, 47] on div "Route - 13/09-1105" at bounding box center [216, 50] width 55 height 8
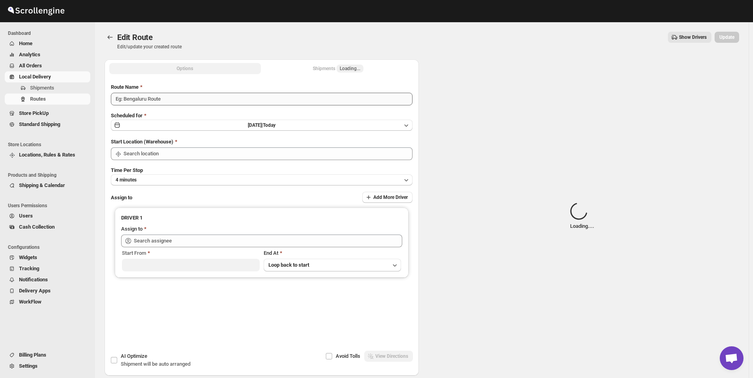
type input "Route - 13/09-1105"
type input "[GEOGRAPHIC_DATA]"
type input "[PERSON_NAME] ([EMAIL_ADDRESS][DOMAIN_NAME])"
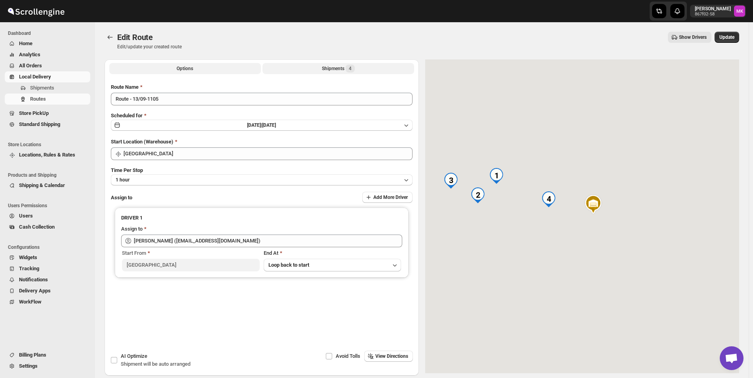
click at [335, 74] on button "Shipments 4" at bounding box center [339, 68] width 152 height 11
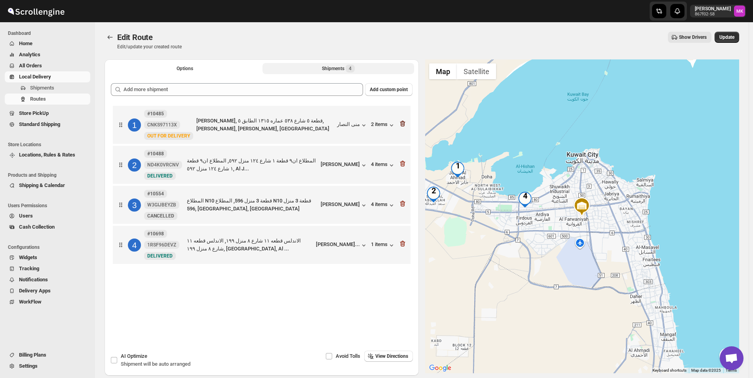
click at [405, 123] on icon "button" at bounding box center [403, 124] width 8 height 8
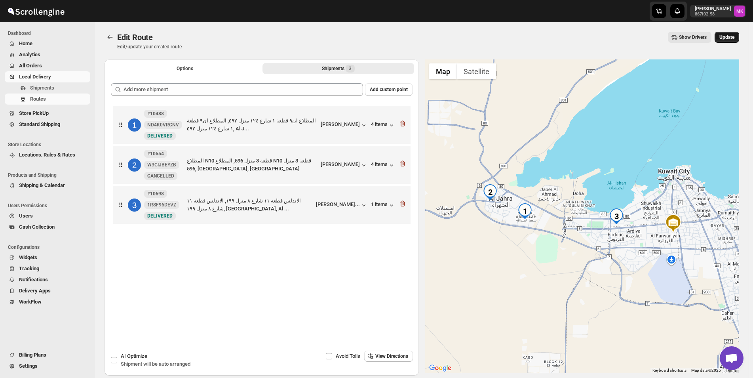
click at [733, 37] on span "Update" at bounding box center [726, 37] width 15 height 6
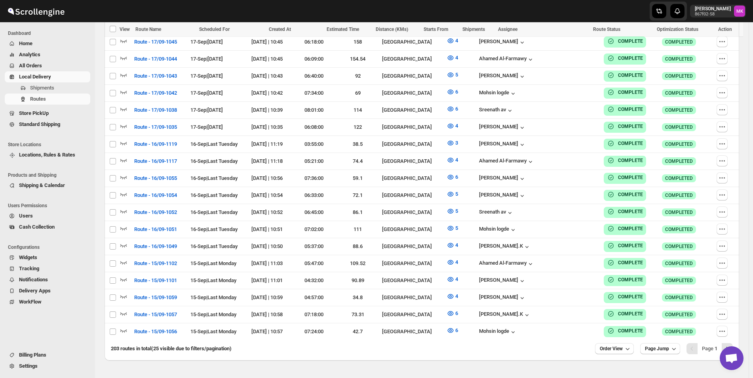
scroll to position [397, 0]
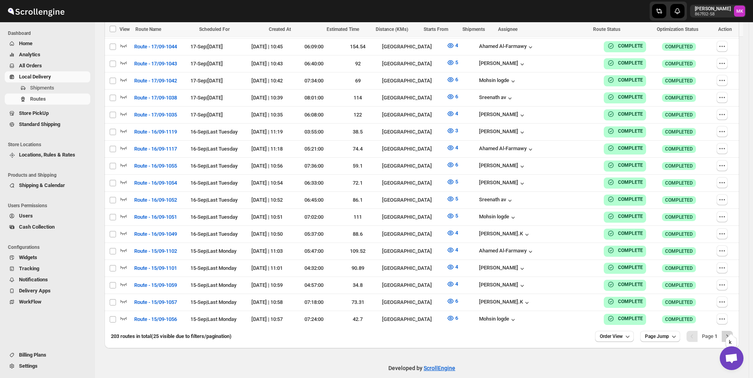
click at [728, 331] on button "Next" at bounding box center [727, 336] width 11 height 11
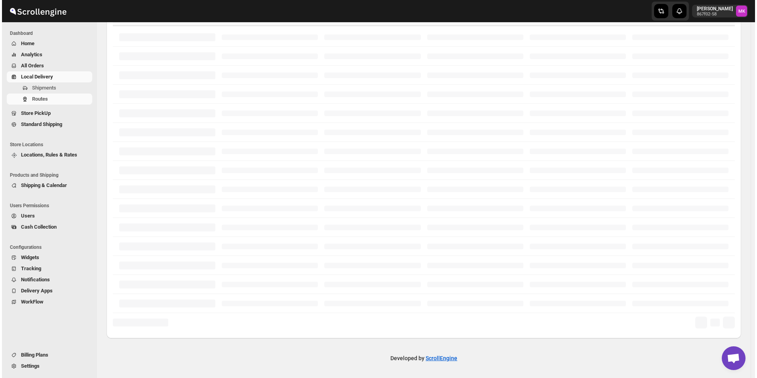
scroll to position [147, 0]
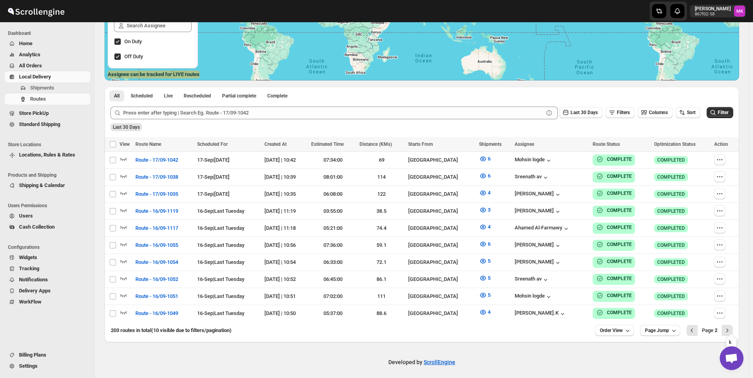
click at [728, 326] on icon "Next" at bounding box center [727, 330] width 8 height 8
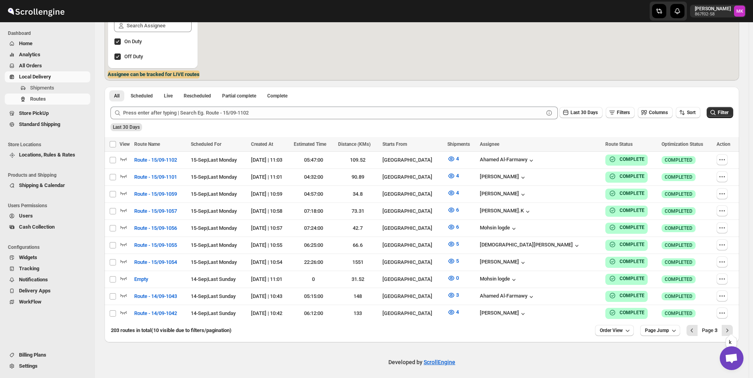
click at [728, 326] on icon "Next" at bounding box center [727, 330] width 8 height 8
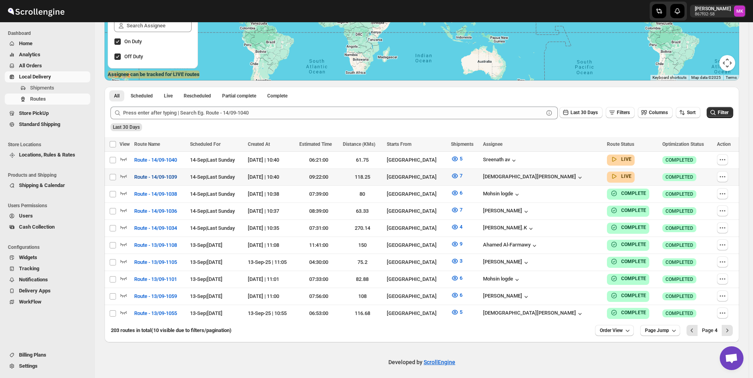
click at [158, 176] on span "Route - 14/09-1039" at bounding box center [155, 177] width 43 height 8
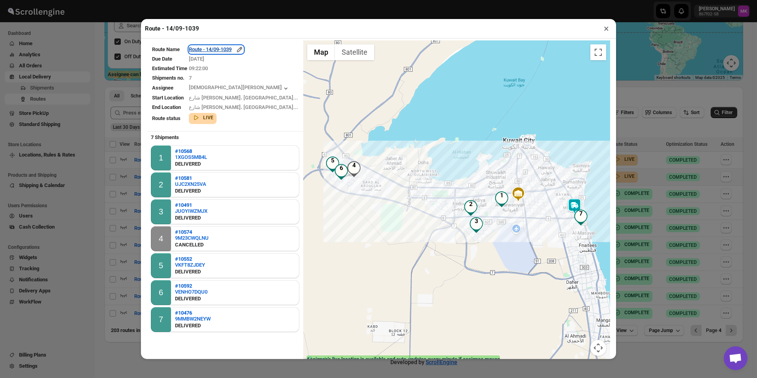
click at [234, 50] on div "Route - 14/09-1039" at bounding box center [216, 50] width 55 height 8
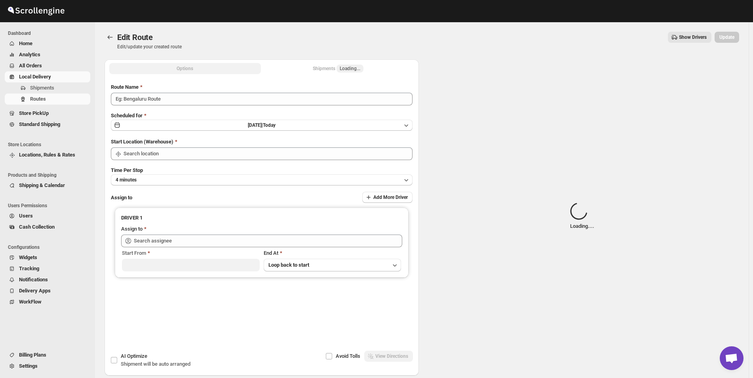
type input "Route - 14/09-1039"
type input "[GEOGRAPHIC_DATA]"
click at [355, 75] on div "Options Shipments Loading... More views Options Shipments Loading... More views" at bounding box center [262, 67] width 314 height 17
type input "Mohammed faizan (fs3453480@gmail.com)"
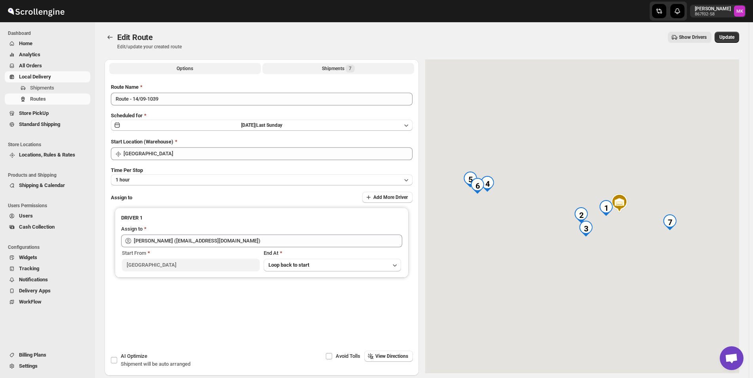
click at [355, 74] on button "Shipments 7" at bounding box center [339, 68] width 152 height 11
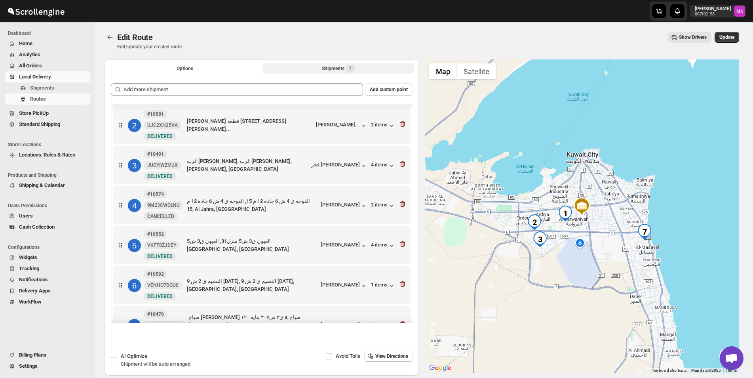
click at [400, 205] on icon "button" at bounding box center [403, 204] width 8 height 8
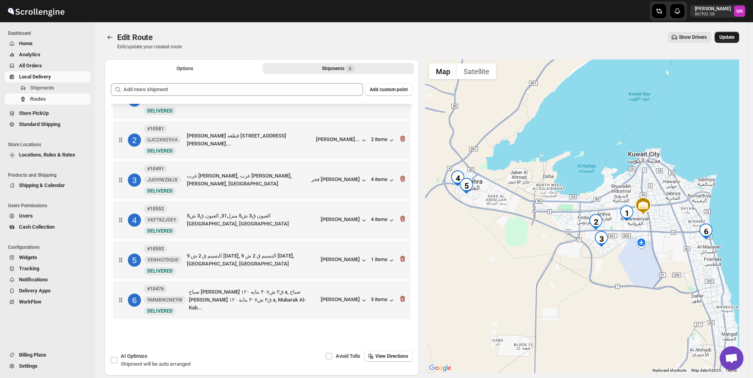
click at [735, 39] on span "Update" at bounding box center [726, 37] width 15 height 6
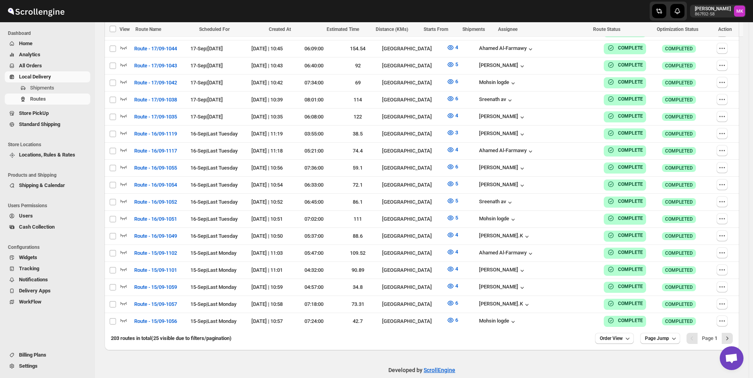
scroll to position [397, 0]
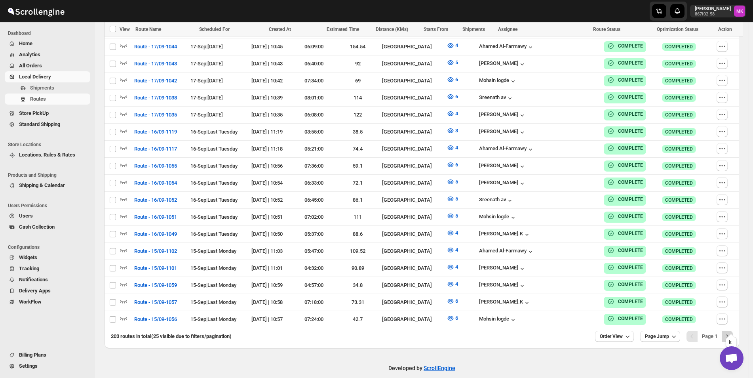
click at [733, 331] on button "Next" at bounding box center [727, 336] width 11 height 11
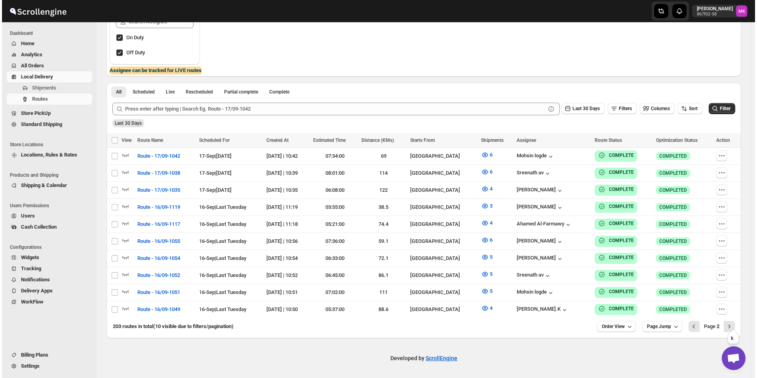
scroll to position [147, 0]
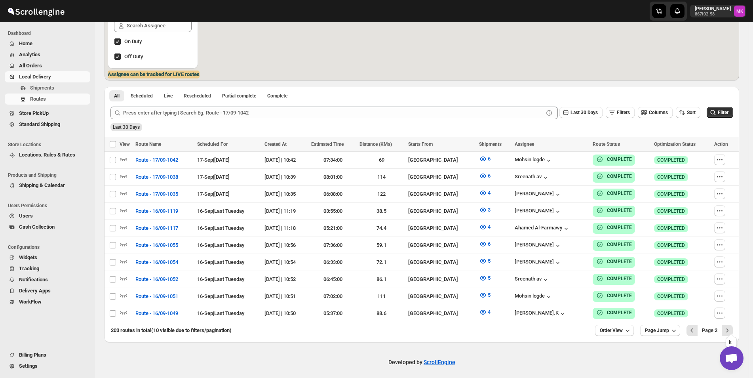
click at [733, 327] on button "Next" at bounding box center [727, 330] width 11 height 11
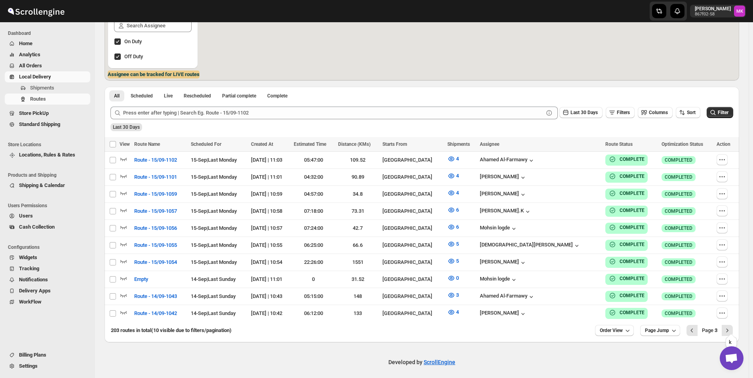
click at [733, 327] on button "Next" at bounding box center [727, 330] width 11 height 11
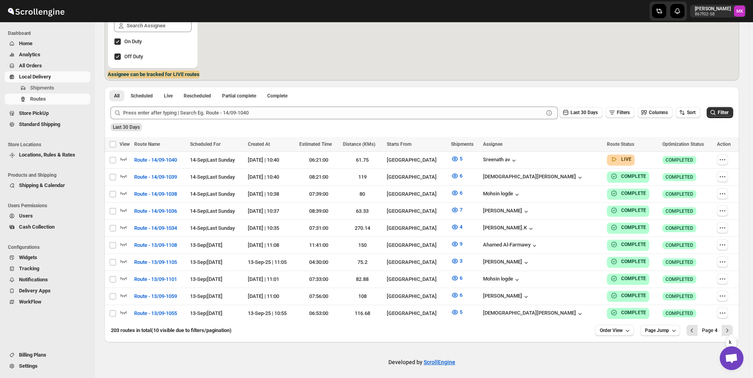
click at [733, 327] on button "Next" at bounding box center [727, 330] width 11 height 11
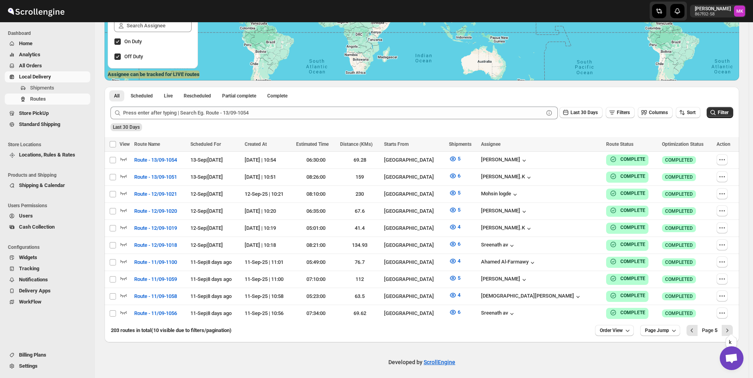
click at [733, 327] on button "Next" at bounding box center [727, 330] width 11 height 11
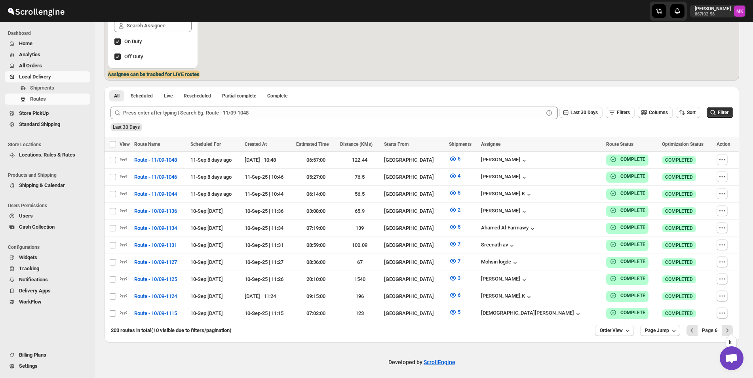
click at [733, 327] on button "Next" at bounding box center [727, 330] width 11 height 11
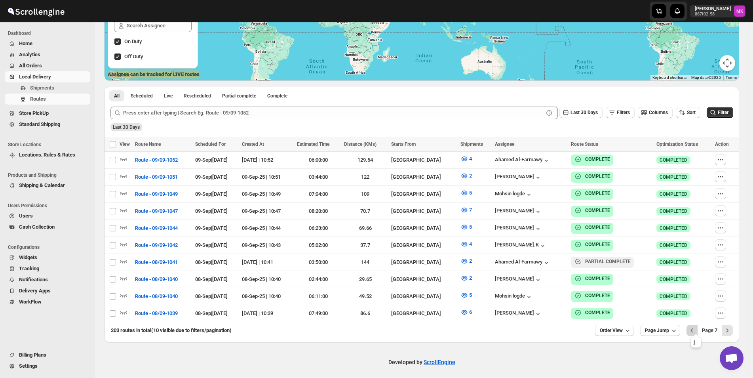
click at [693, 326] on icon "Previous" at bounding box center [692, 330] width 8 height 8
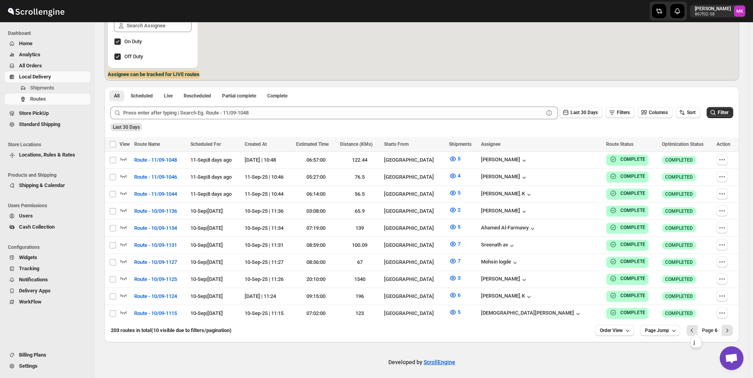
click at [693, 326] on icon "Previous" at bounding box center [692, 330] width 8 height 8
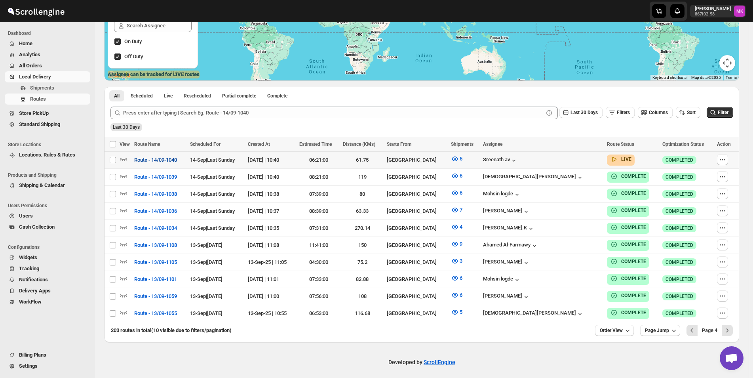
click at [139, 157] on span "Route - 14/09-1040" at bounding box center [155, 160] width 43 height 8
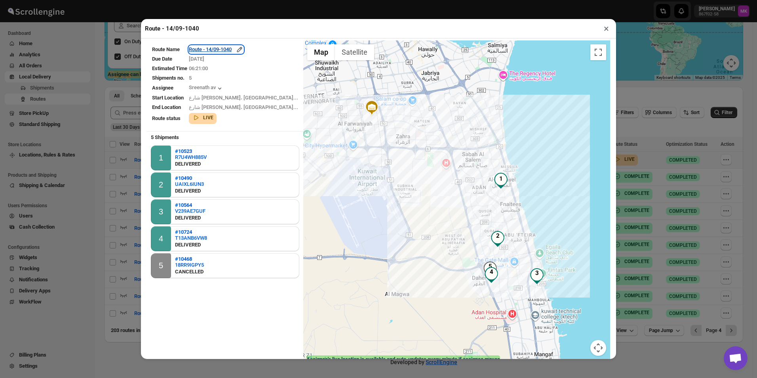
click at [231, 49] on div "Route - 14/09-1040" at bounding box center [216, 50] width 55 height 8
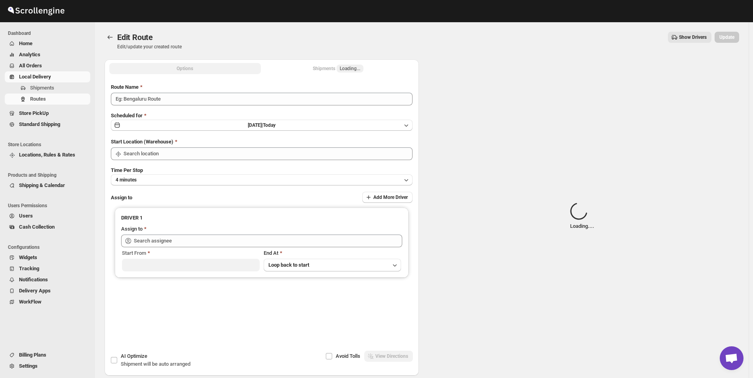
type input "Route - 14/09-1040"
type input "[GEOGRAPHIC_DATA]"
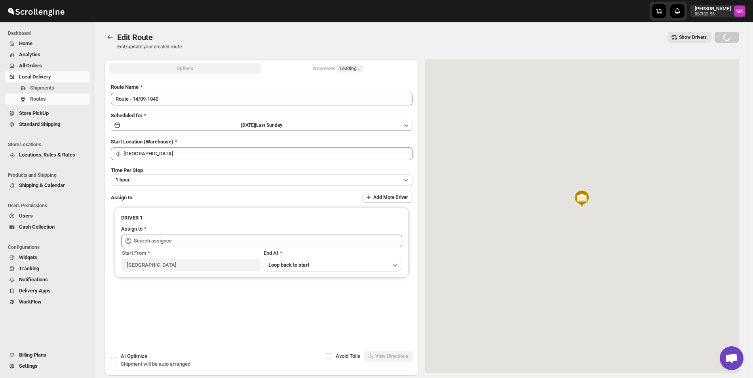
type input "Sreenath av ([EMAIL_ADDRESS][DOMAIN_NAME])"
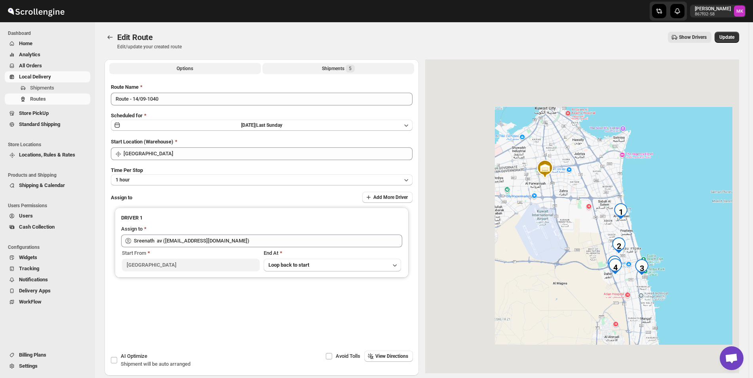
click at [339, 69] on div "Shipments 5" at bounding box center [338, 69] width 33 height 8
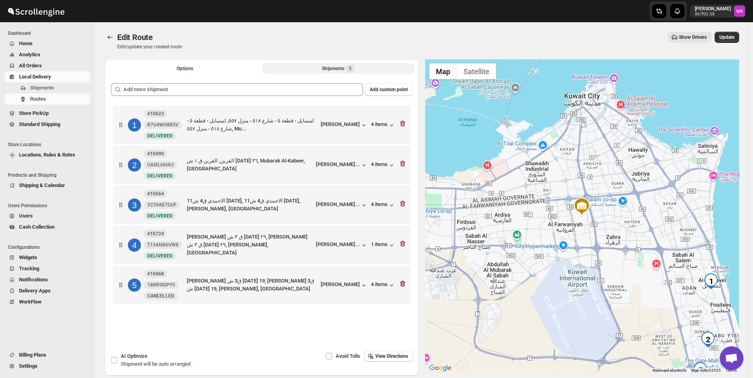
click at [405, 285] on icon "button" at bounding box center [403, 284] width 8 height 8
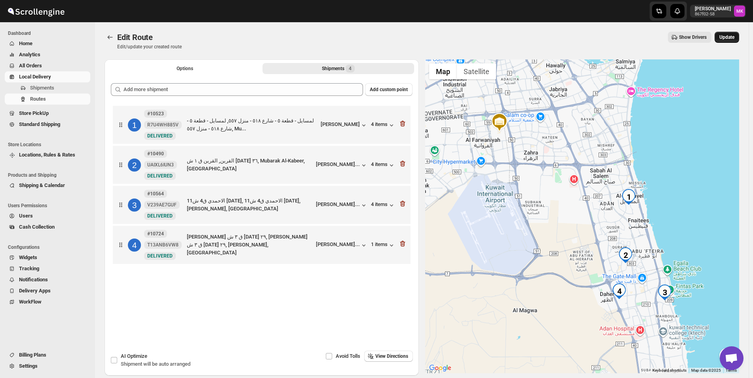
click at [739, 38] on button "Update" at bounding box center [727, 37] width 25 height 11
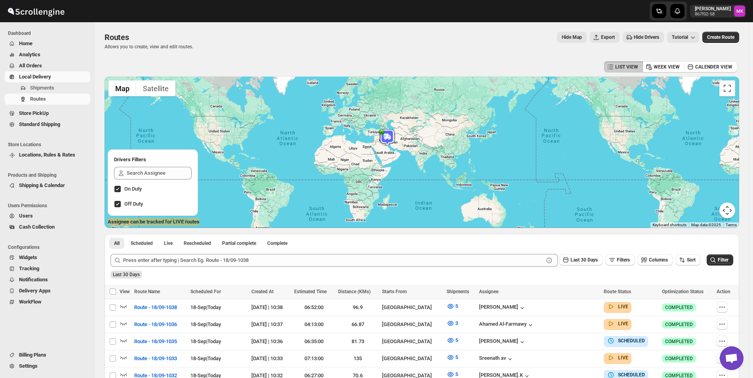
click at [27, 78] on span "Local Delivery" at bounding box center [35, 77] width 32 height 6
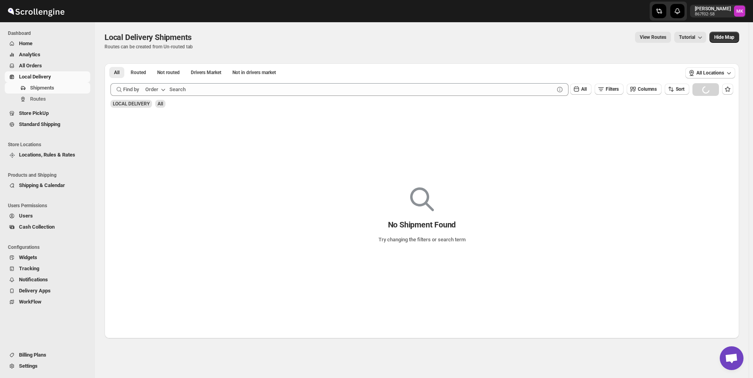
click at [39, 74] on span "Local Delivery" at bounding box center [35, 77] width 32 height 6
click at [22, 70] on button "All Orders" at bounding box center [48, 65] width 86 height 11
